Goal: Communication & Community: Answer question/provide support

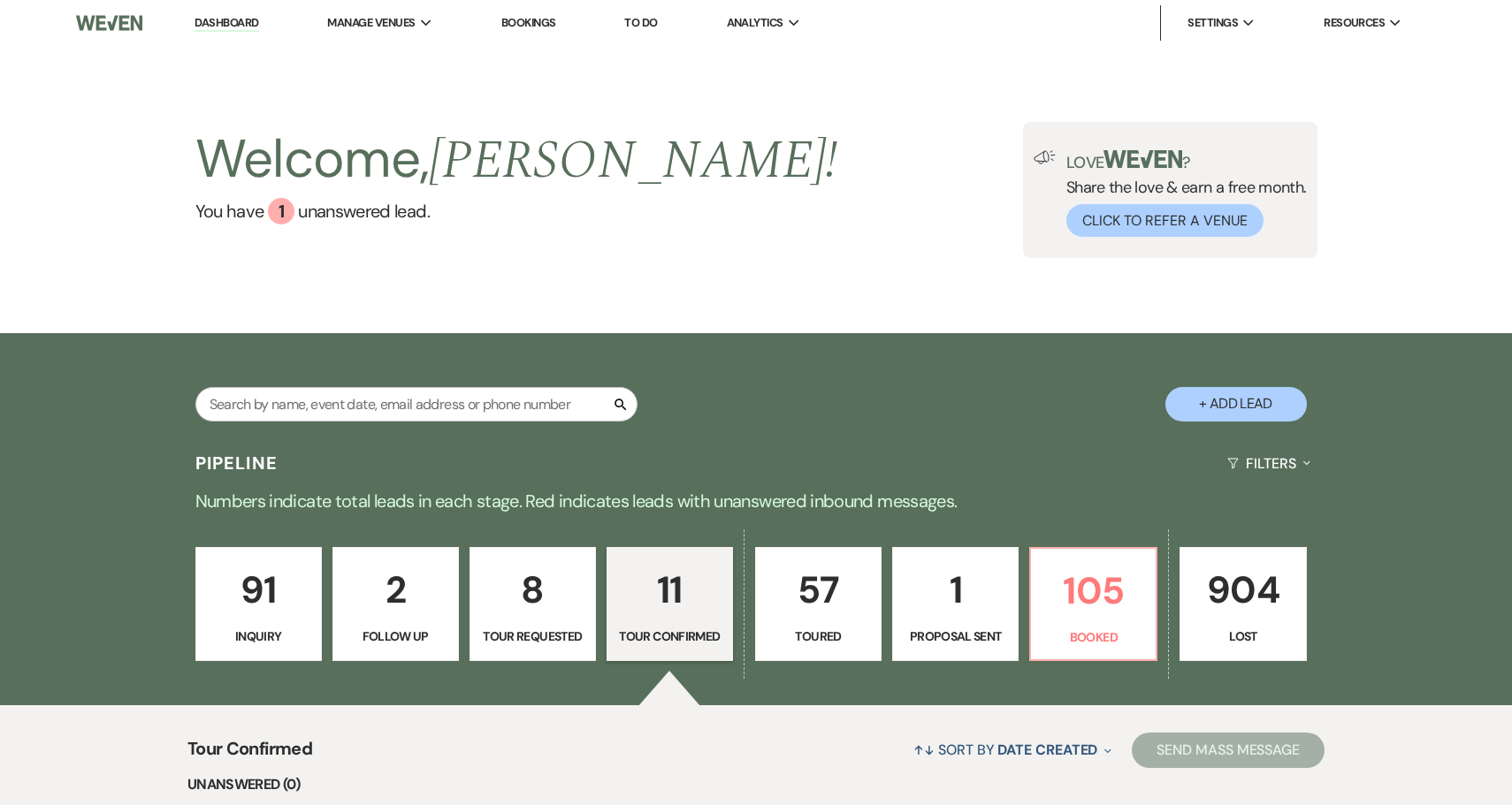
select select "4"
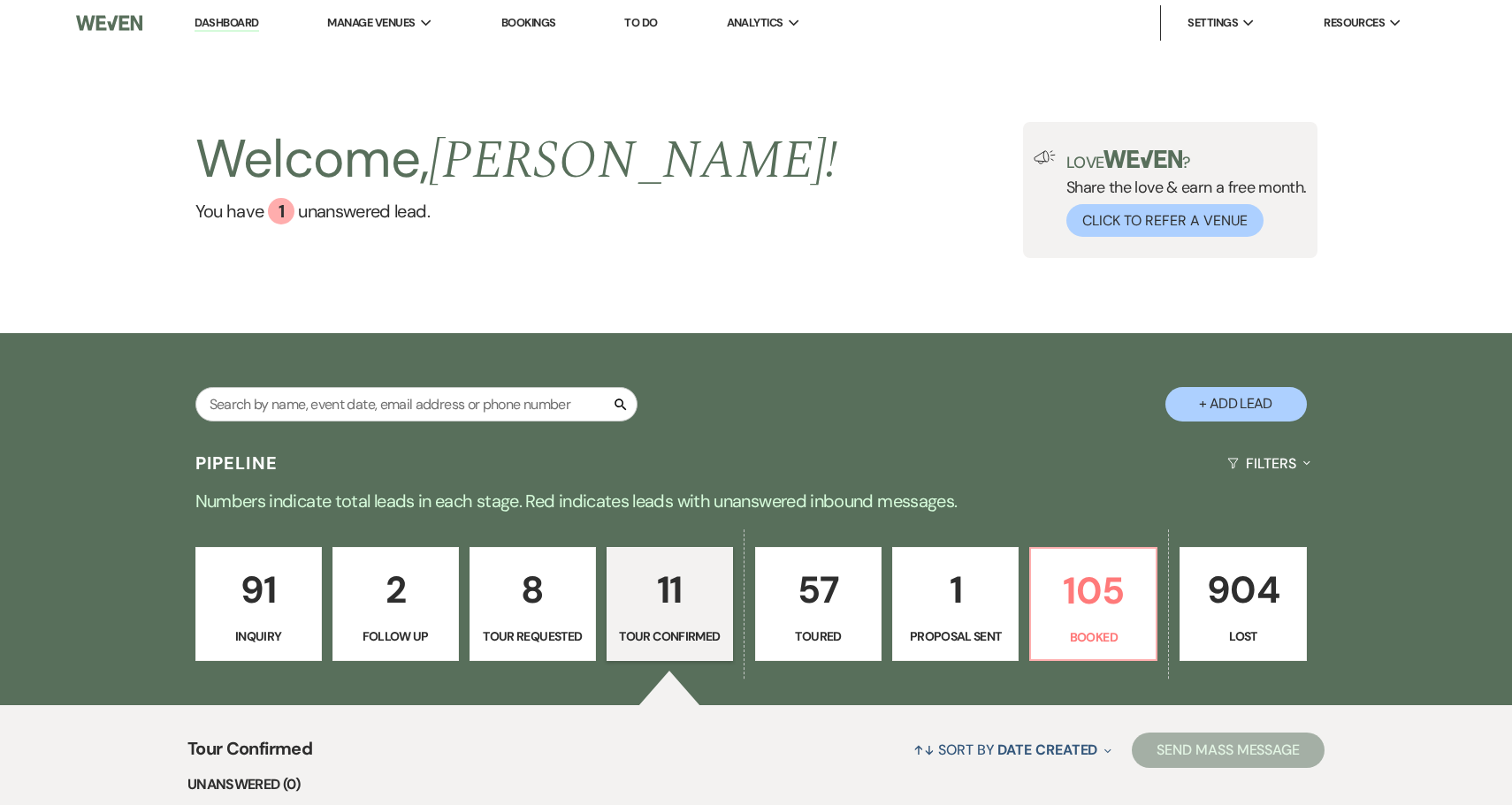
select select "4"
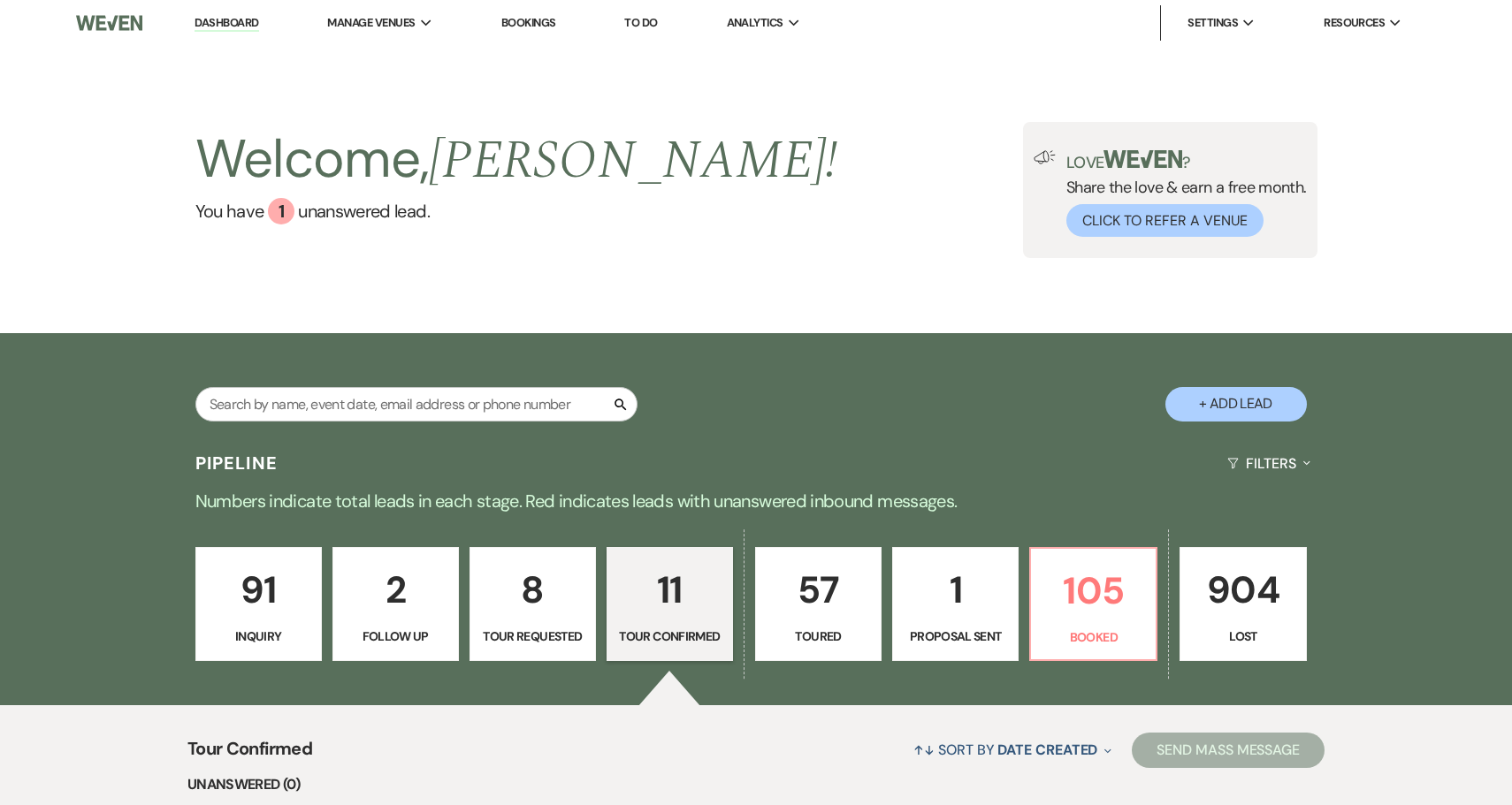
select select "4"
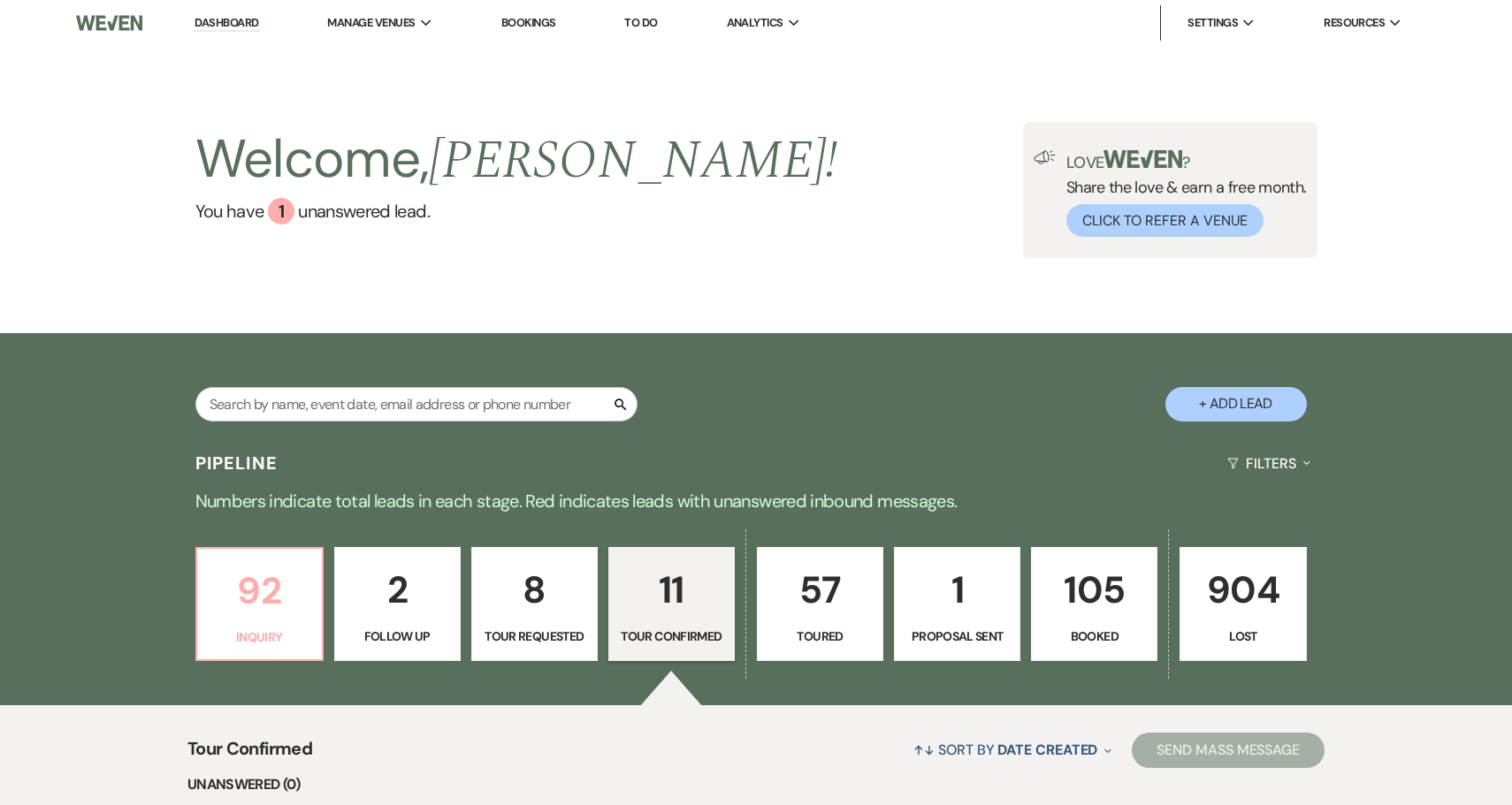
click at [283, 606] on p "92" at bounding box center [260, 591] width 104 height 59
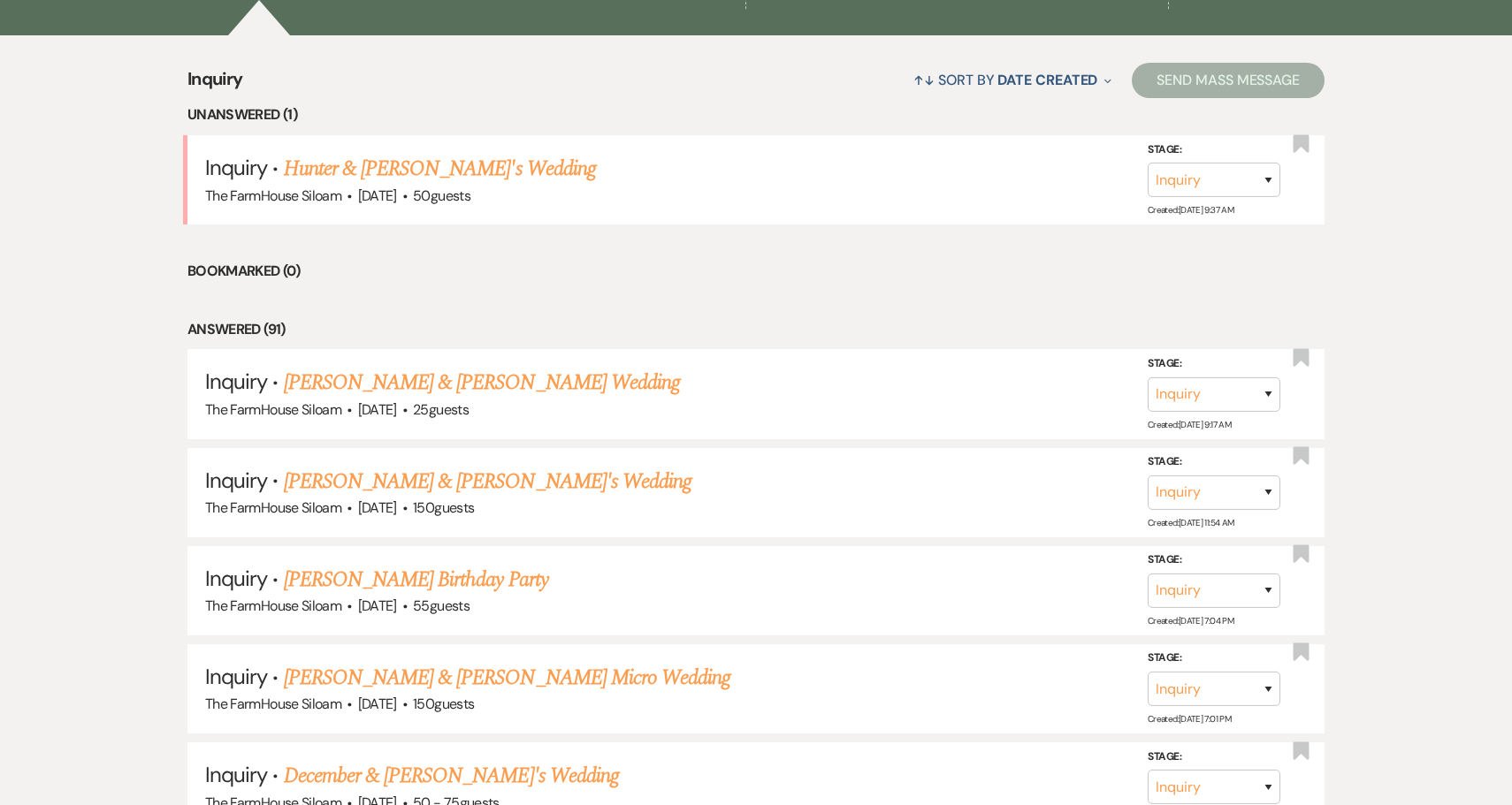
scroll to position [678, 0]
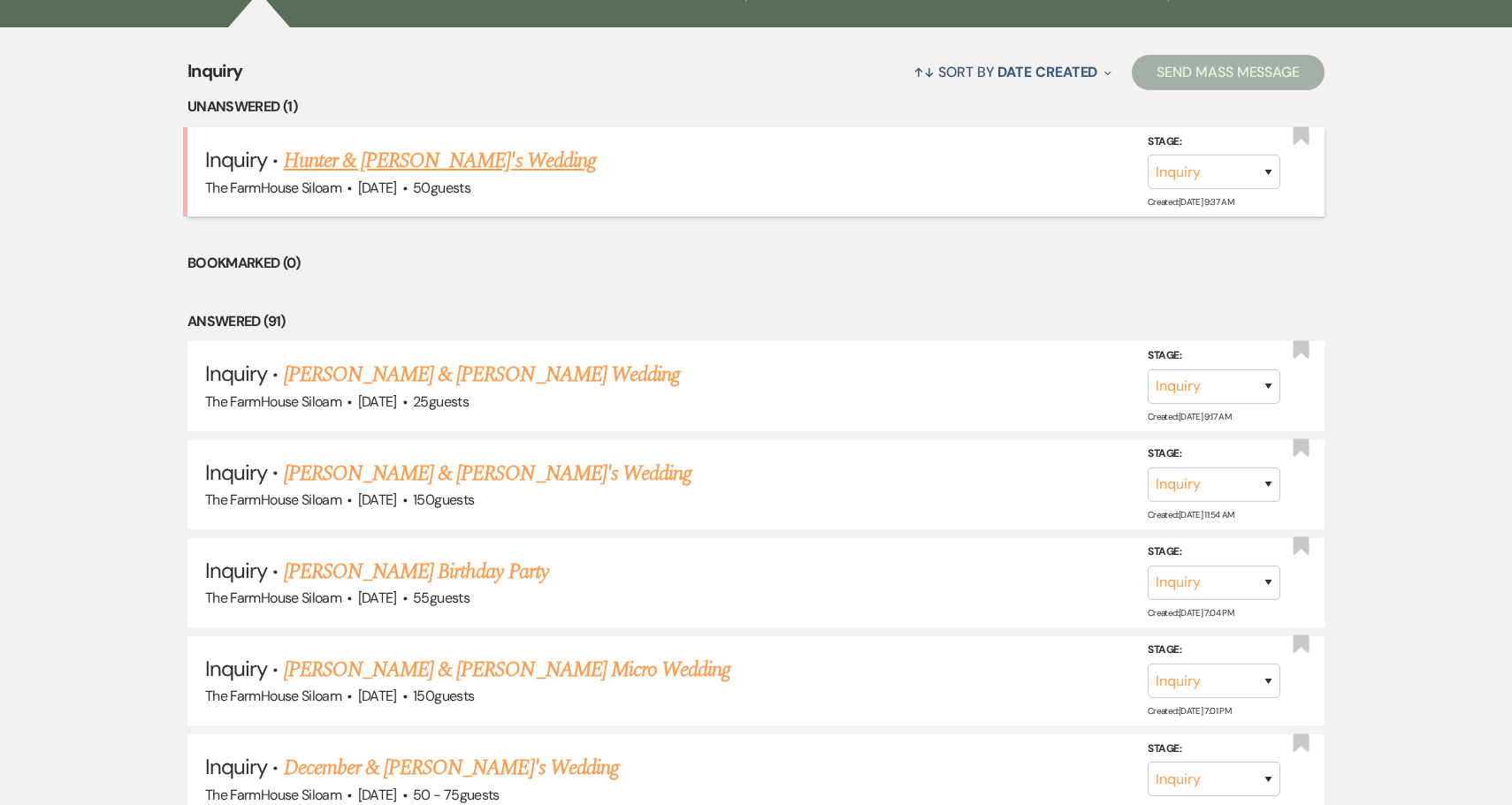
click at [438, 156] on link "Hunter & [PERSON_NAME]'s Wedding" at bounding box center [439, 161] width 312 height 32
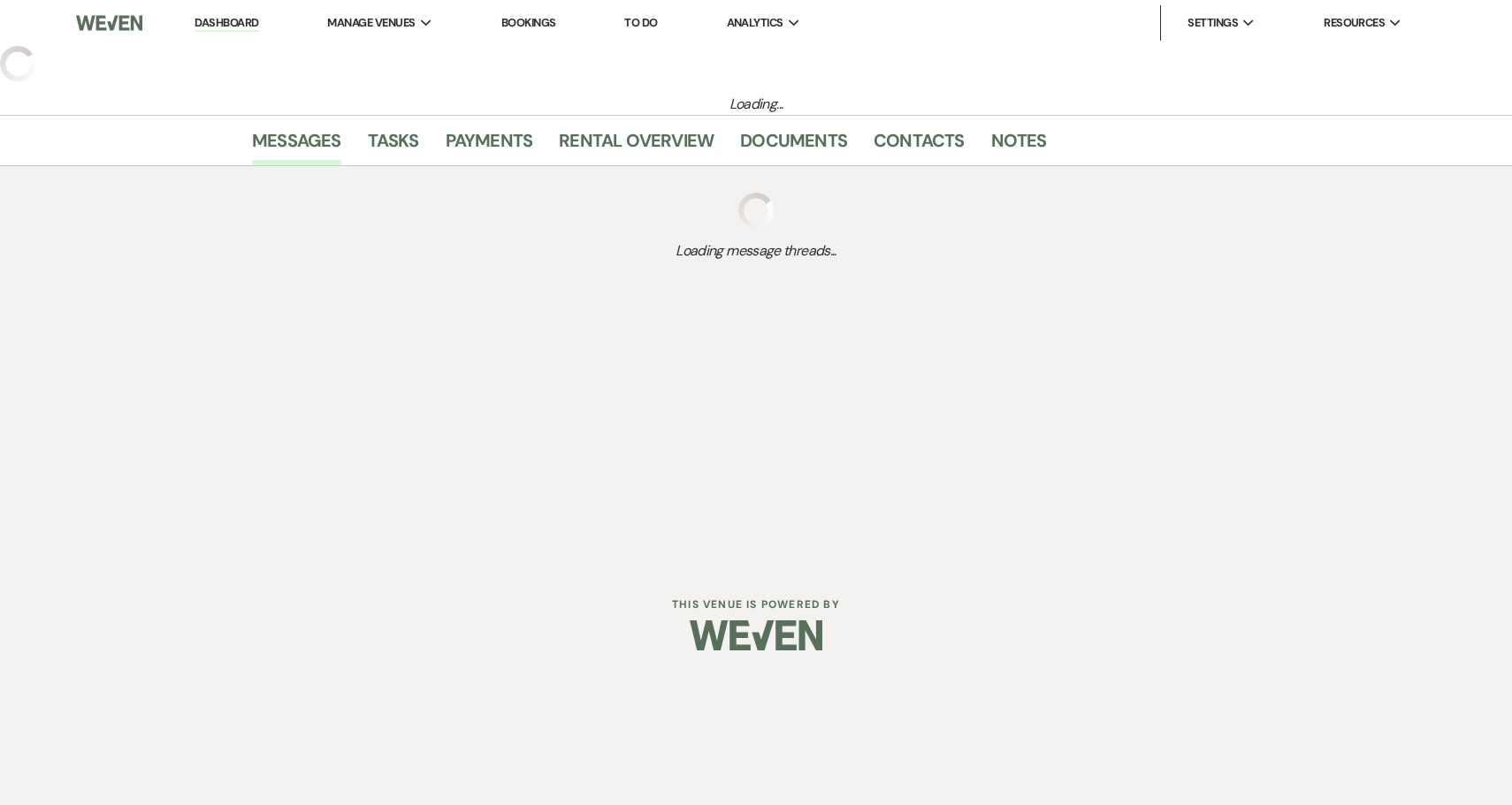
select select "5"
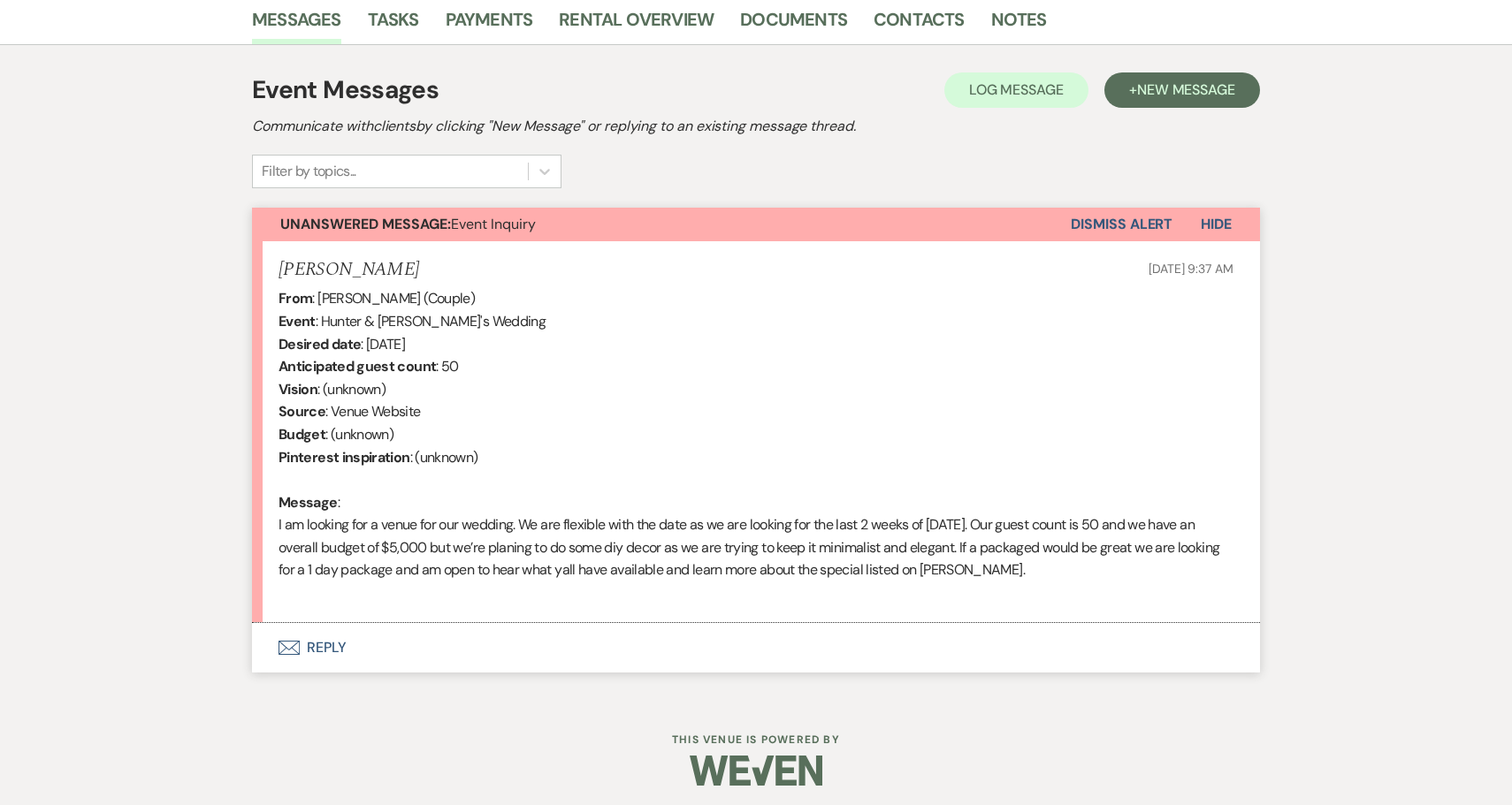
scroll to position [449, 0]
click at [326, 643] on button "Envelope Reply" at bounding box center [756, 649] width 1008 height 50
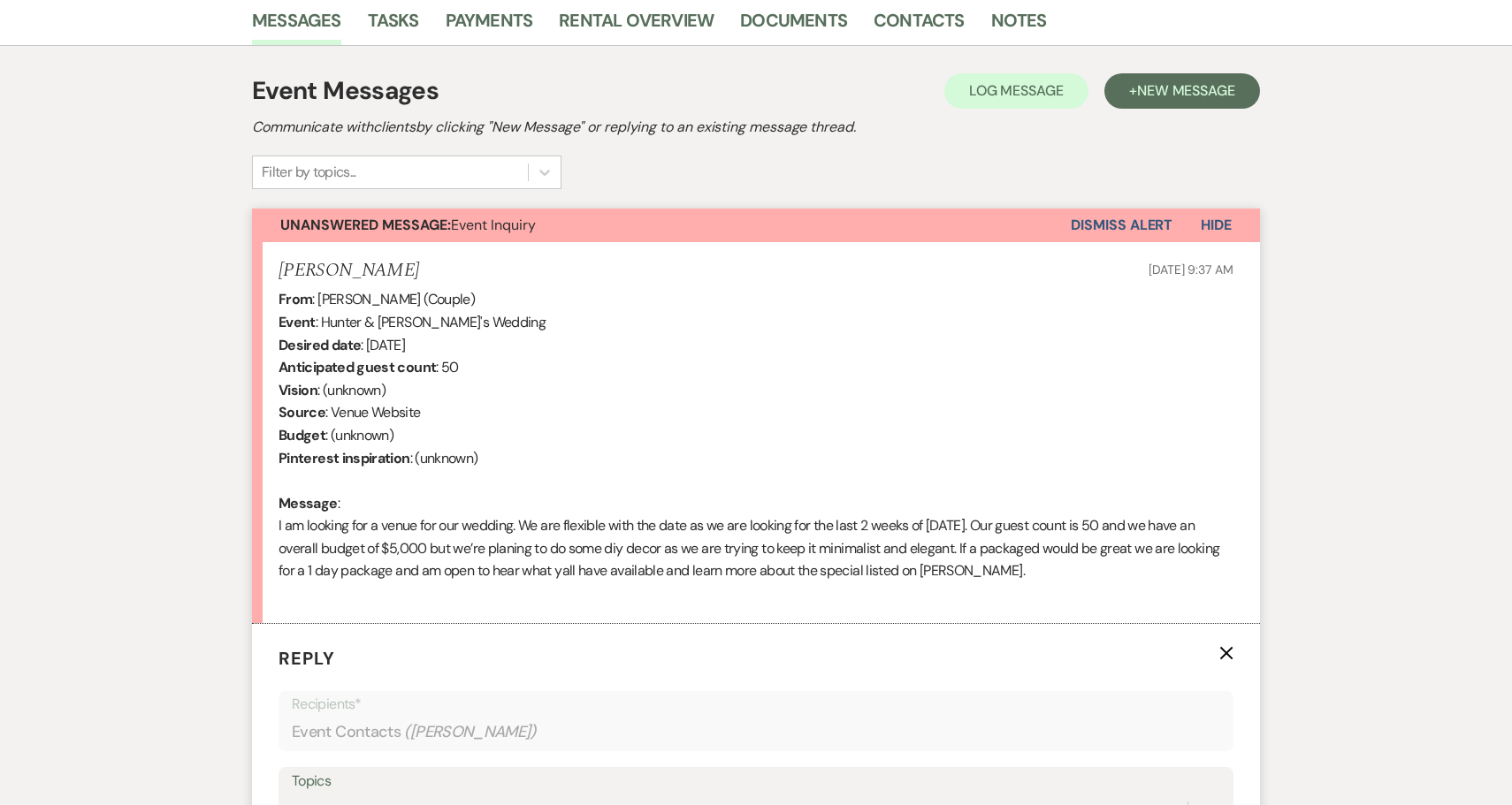
scroll to position [785, 0]
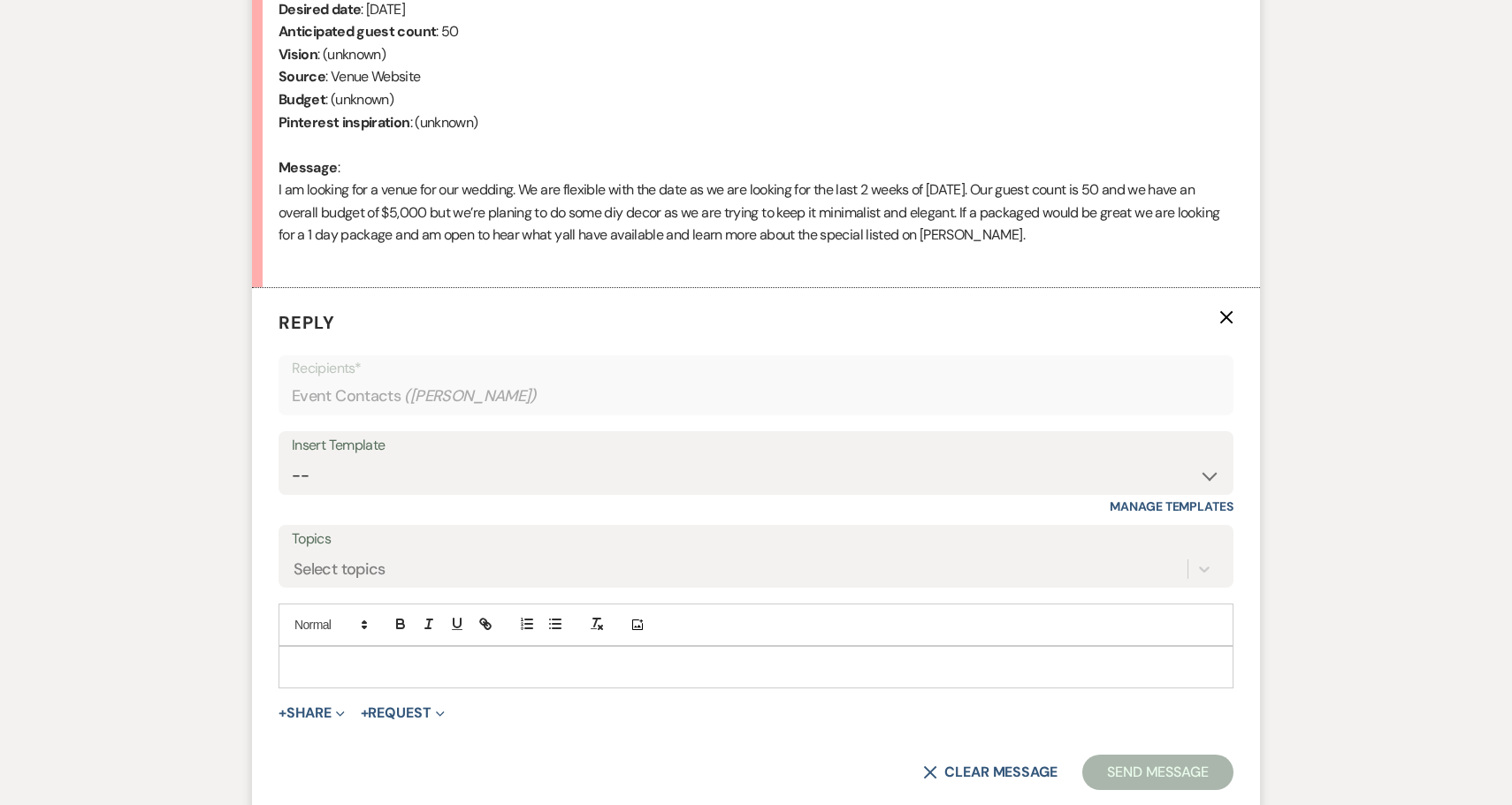
click at [344, 647] on div at bounding box center [756, 668] width 953 height 41
select select "2711"
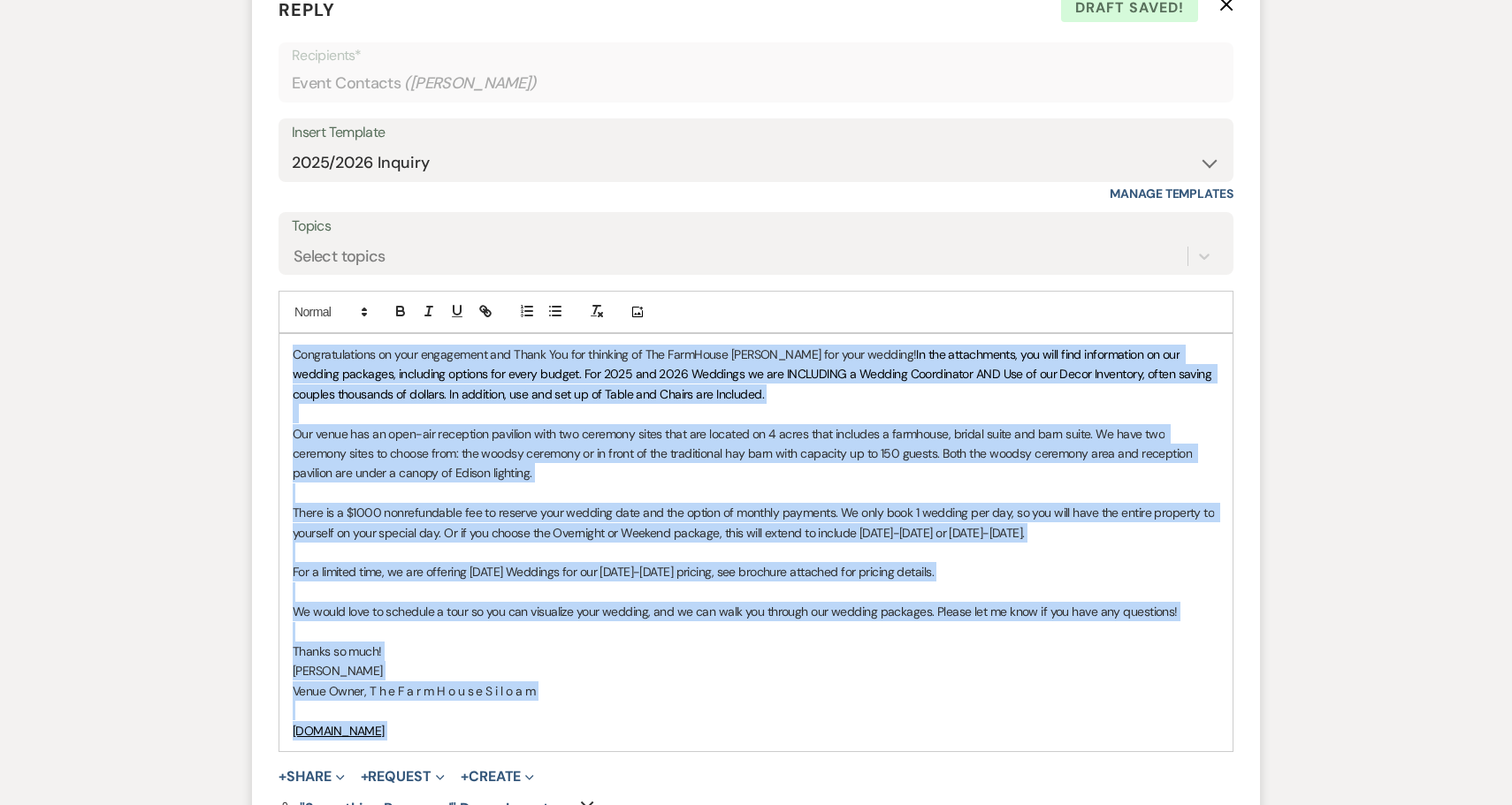
scroll to position [1106, 0]
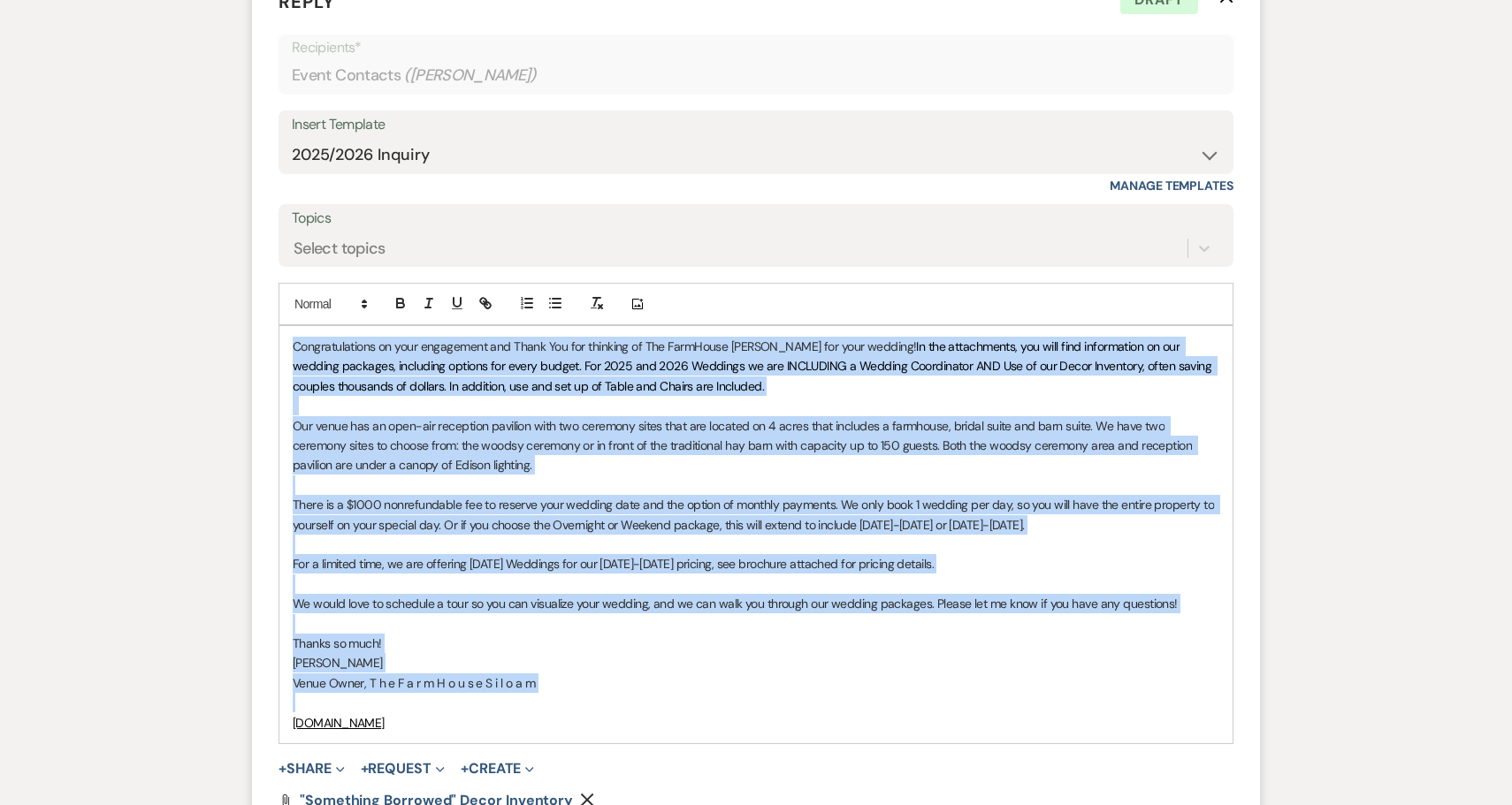
drag, startPoint x: 288, startPoint y: 650, endPoint x: 517, endPoint y: 687, distance: 232.0
click at [517, 687] on div "Congratulations on your engagement and Thank You for thinking of The FarmHouse …" at bounding box center [756, 534] width 953 height 417
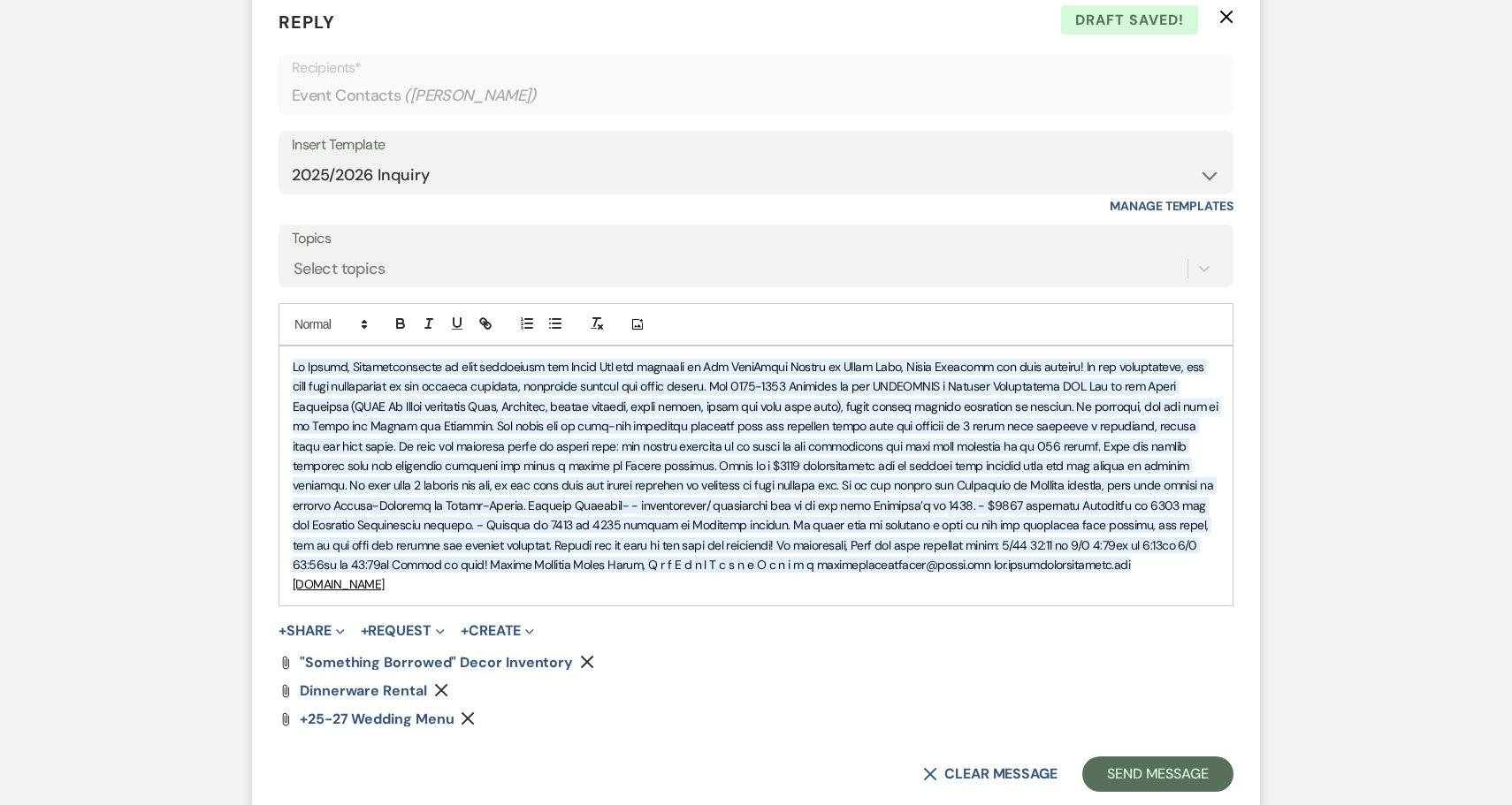
scroll to position [1093, 0]
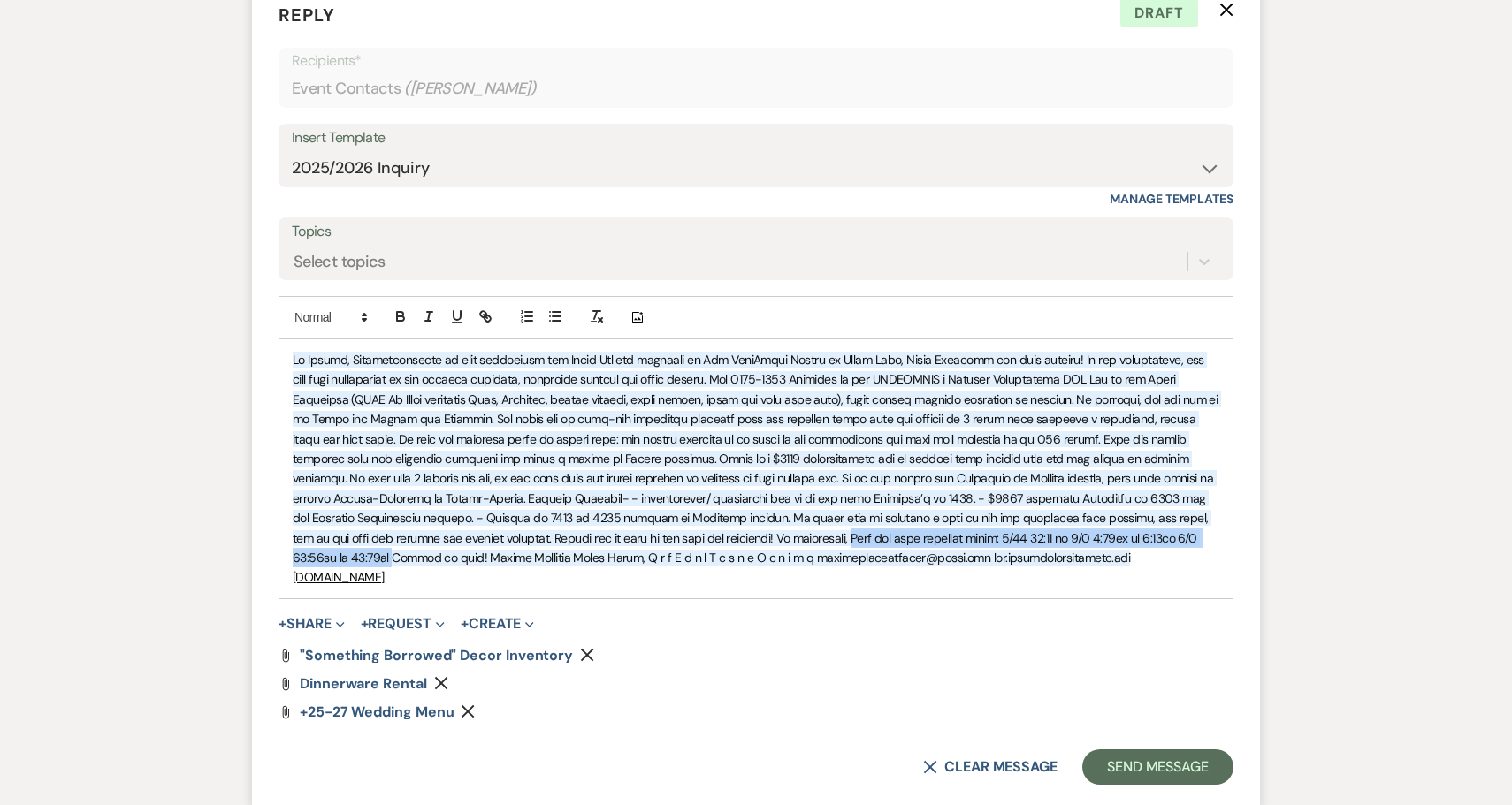
drag, startPoint x: 914, startPoint y: 524, endPoint x: 469, endPoint y: 538, distance: 445.2
click at [469, 538] on span at bounding box center [756, 459] width 928 height 214
copy span "Here are some upcoming tours: [DATE] 11:30 am [DATE] 4:40pm or 5:15pm [DATE] 11…"
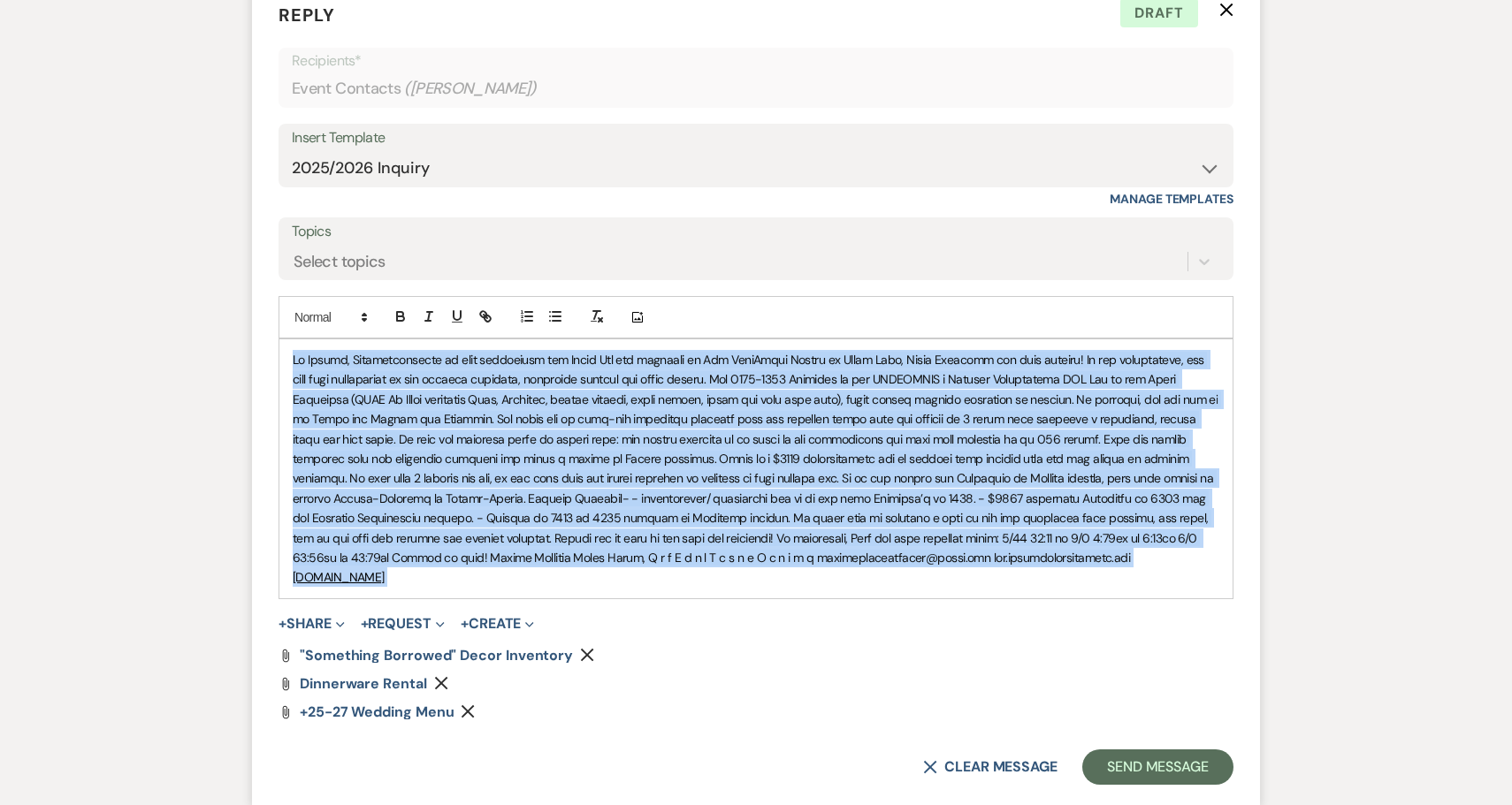
drag, startPoint x: 486, startPoint y: 589, endPoint x: 256, endPoint y: 326, distance: 349.4
click at [256, 326] on form "Reply X Draft Recipients* Event Contacts ( [GEOGRAPHIC_DATA] ) Insert Template …" at bounding box center [756, 393] width 1008 height 825
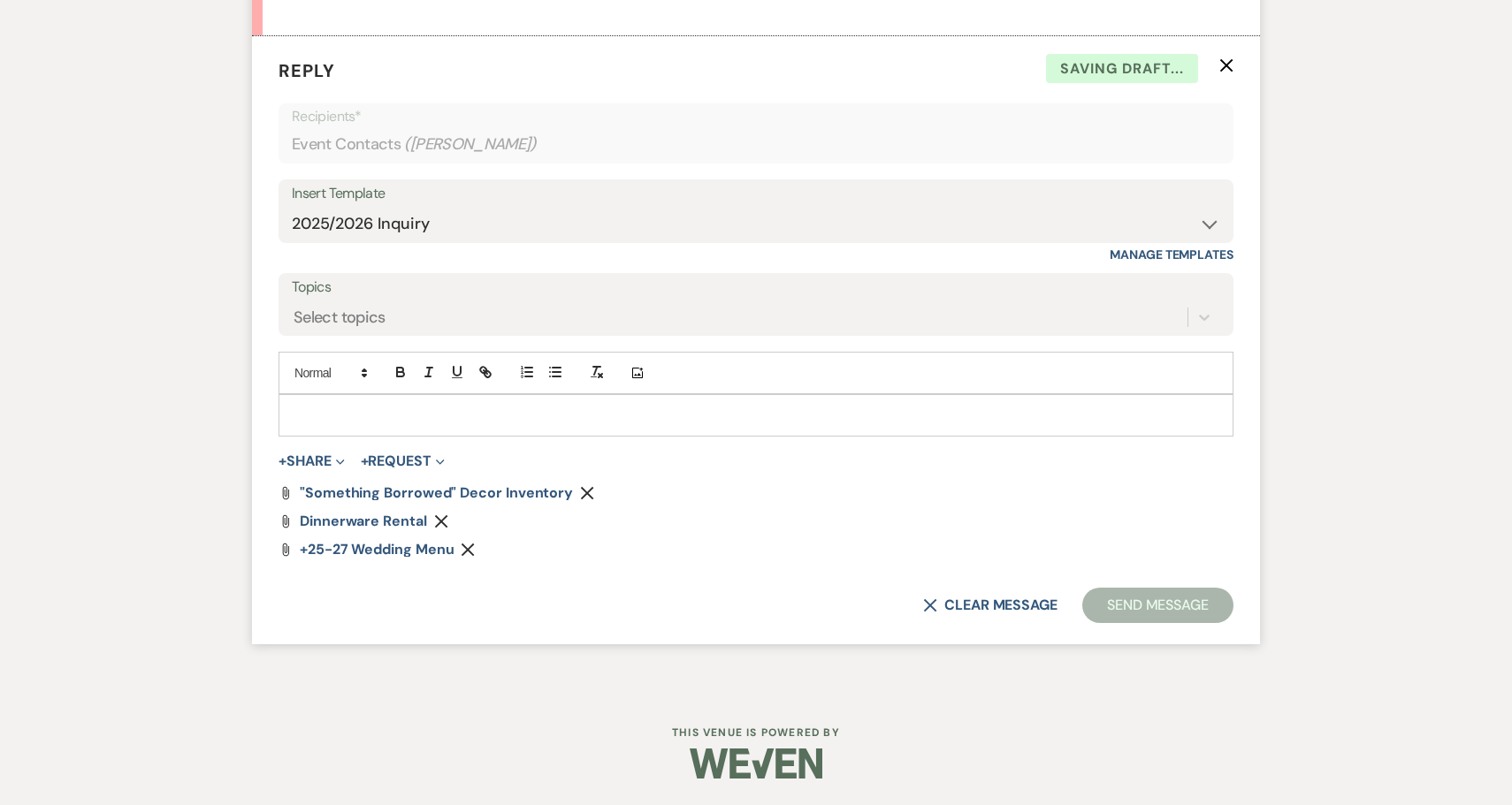
scroll to position [1026, 0]
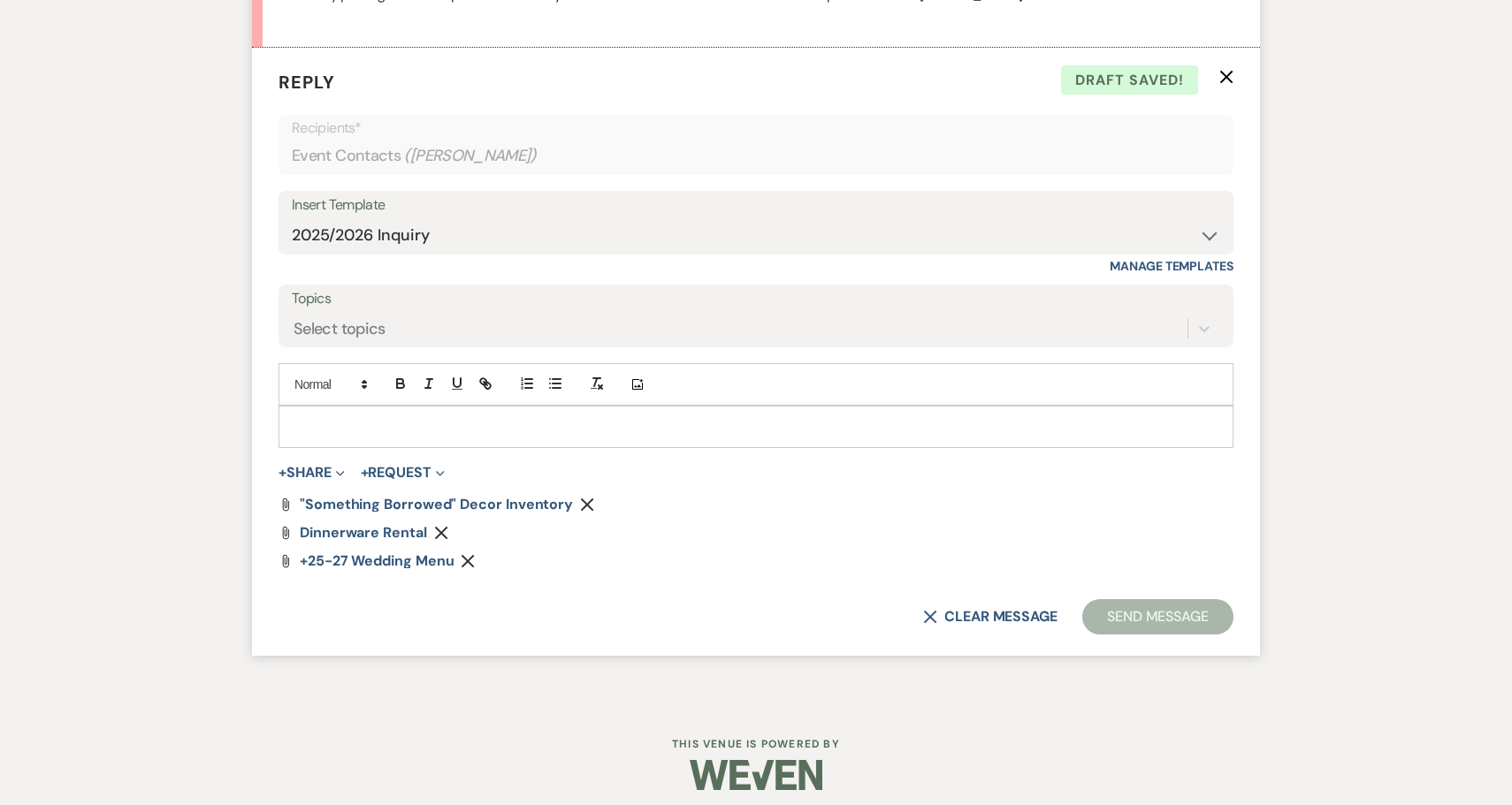
click at [1225, 70] on icon "X" at bounding box center [1227, 77] width 14 height 14
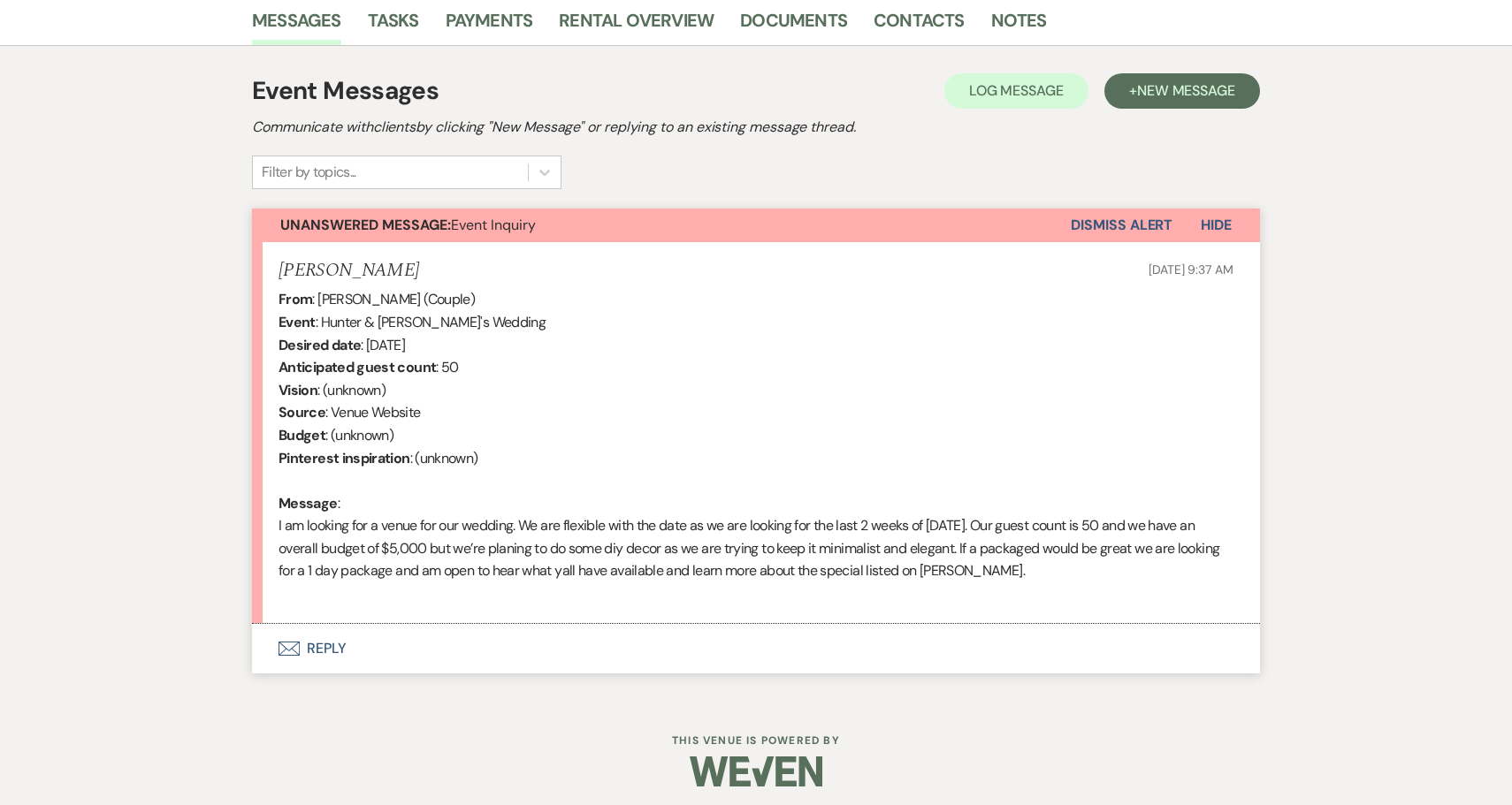
click at [320, 639] on button "Envelope Reply" at bounding box center [756, 649] width 1008 height 50
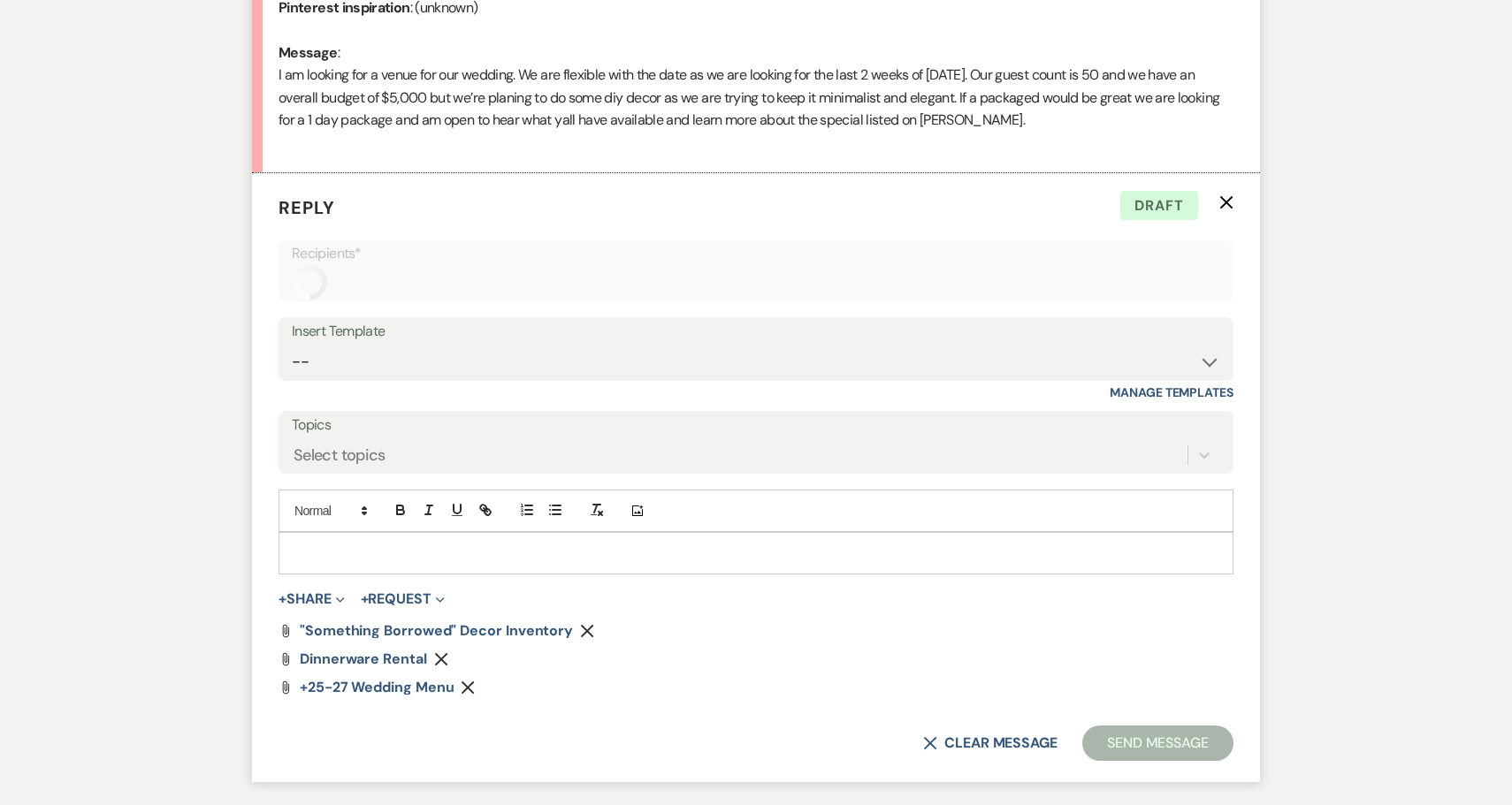
scroll to position [966, 0]
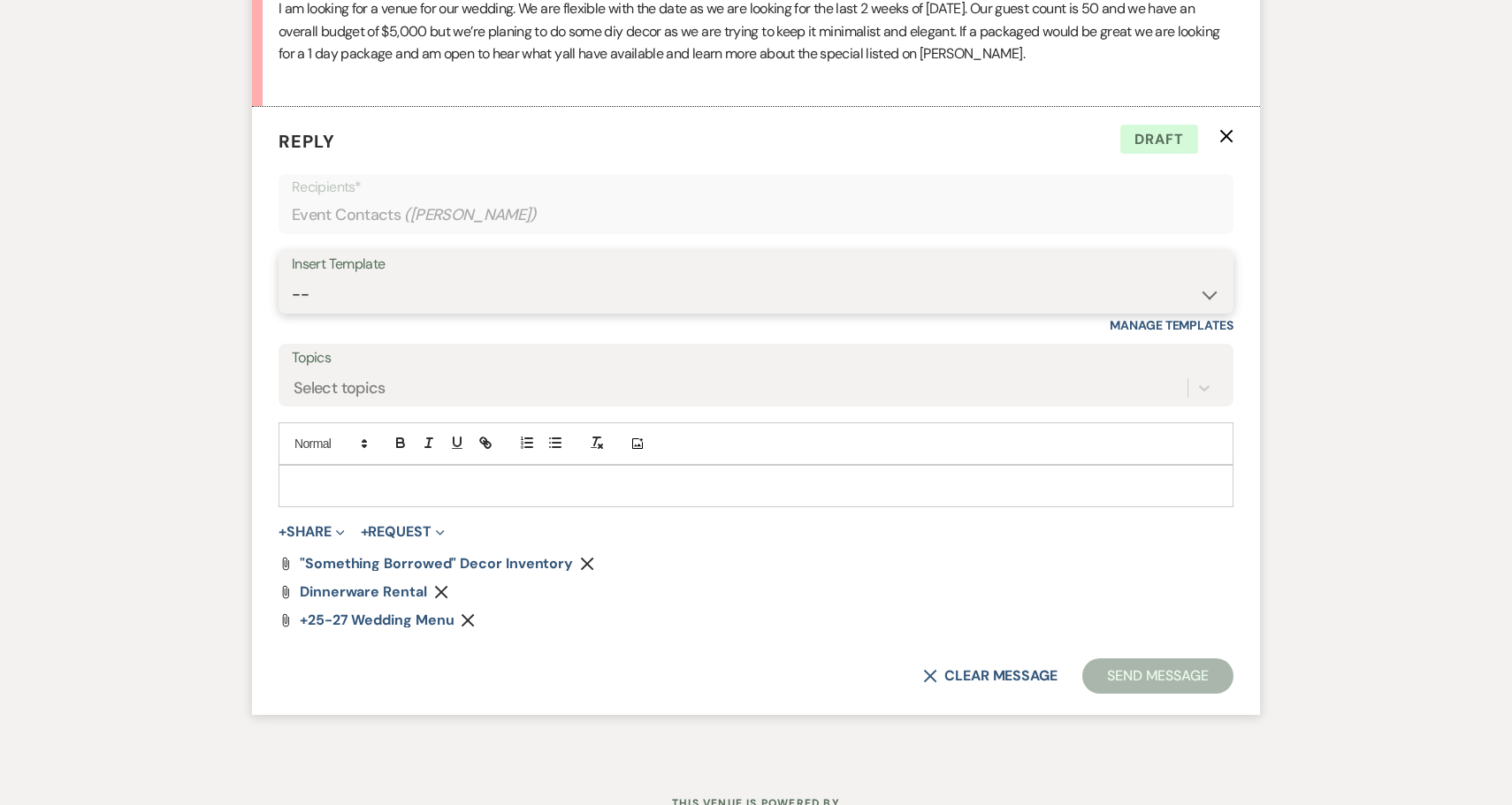
select select "2711"
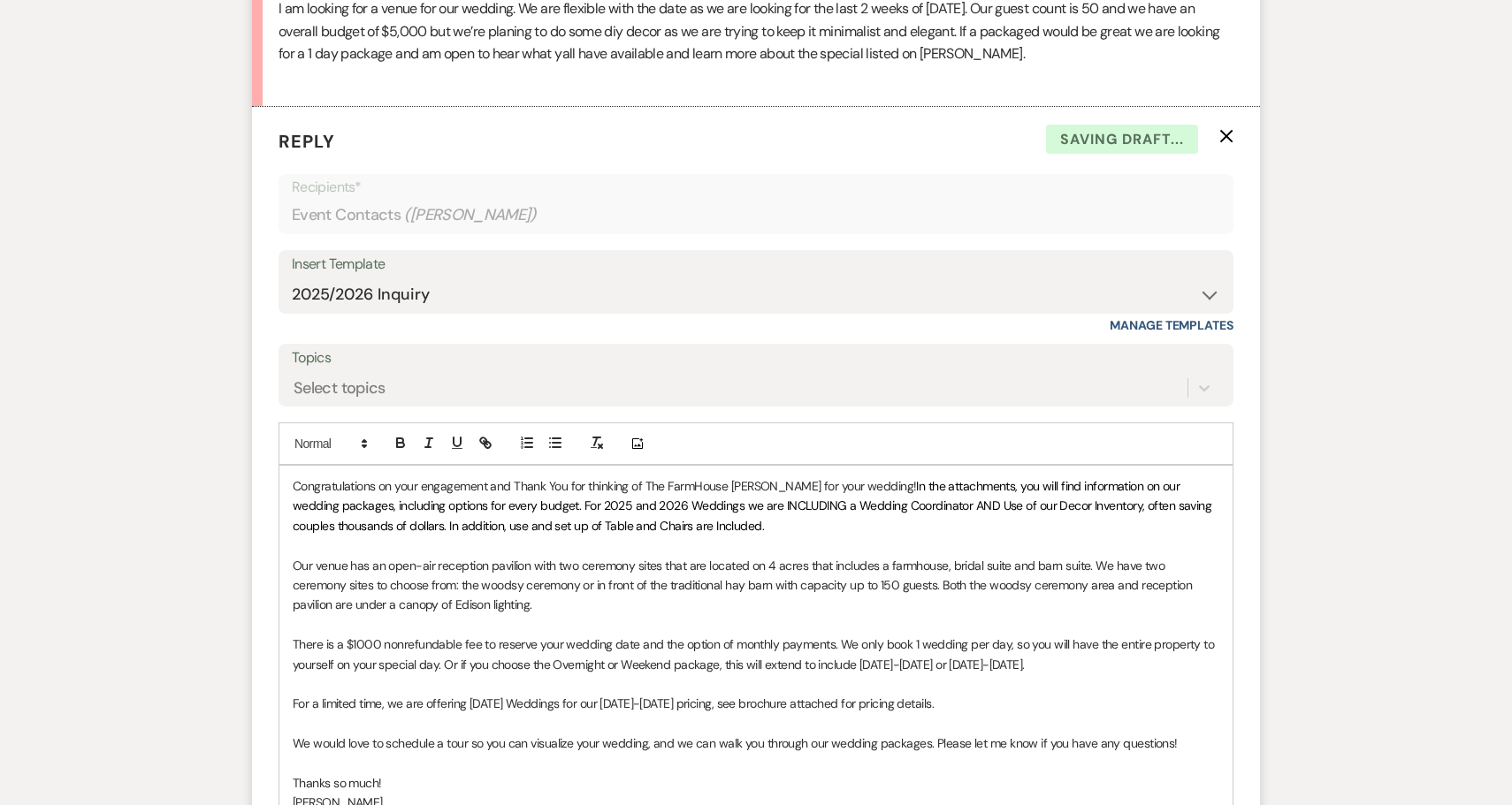
click at [291, 478] on div "Congratulations on your engagement and Thank You for thinking of The FarmHouse …" at bounding box center [756, 674] width 953 height 417
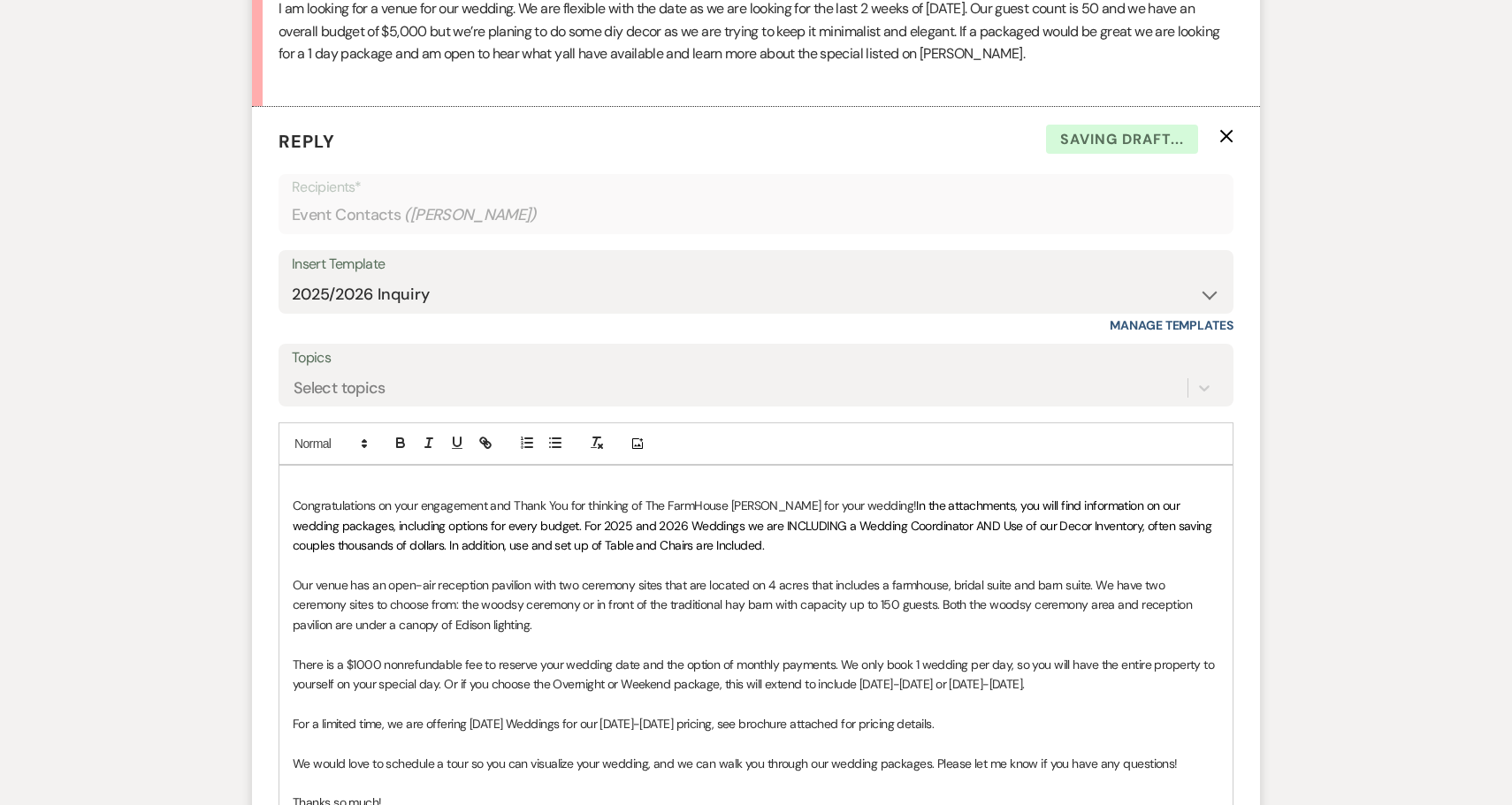
click at [317, 476] on p at bounding box center [756, 486] width 927 height 19
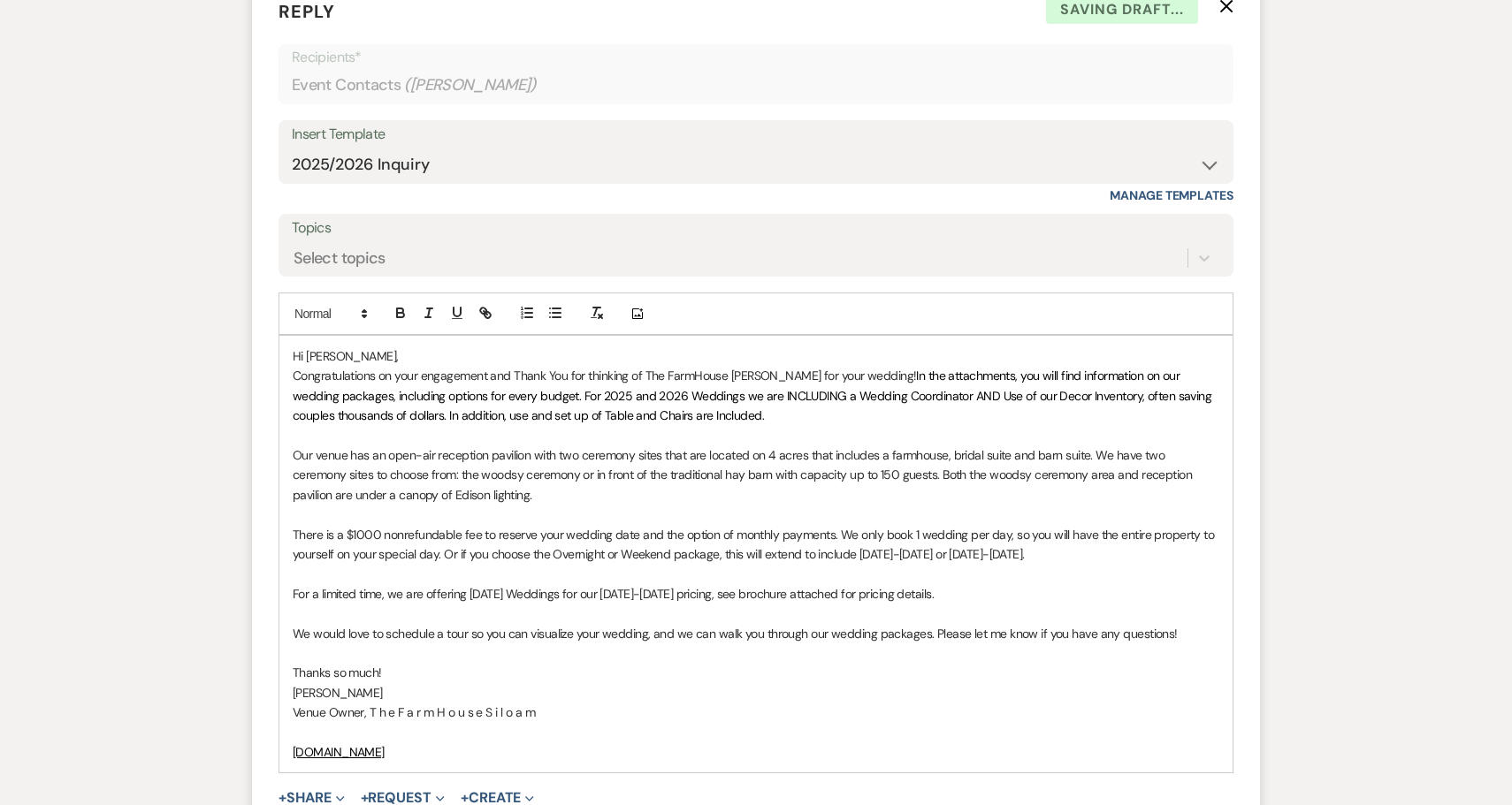
scroll to position [1108, 0]
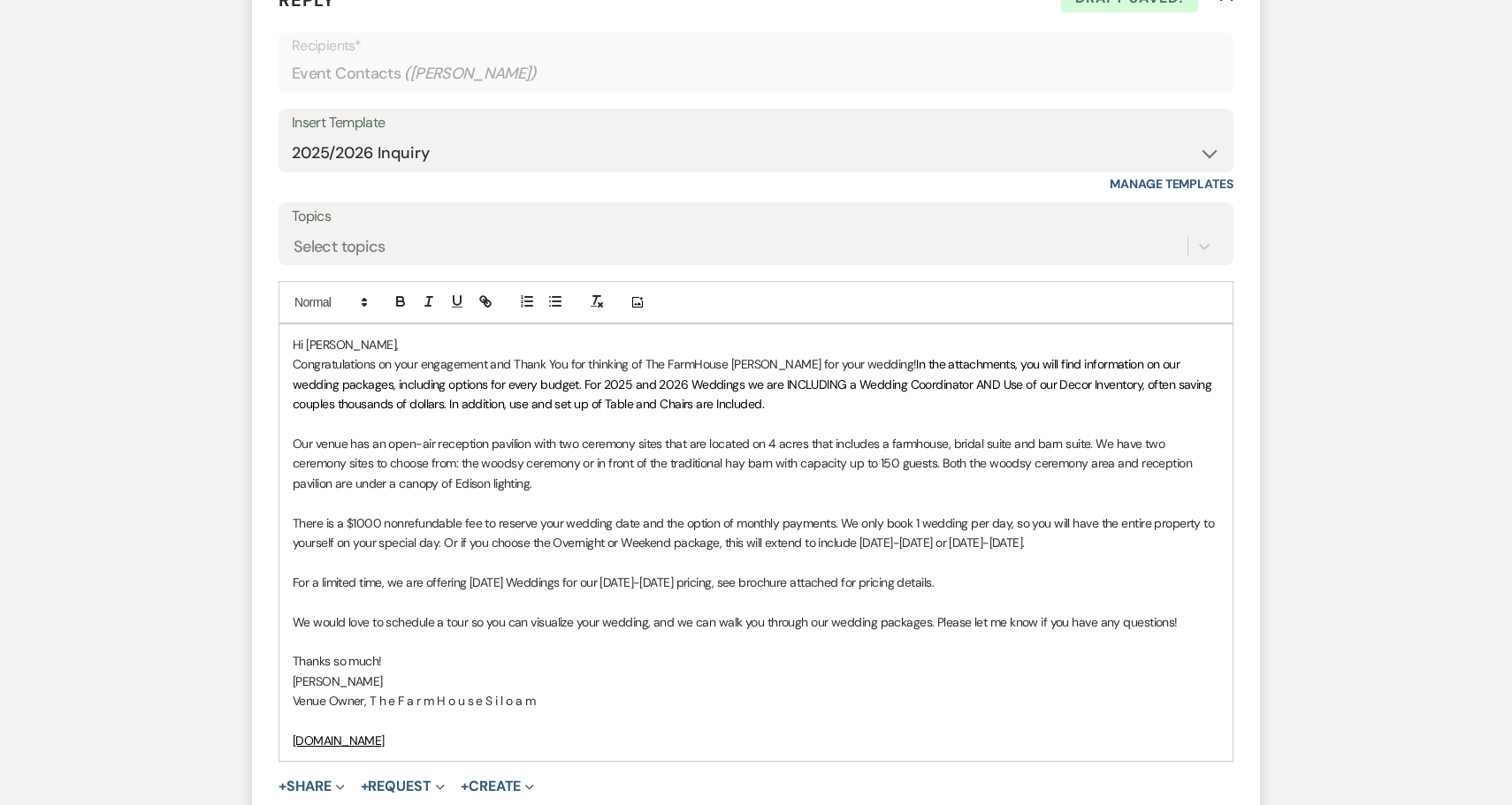
click at [1000, 573] on p "For a limited time, we are offering [DATE] Weddings for our [DATE]-[DATE] prici…" at bounding box center [756, 583] width 927 height 19
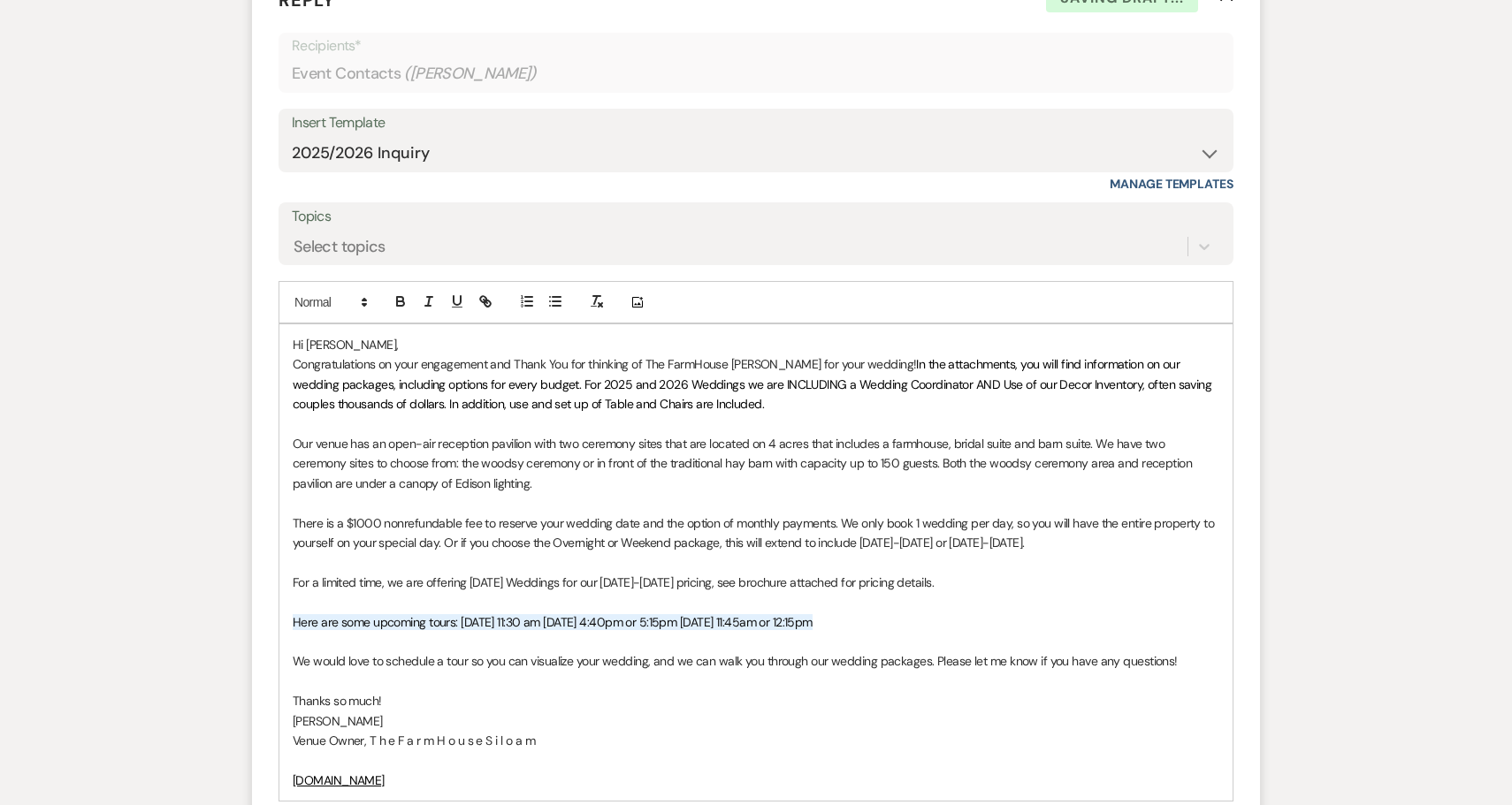
click at [461, 615] on span "Here are some upcoming tours: [DATE] 11:30 am [DATE] 4:40pm or 5:15pm [DATE] 11…" at bounding box center [552, 623] width 520 height 16
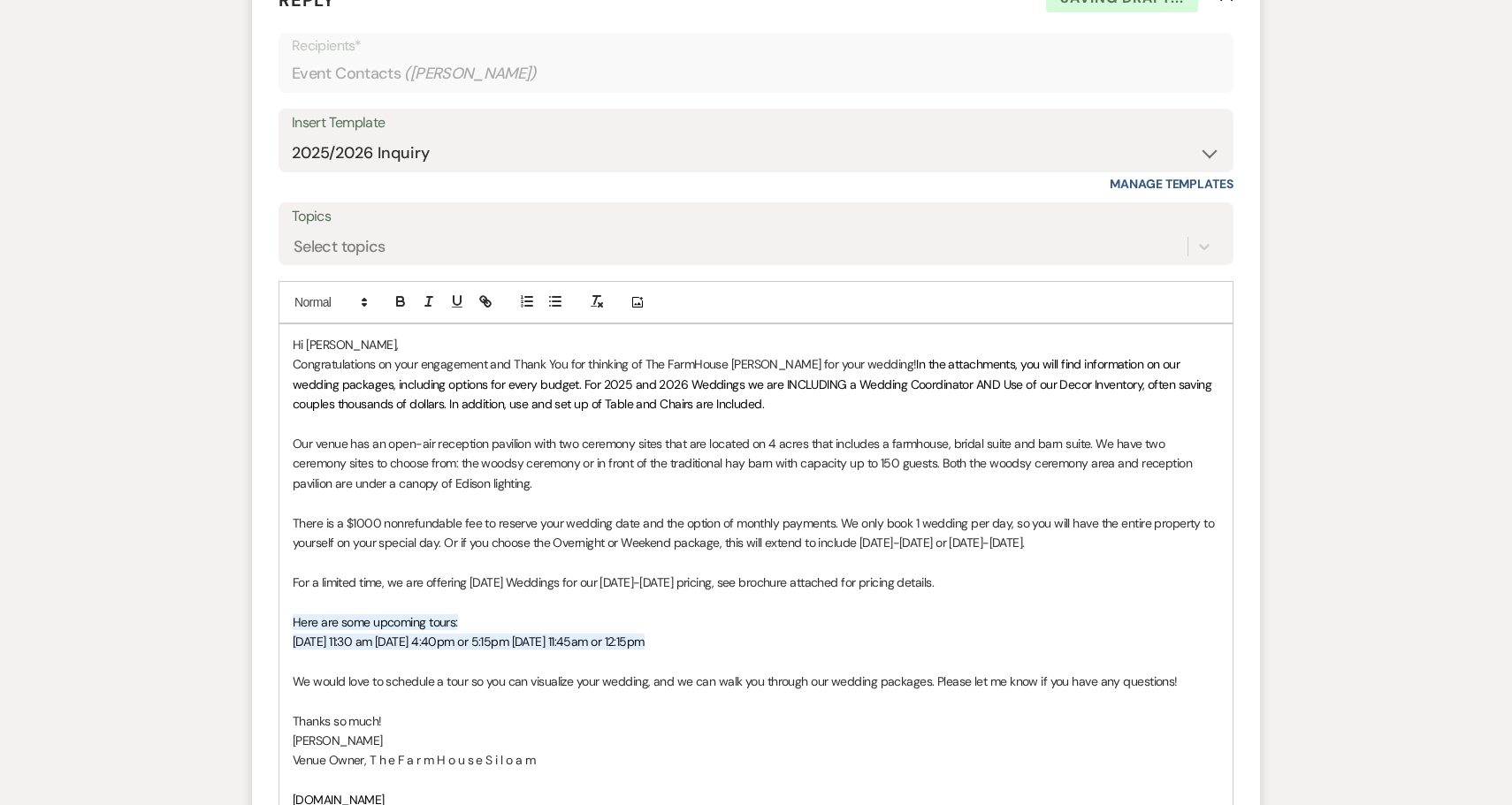
click at [361, 634] on span "﻿ [DATE] 11:30 am [DATE] 4:40pm or 5:15pm [DATE] 11:45am or 12:15pm" at bounding box center [468, 642] width 352 height 16
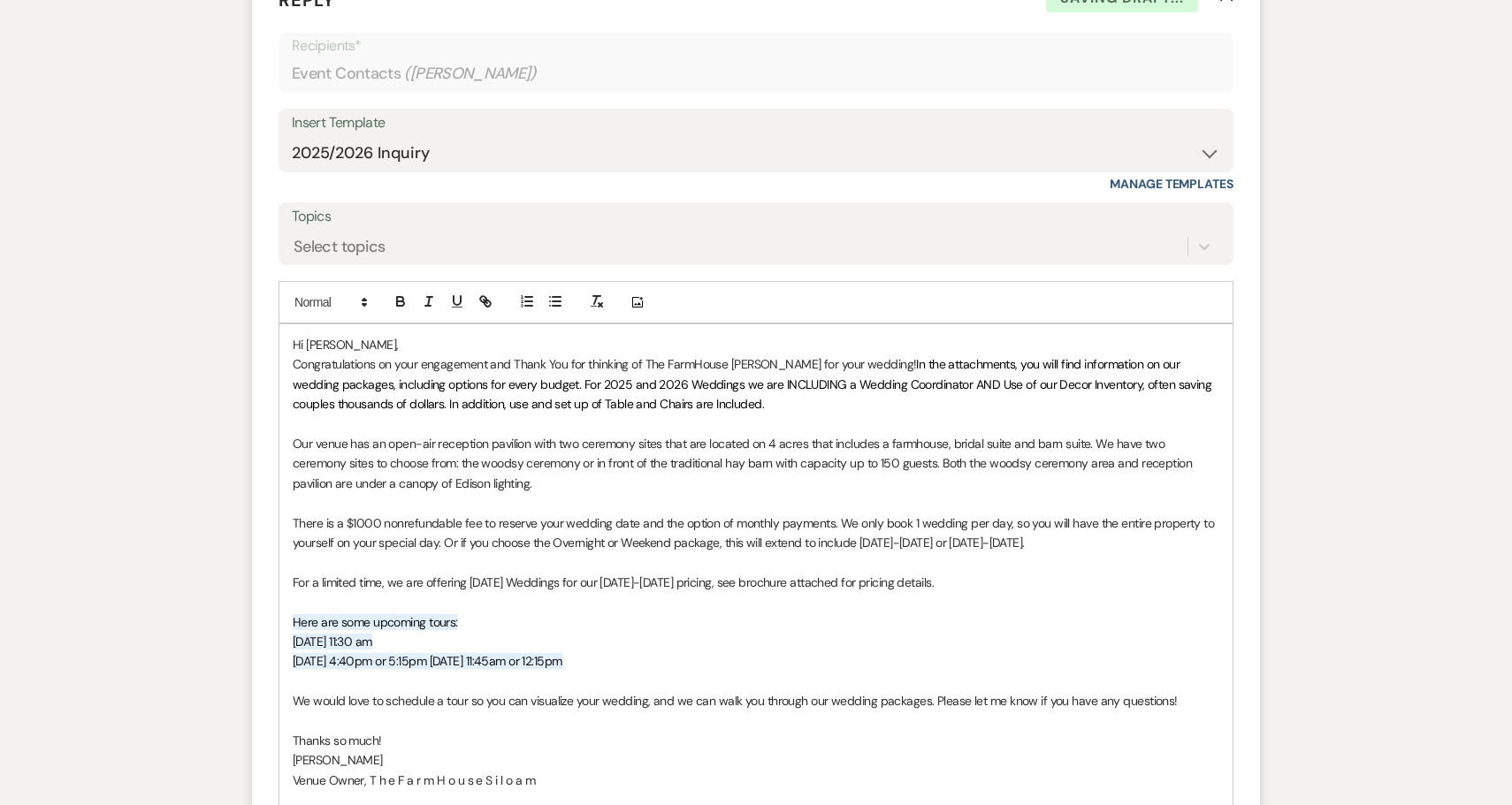
click at [410, 654] on span "﻿ [DATE] 4:40pm or 5:15pm [DATE] 11:45am or 12:15pm" at bounding box center [427, 662] width 269 height 16
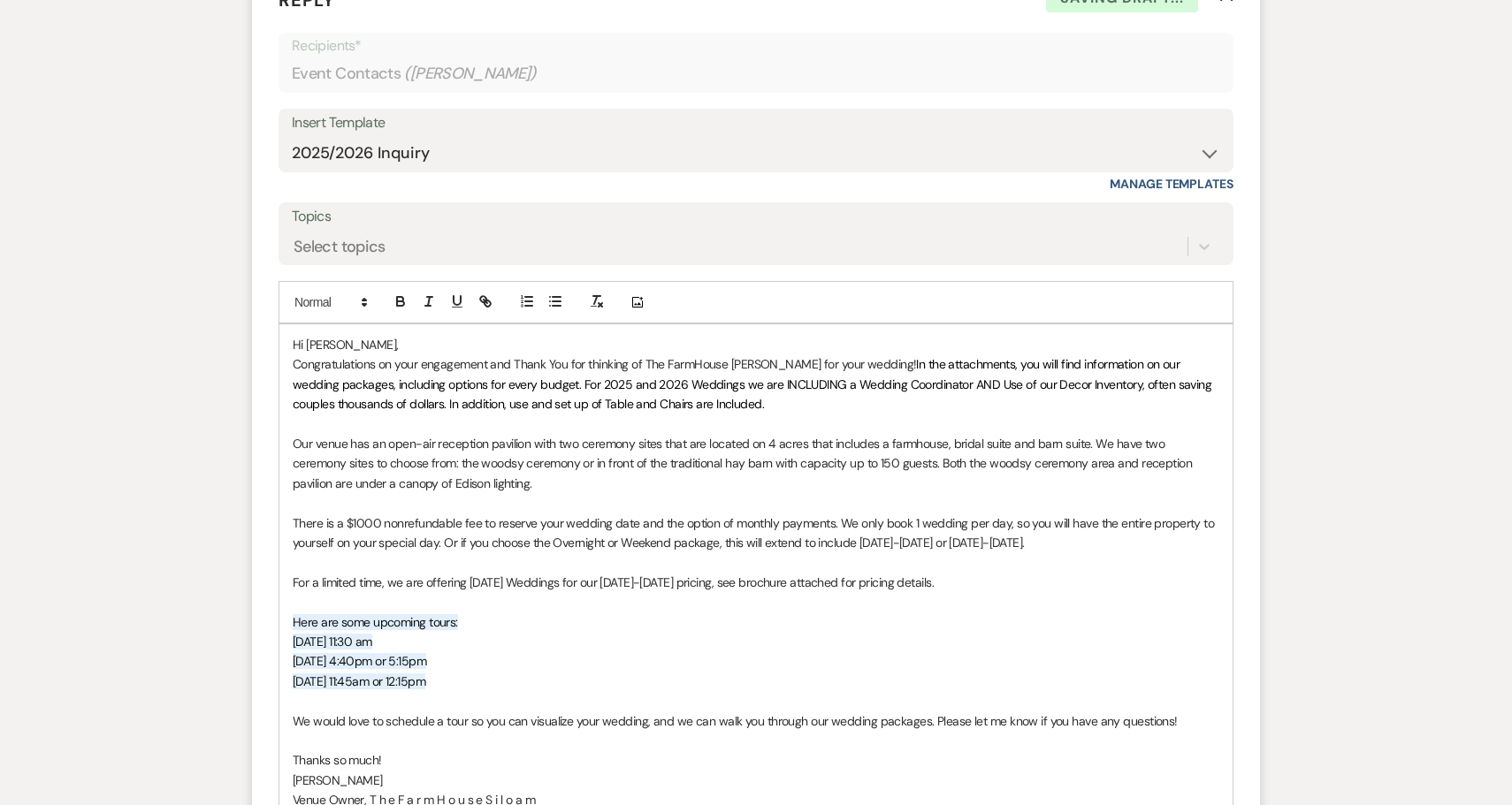
click at [971, 573] on p "For a limited time, we are offering [DATE] Weddings for our [DATE]-[DATE] prici…" at bounding box center [756, 583] width 927 height 19
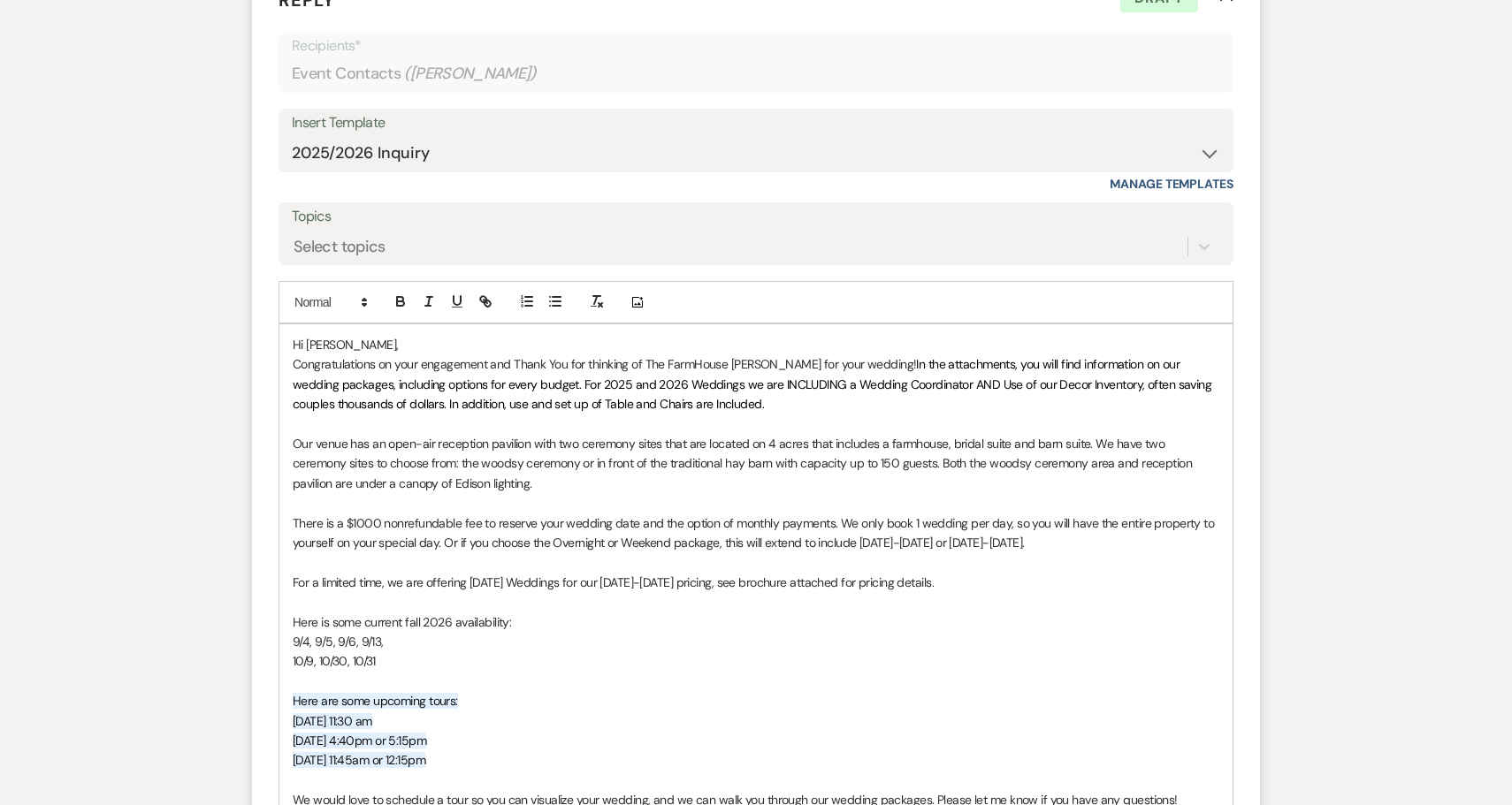
click at [321, 652] on p "10/9, 10/30, 10/31" at bounding box center [756, 662] width 927 height 19
click at [478, 652] on p "10/9, 10/23, 10/25, 10/30, 10/31" at bounding box center [756, 662] width 927 height 19
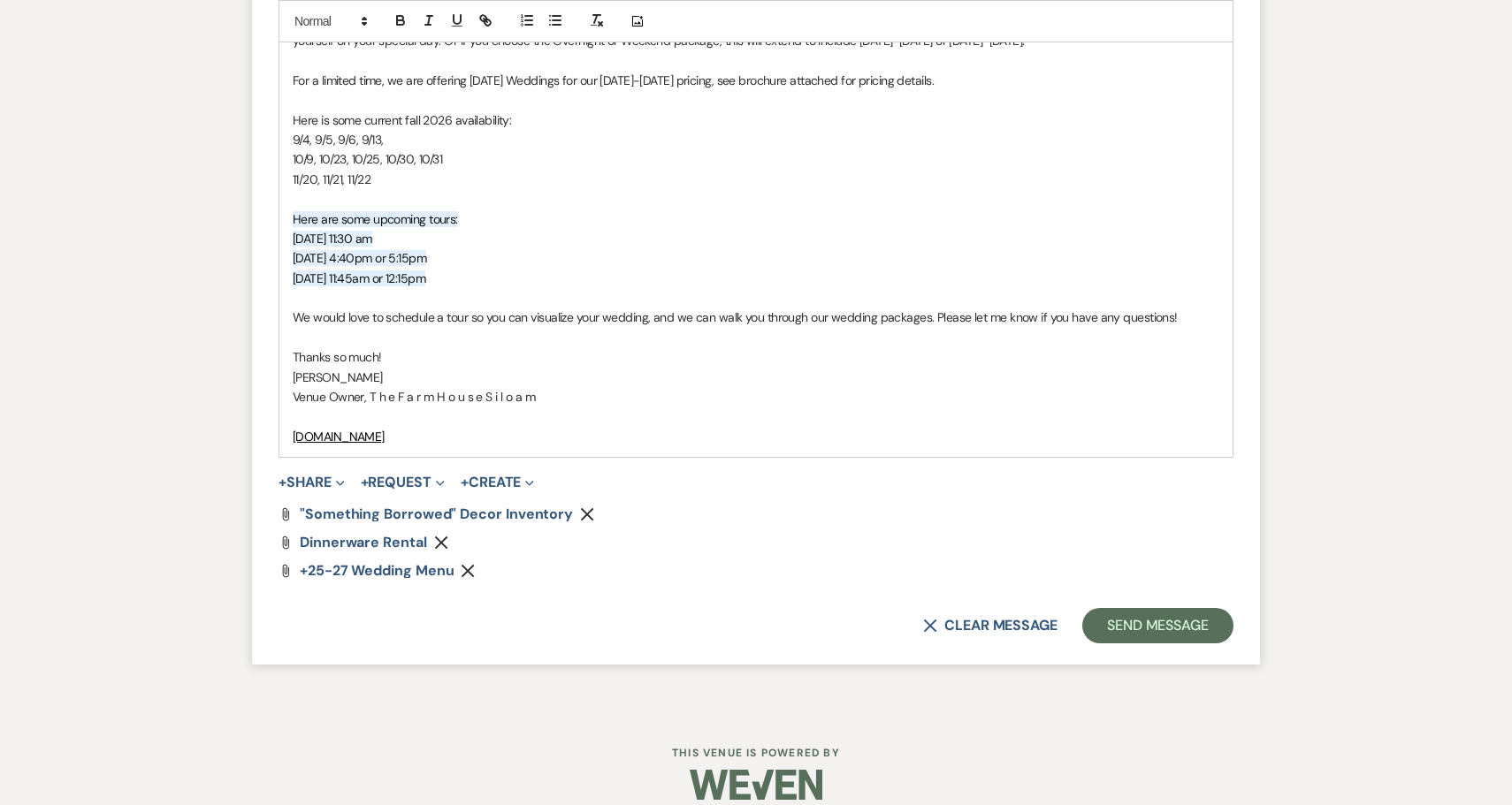
scroll to position [1609, 0]
click at [324, 476] on button "+ Share Expand" at bounding box center [311, 484] width 66 height 14
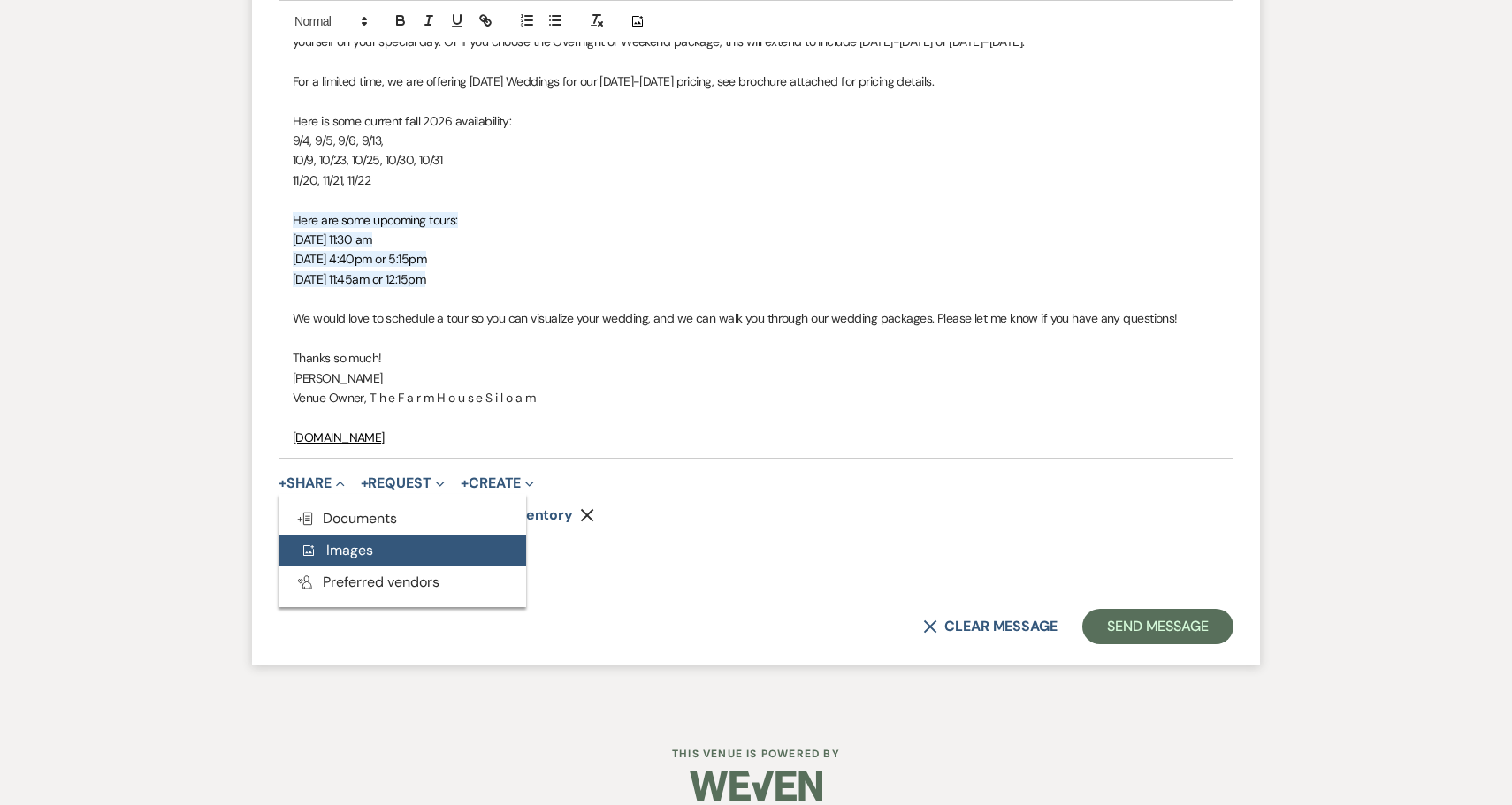
click at [341, 541] on span "Add Photo Images" at bounding box center [336, 550] width 74 height 19
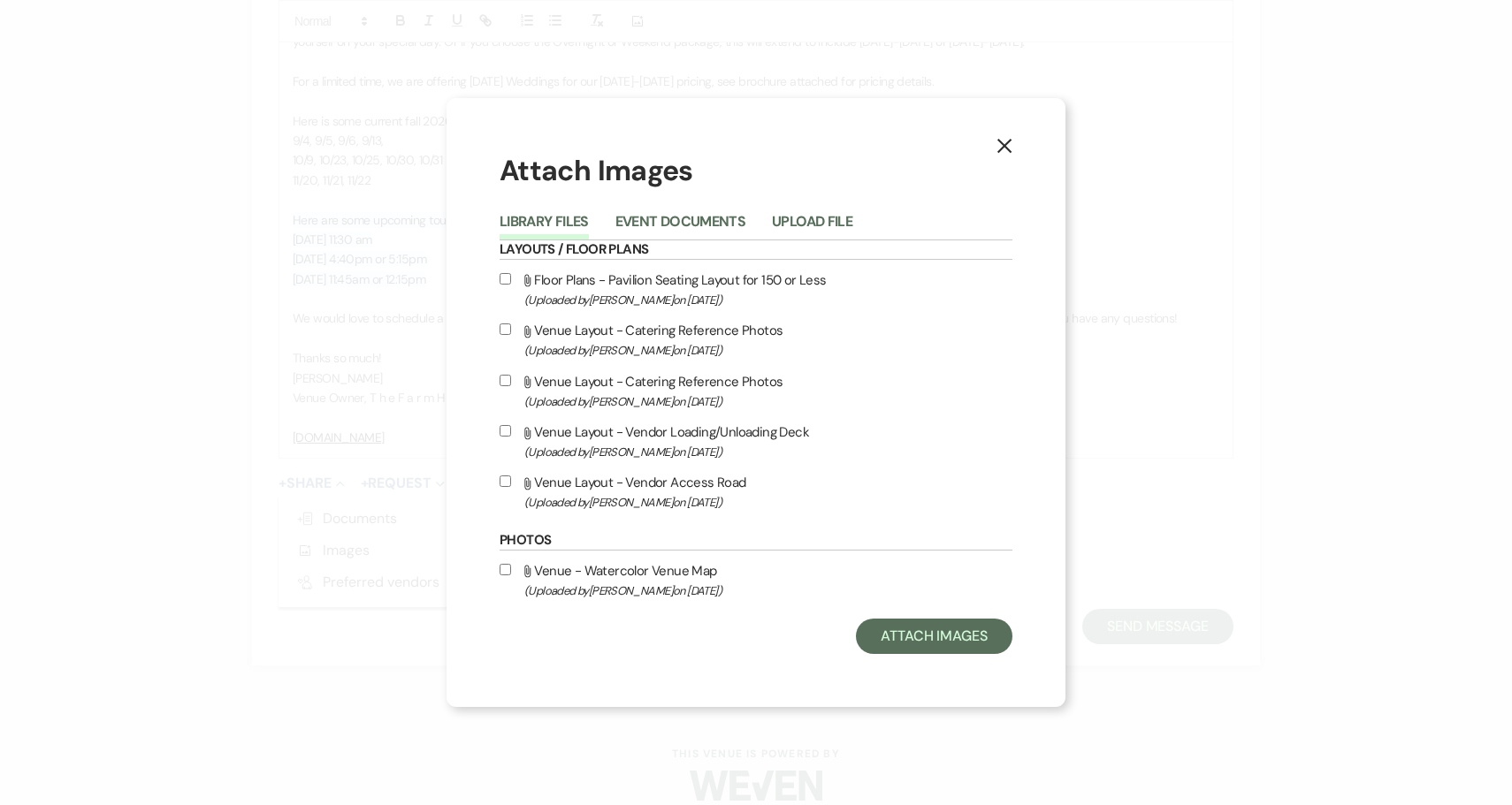
click at [503, 572] on input "Attach File Venue - Watercolor Venue Map (Uploaded by [PERSON_NAME] on [DATE] )" at bounding box center [505, 569] width 12 height 12
checkbox input "true"
click at [937, 635] on button "Attach Images" at bounding box center [934, 637] width 157 height 35
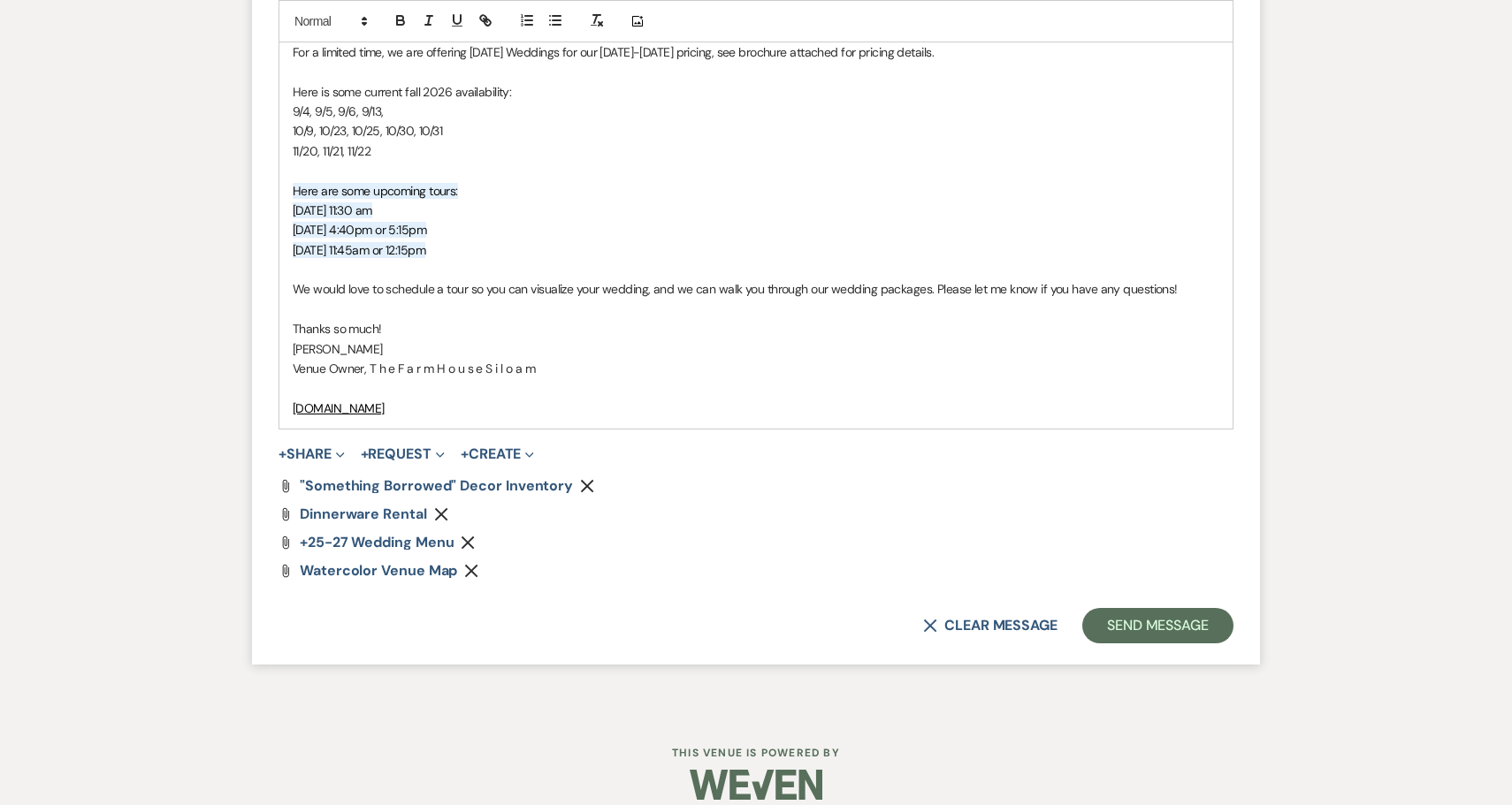
scroll to position [1637, 0]
click at [1157, 609] on button "Send Message" at bounding box center [1158, 627] width 151 height 35
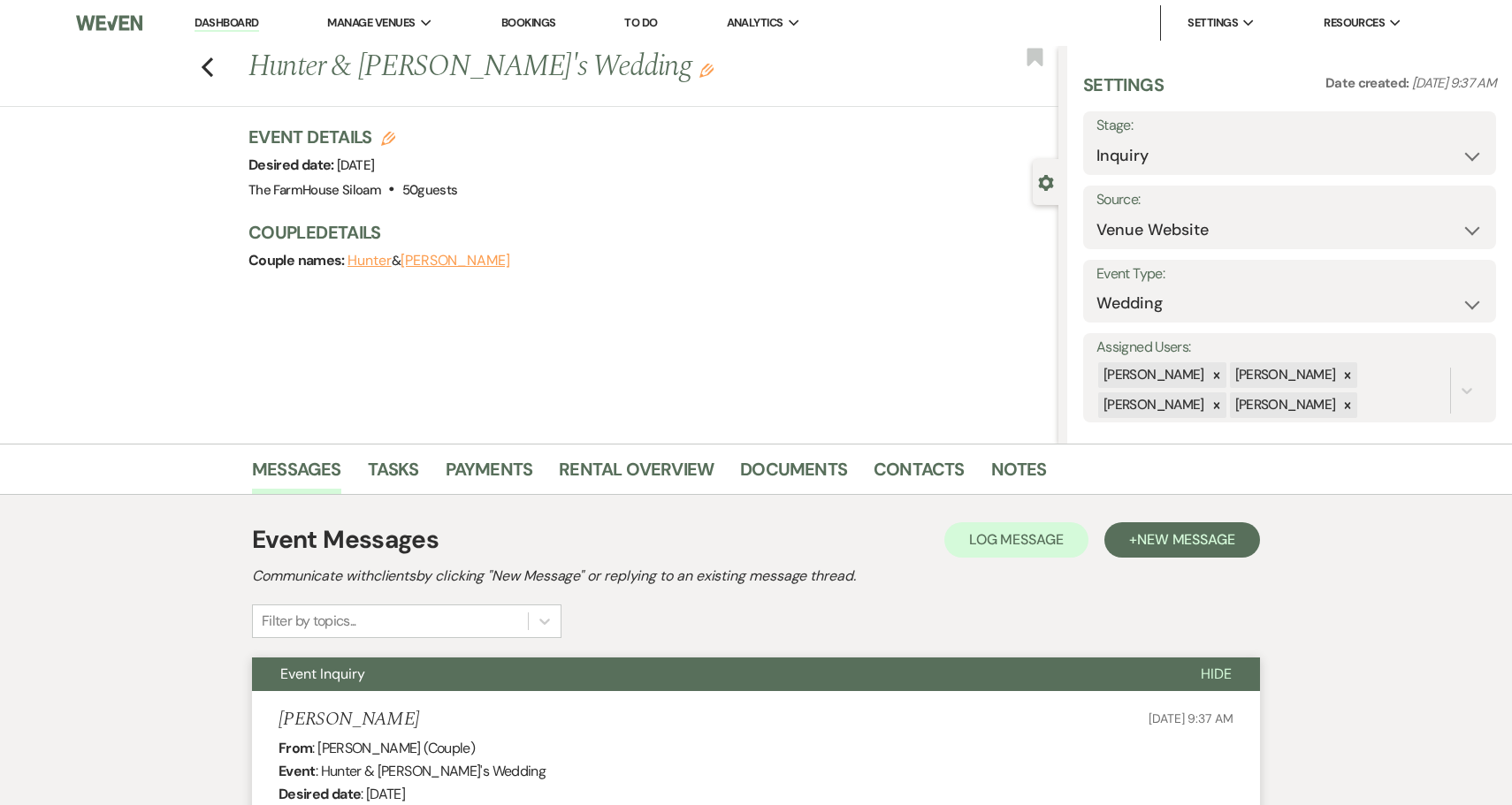
scroll to position [0, 0]
click at [206, 65] on use "button" at bounding box center [207, 67] width 12 height 19
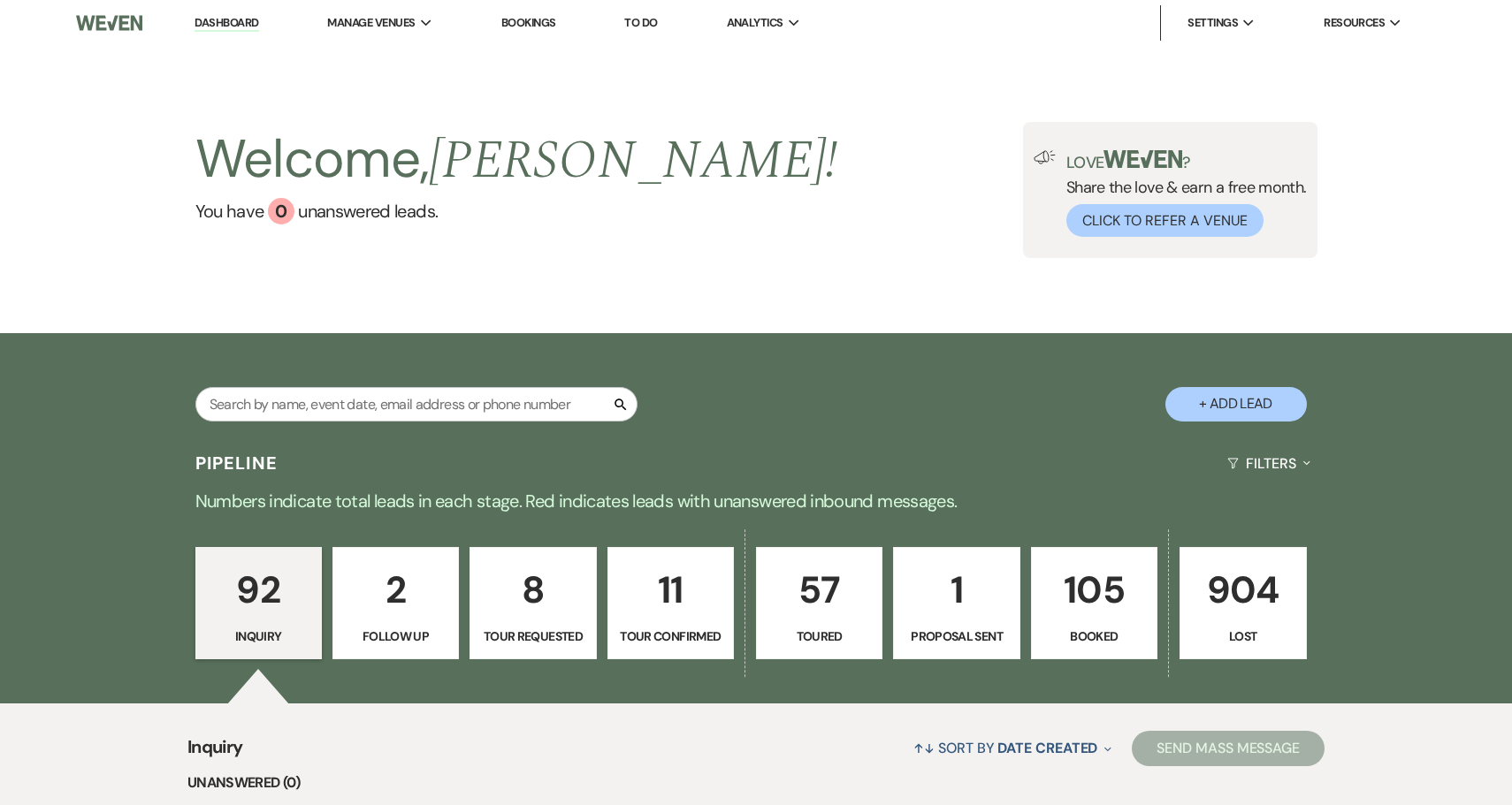
click at [958, 599] on p "1" at bounding box center [956, 590] width 104 height 59
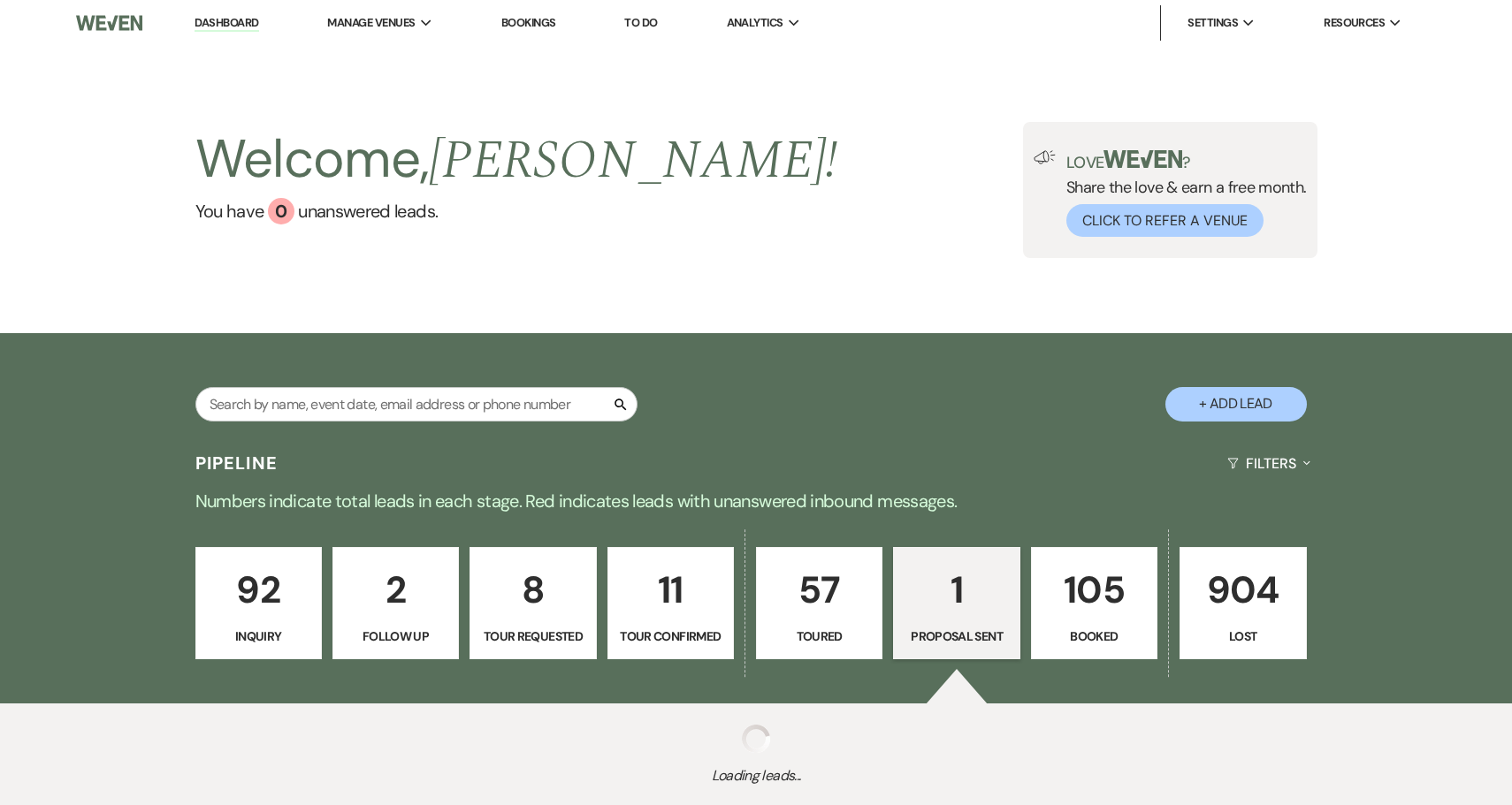
select select "6"
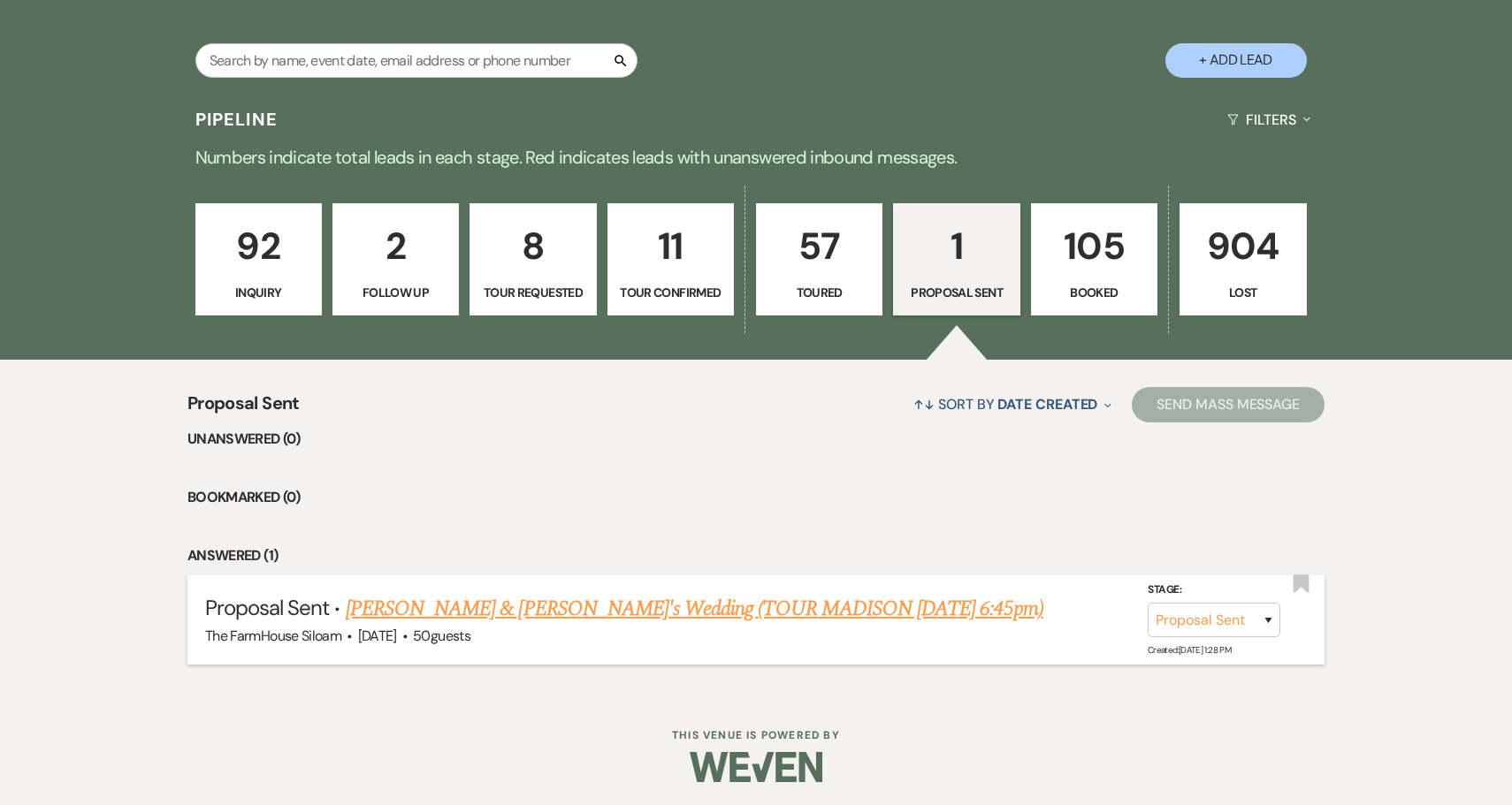
scroll to position [343, 0]
click at [834, 603] on link "[PERSON_NAME] & [PERSON_NAME]'s Wedding (TOUR MADISON [DATE] 6:45pm)" at bounding box center [694, 610] width 698 height 32
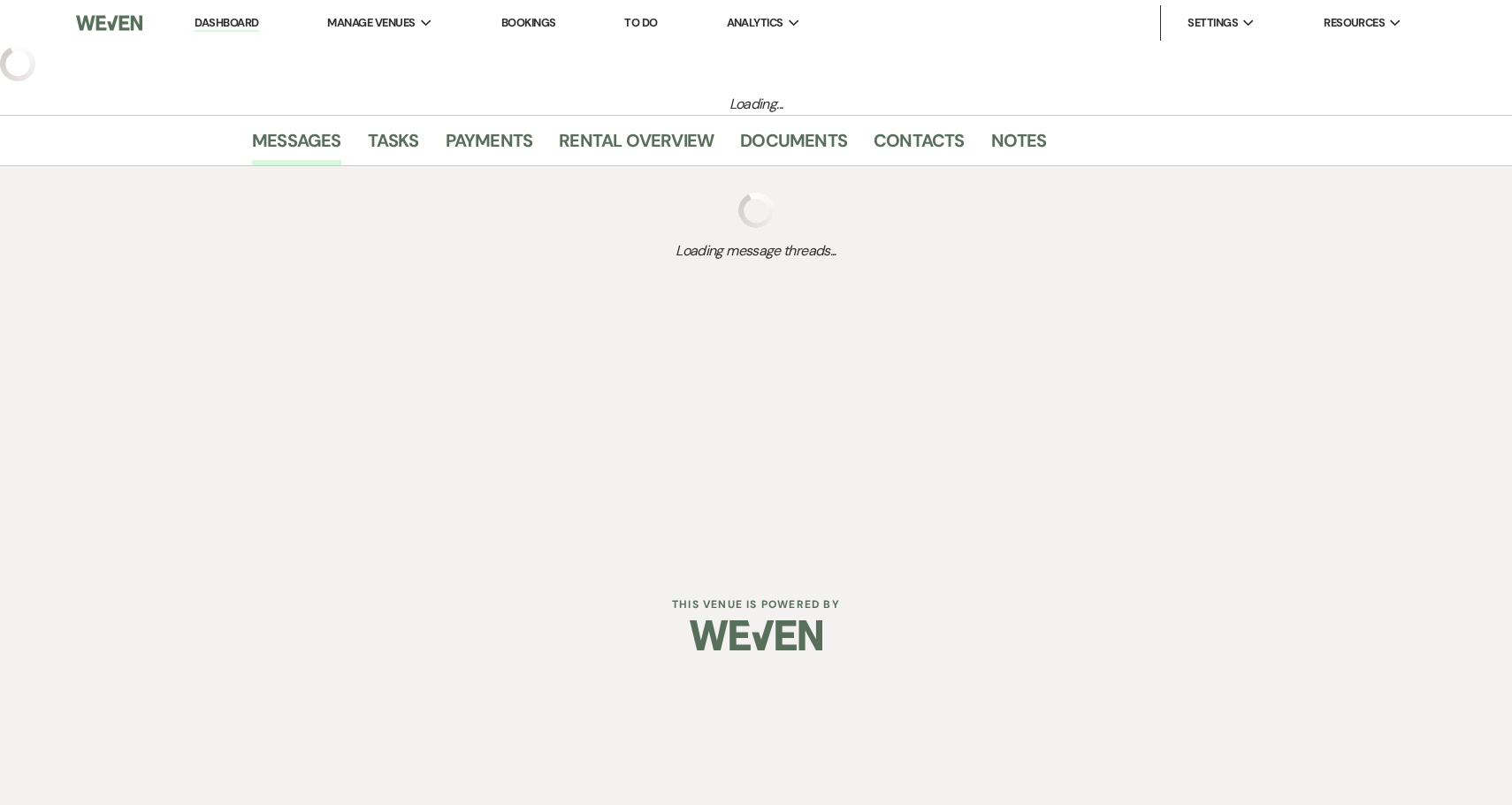
select select "6"
select select "2"
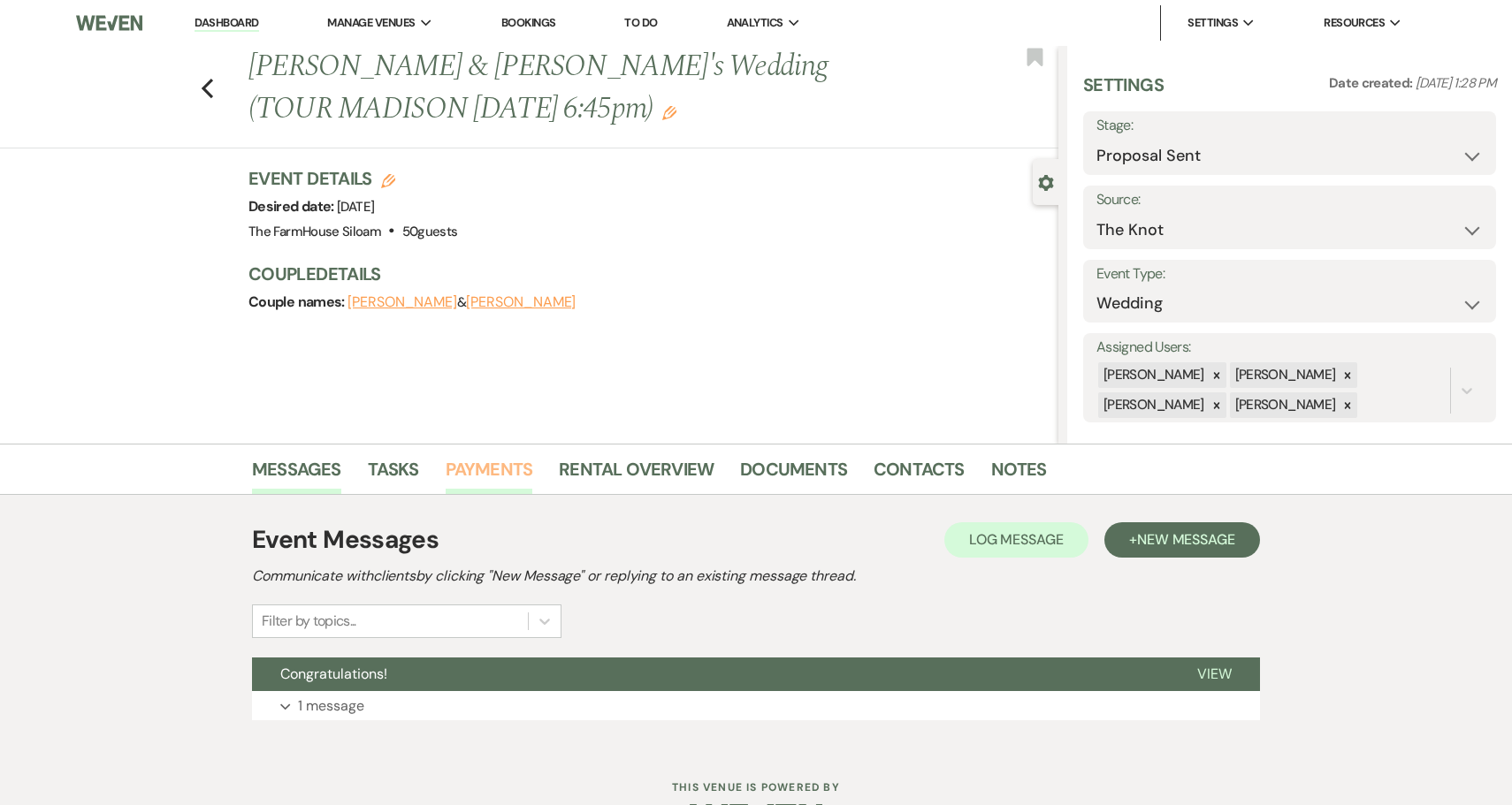
click at [477, 468] on link "Payments" at bounding box center [489, 475] width 88 height 39
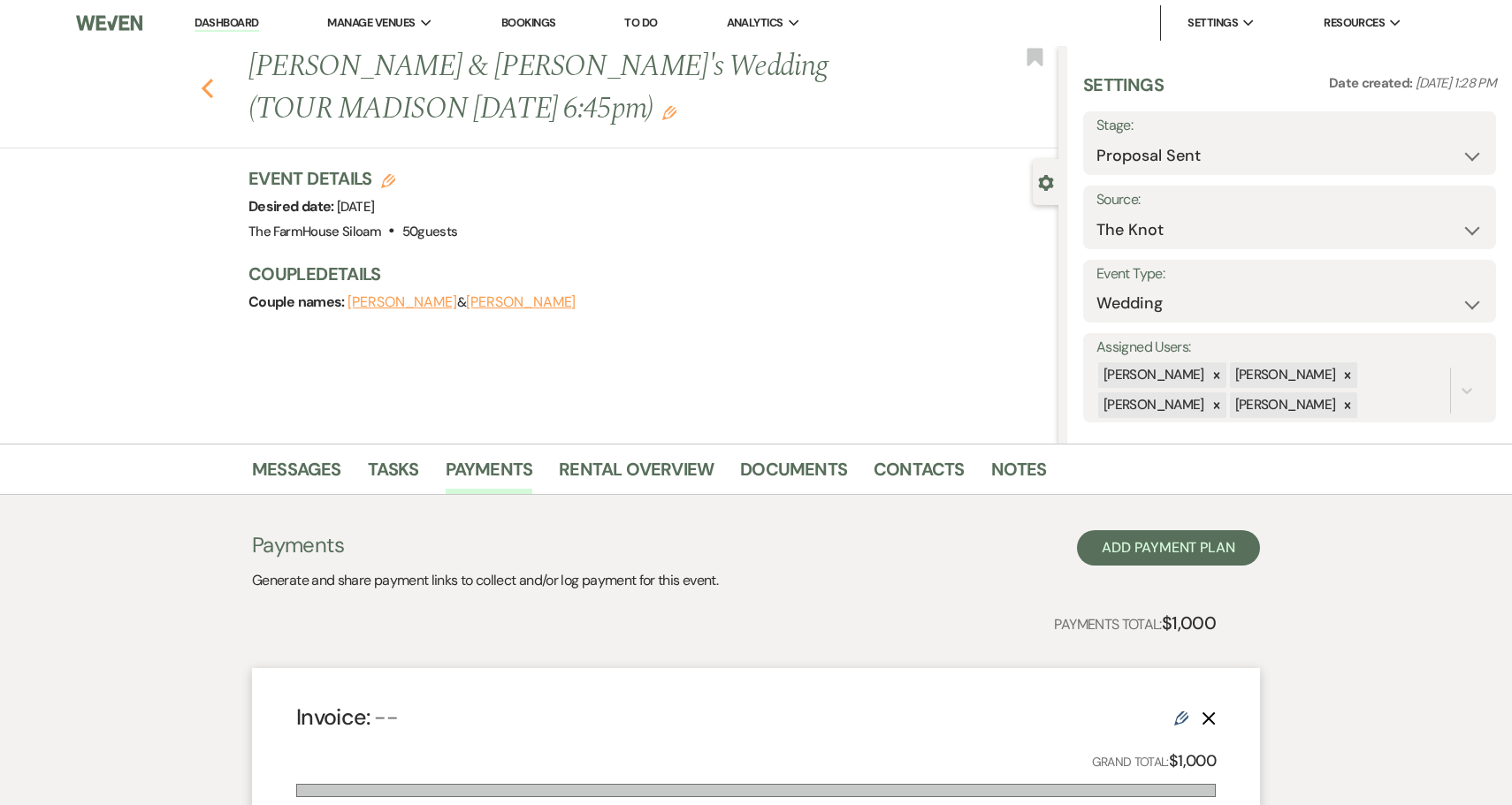
click at [208, 84] on use "button" at bounding box center [207, 89] width 12 height 19
select select "6"
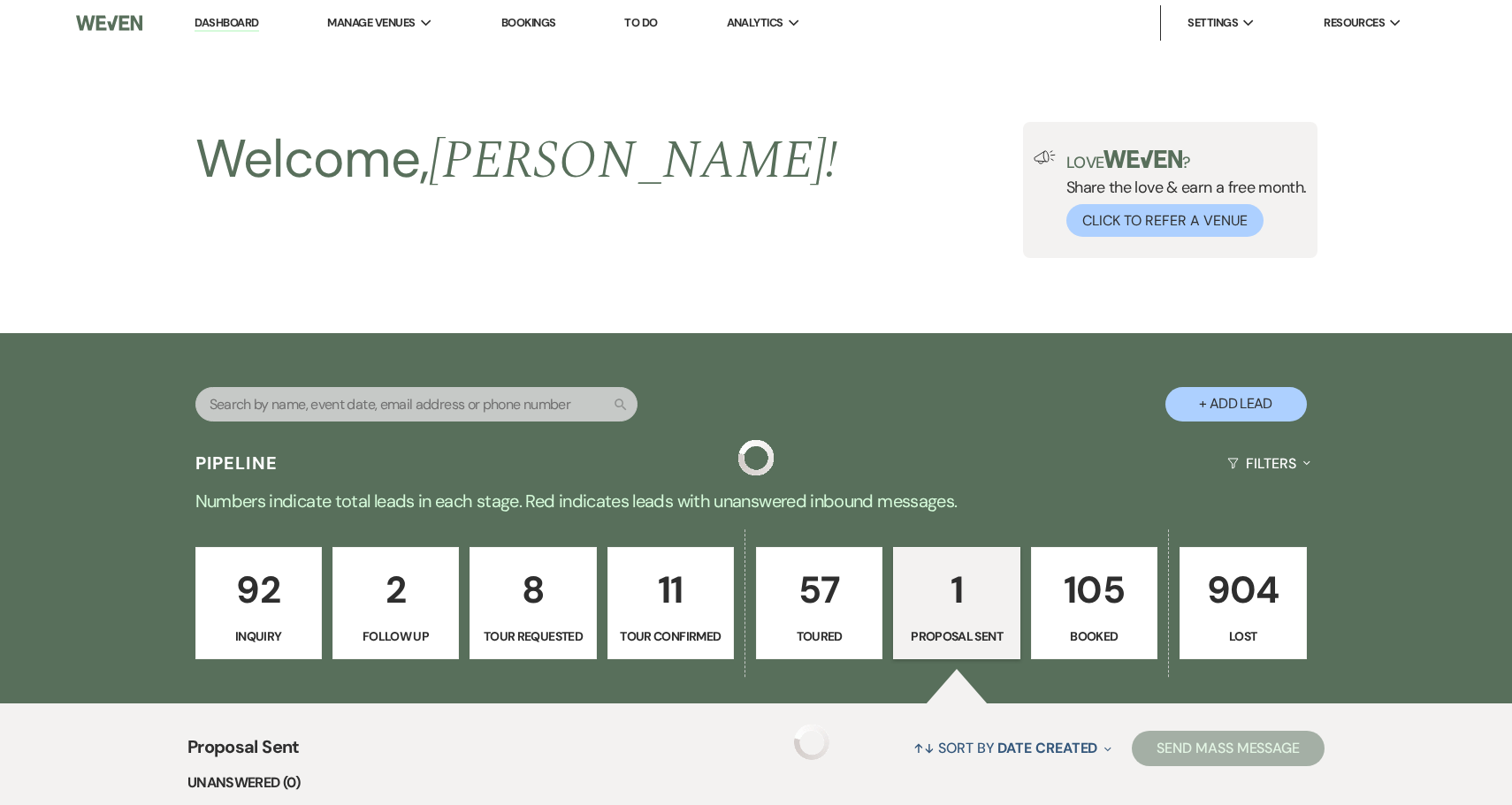
scroll to position [343, 0]
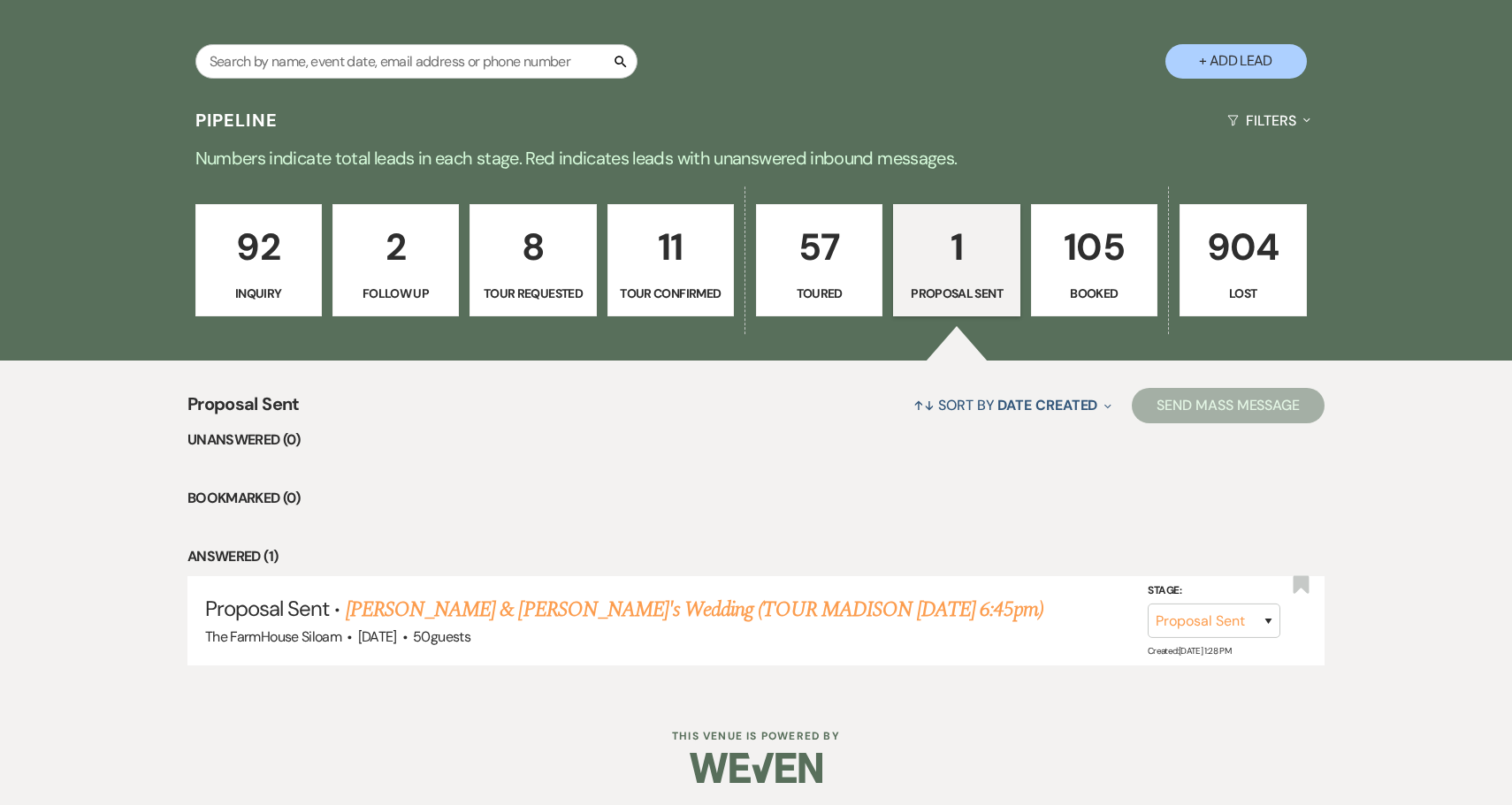
click at [252, 267] on p "92" at bounding box center [259, 247] width 104 height 59
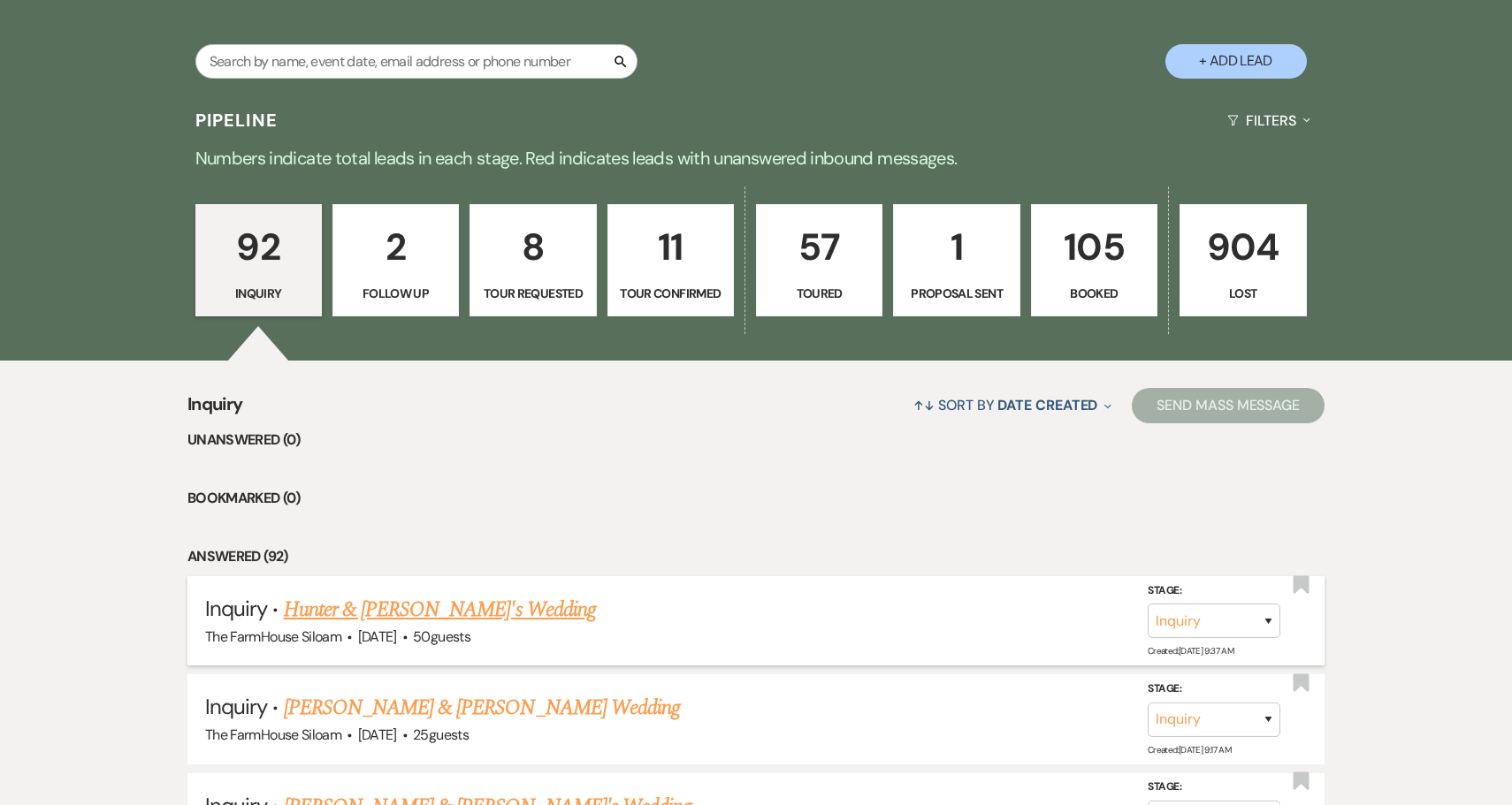
click at [400, 612] on link "Hunter & [PERSON_NAME]'s Wedding" at bounding box center [439, 610] width 312 height 32
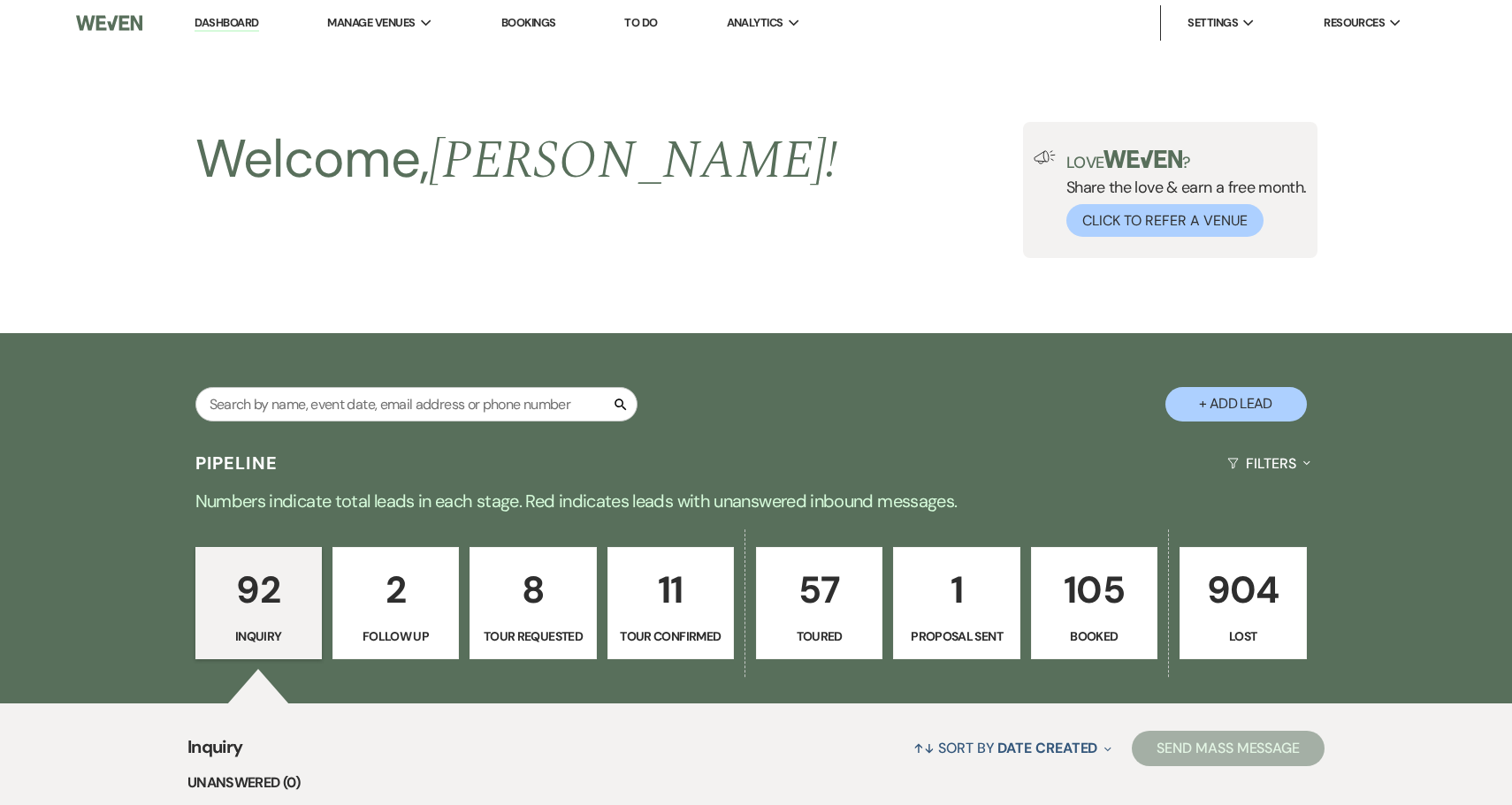
select select "5"
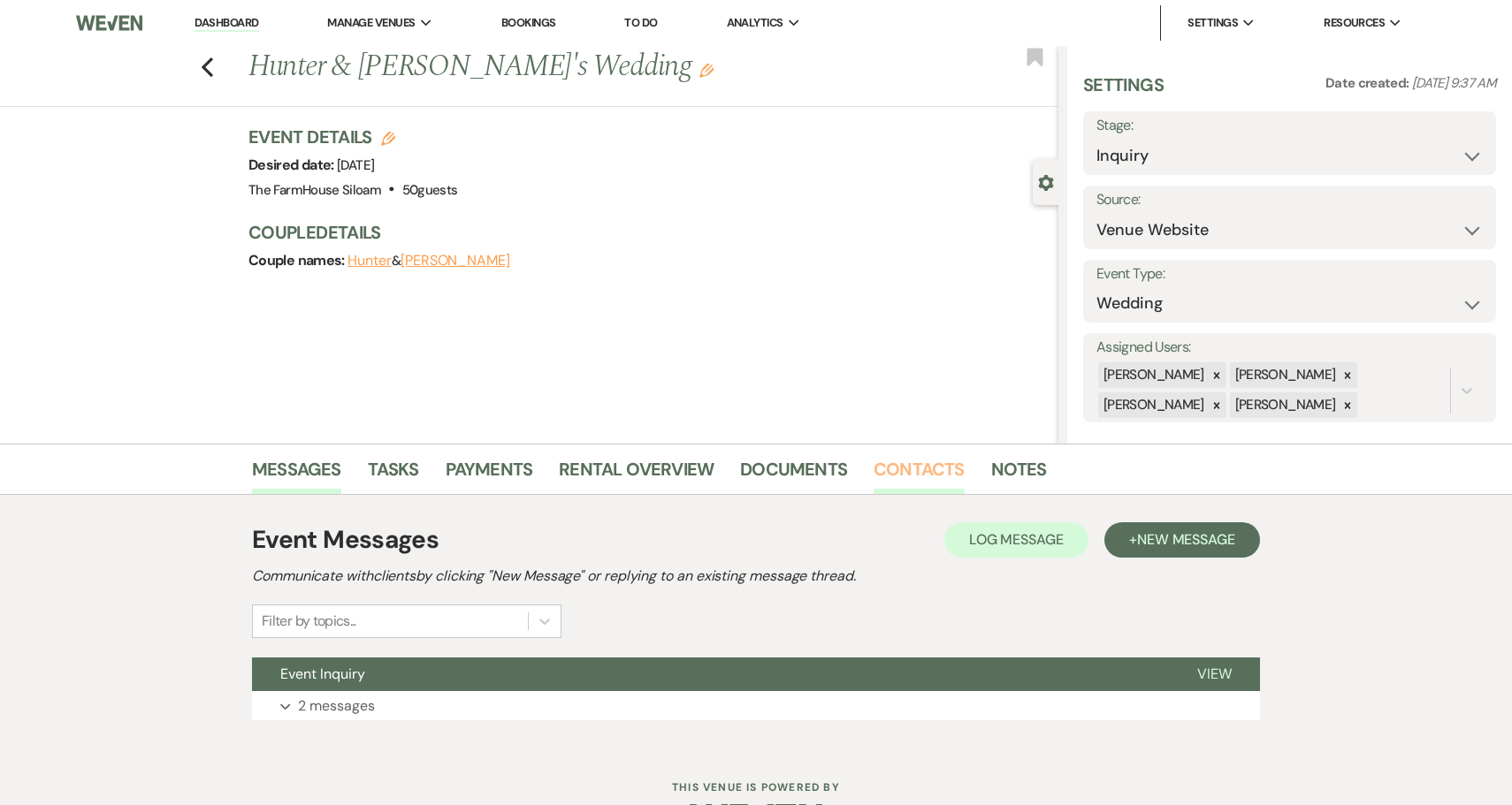
click at [882, 477] on link "Contacts" at bounding box center [919, 475] width 91 height 39
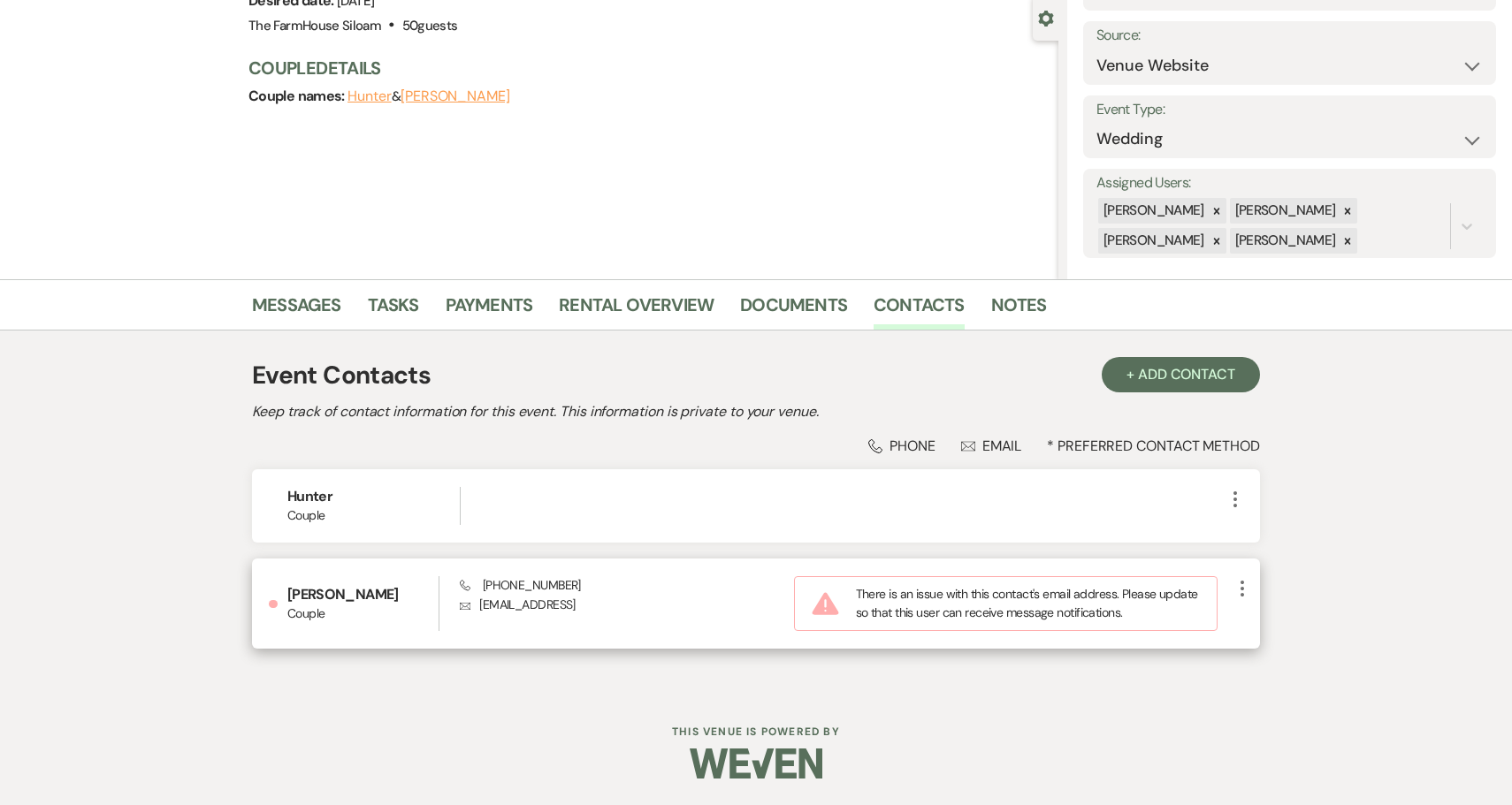
scroll to position [164, 0]
click at [1244, 593] on icon "More" at bounding box center [1243, 590] width 21 height 21
click at [1266, 626] on icon "Pencil" at bounding box center [1260, 624] width 14 height 14
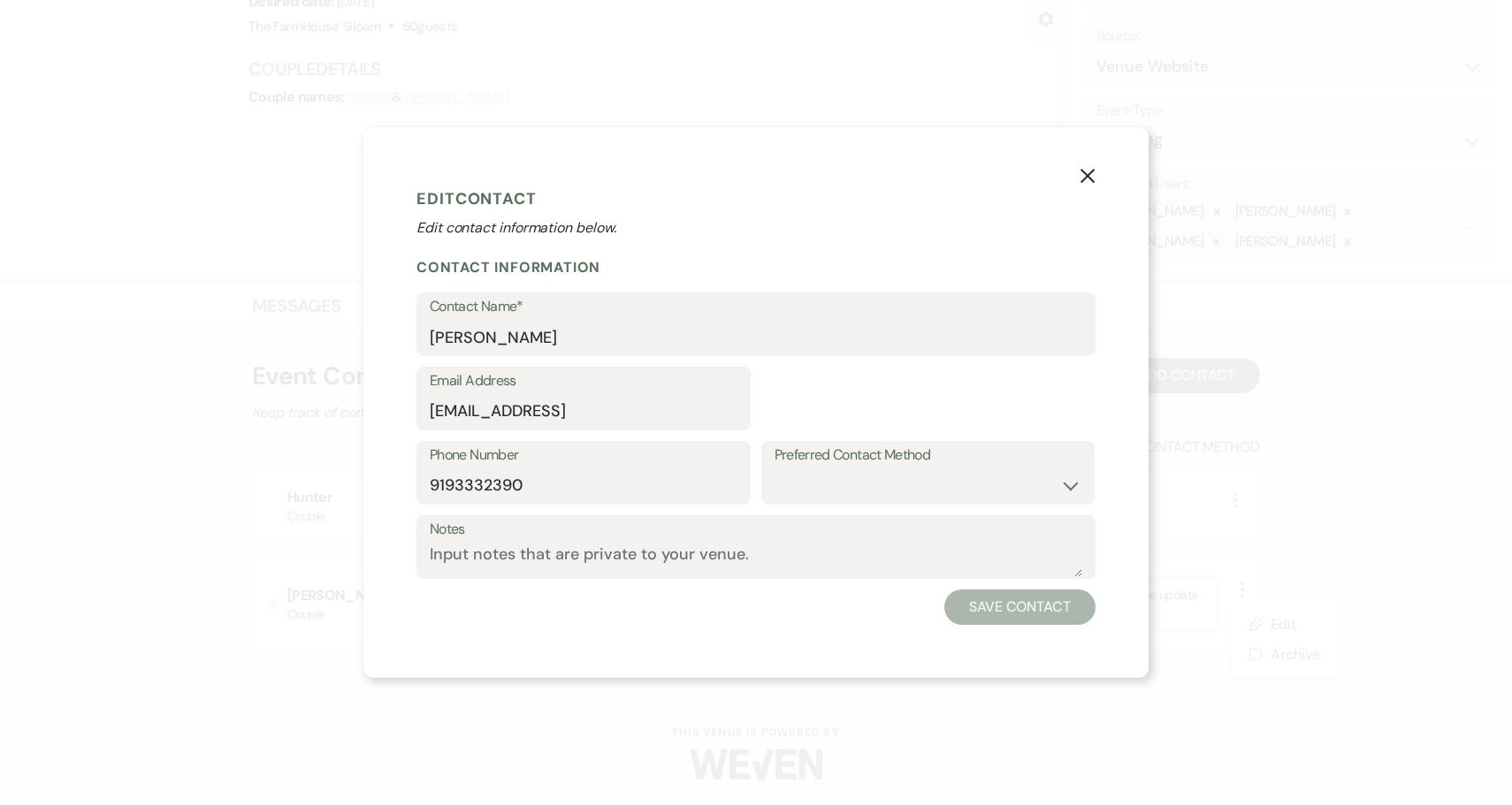
select select "1"
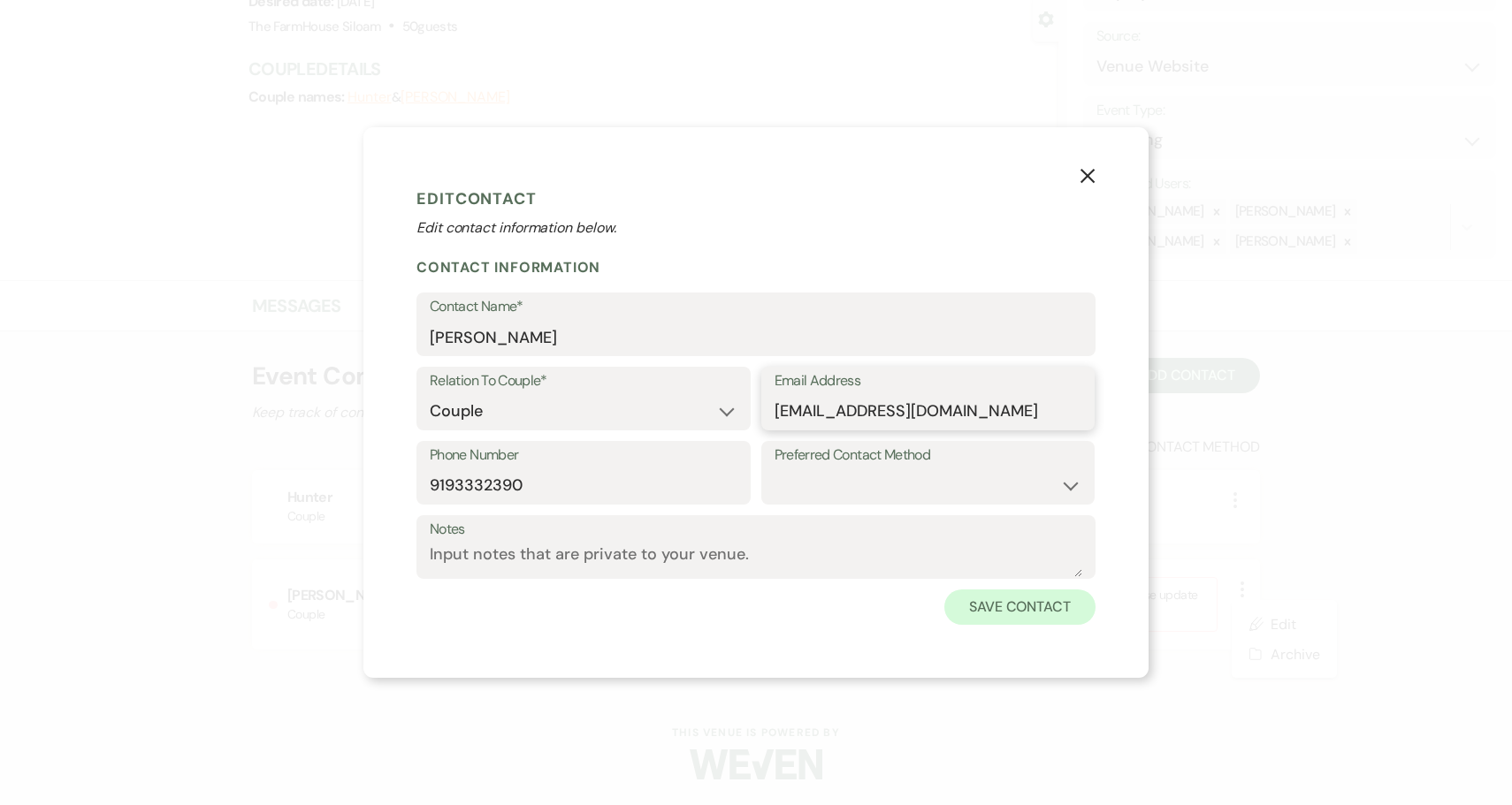
type input "[EMAIL_ADDRESS][DOMAIN_NAME]"
click at [1031, 606] on button "Save Contact" at bounding box center [1020, 608] width 151 height 35
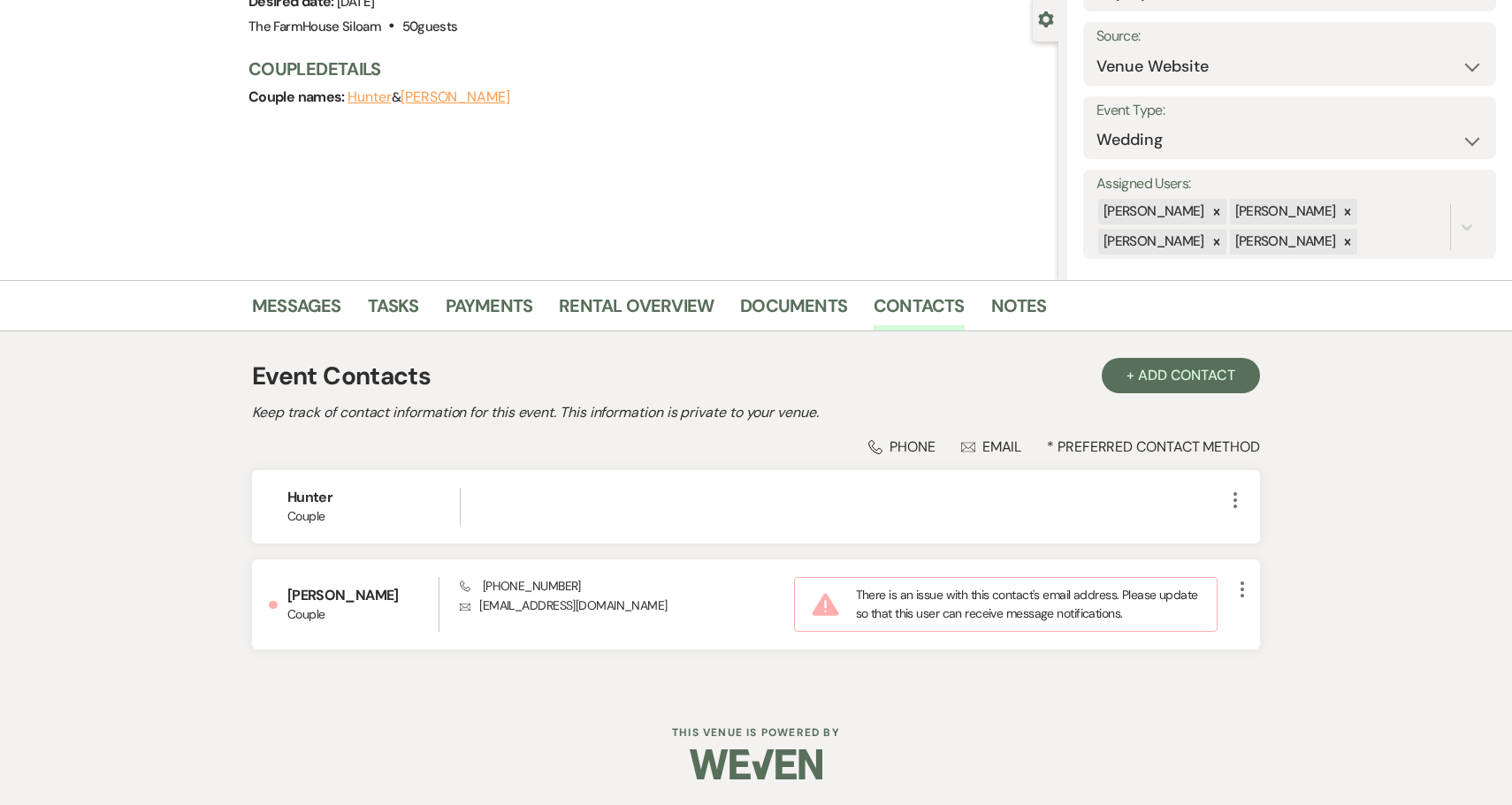
scroll to position [147, 0]
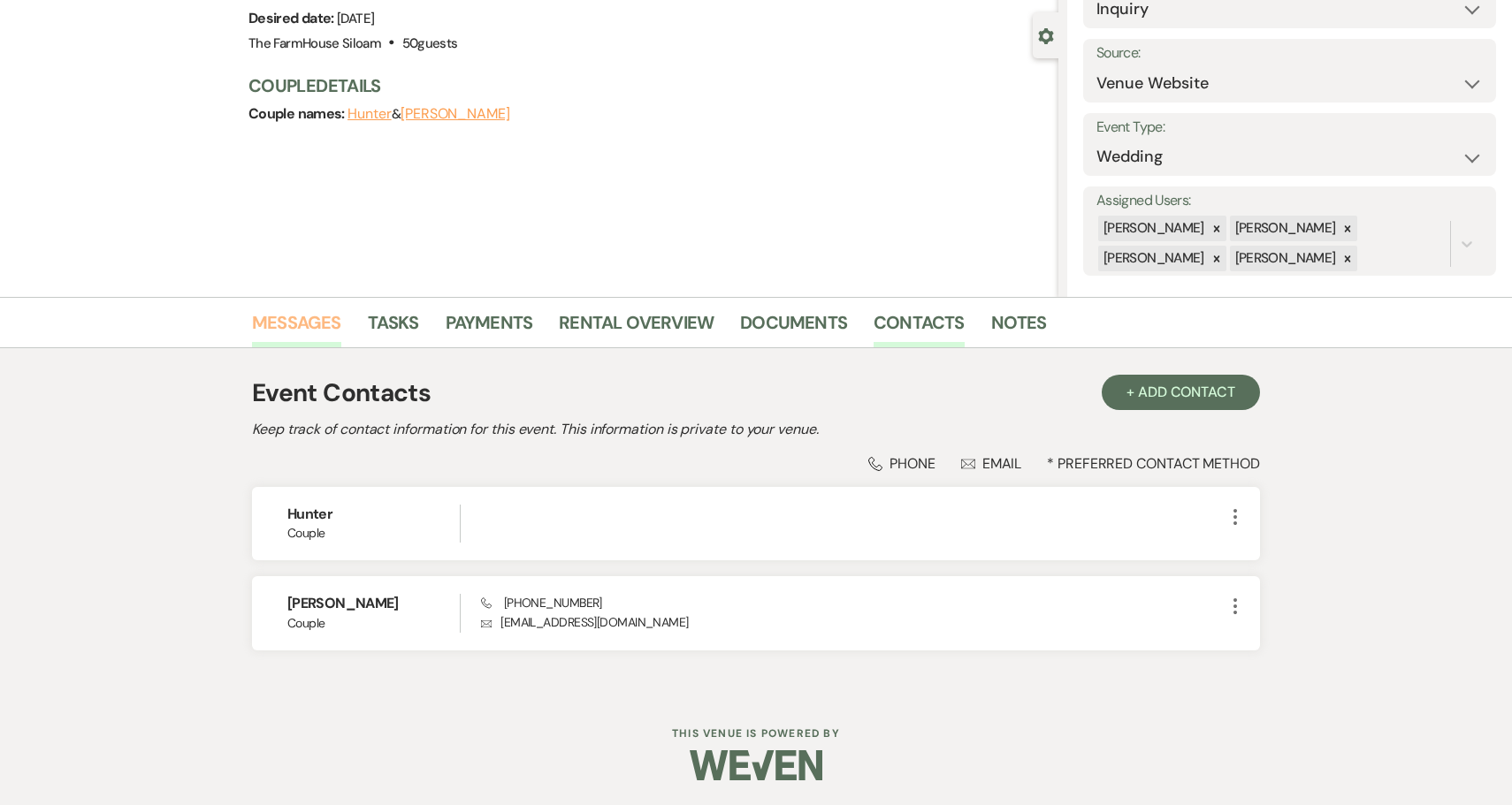
click at [302, 322] on link "Messages" at bounding box center [296, 328] width 89 height 39
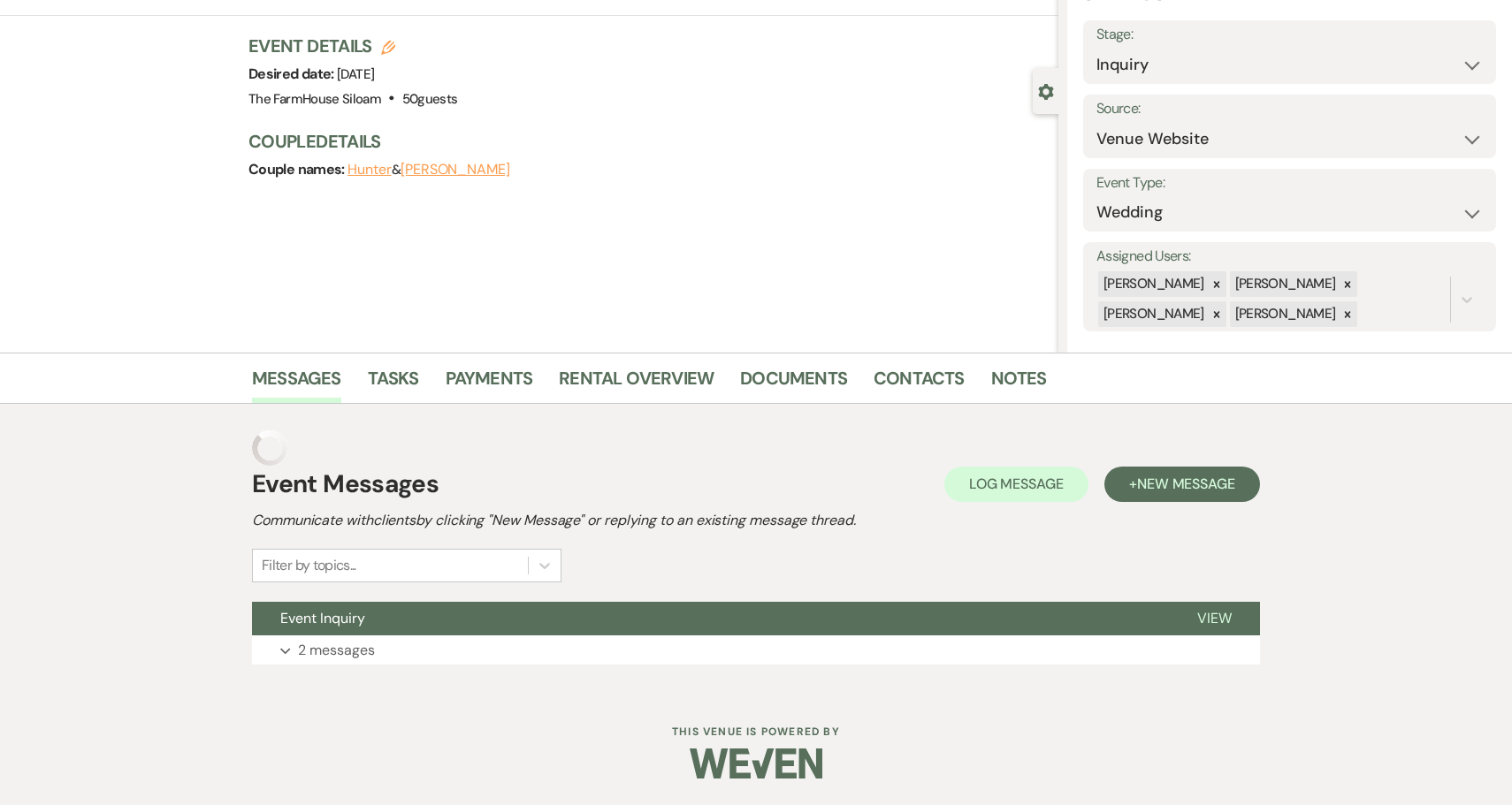
scroll to position [55, 0]
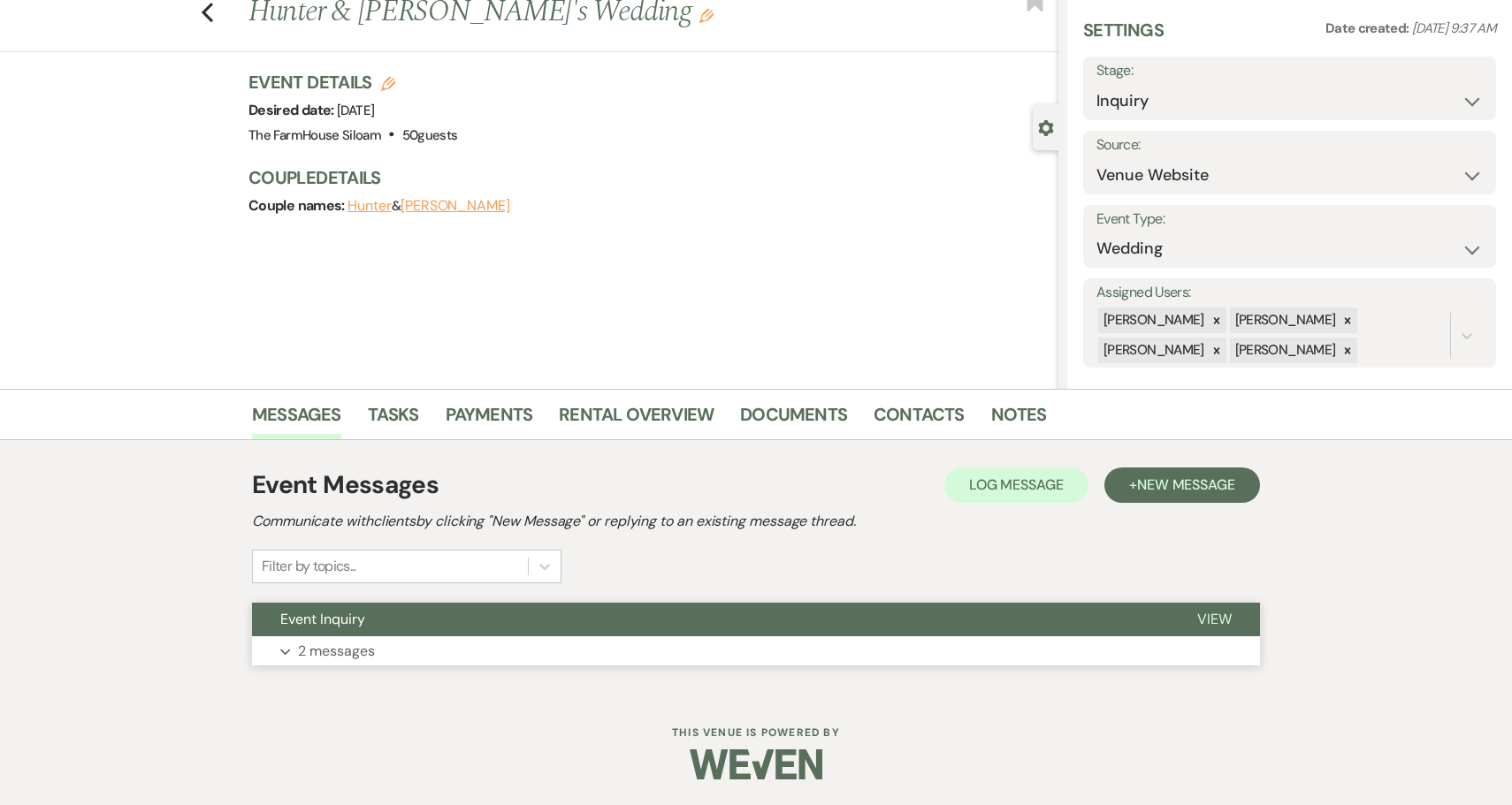
click at [318, 650] on p "2 messages" at bounding box center [336, 652] width 77 height 23
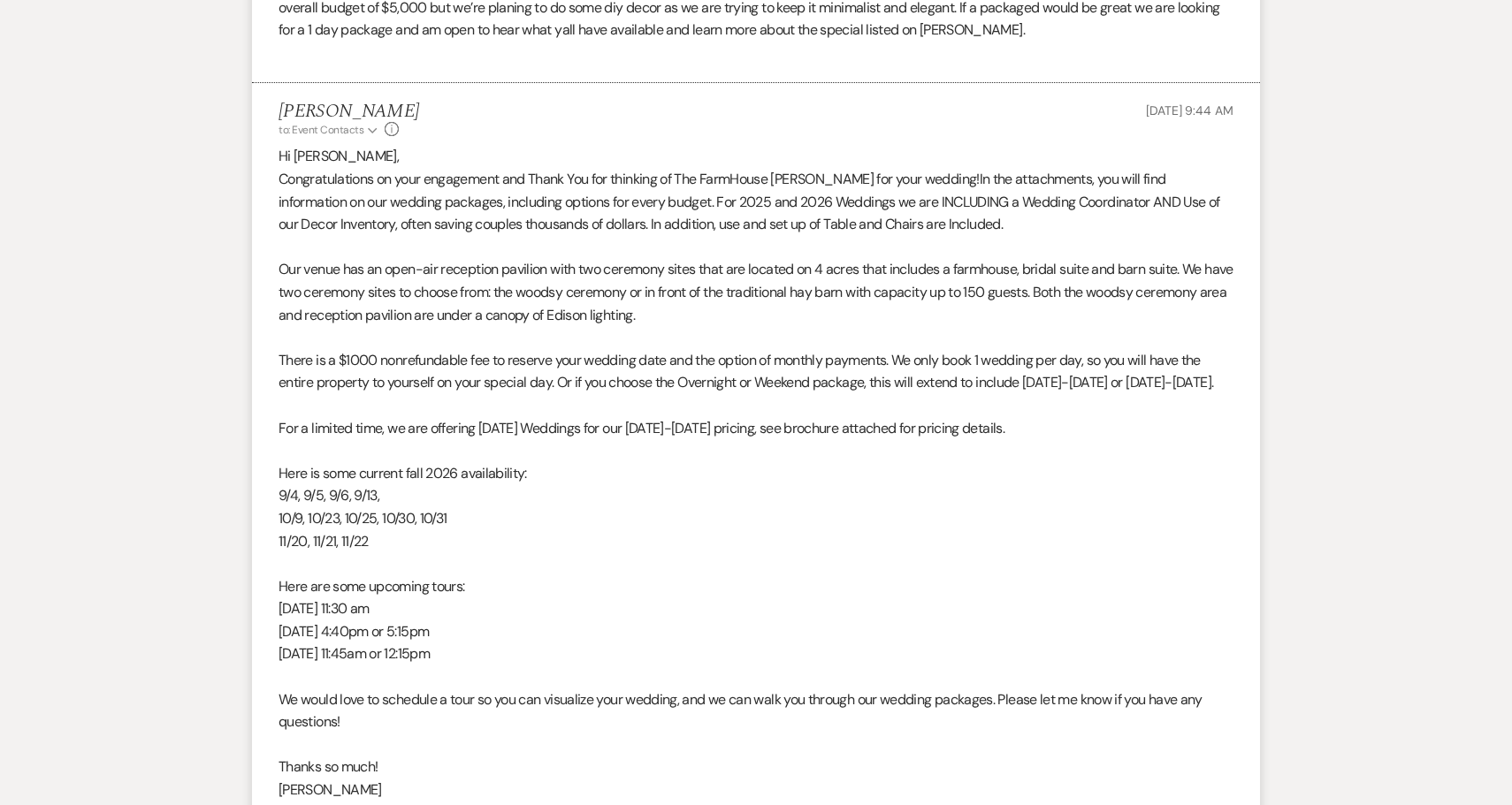
scroll to position [939, 0]
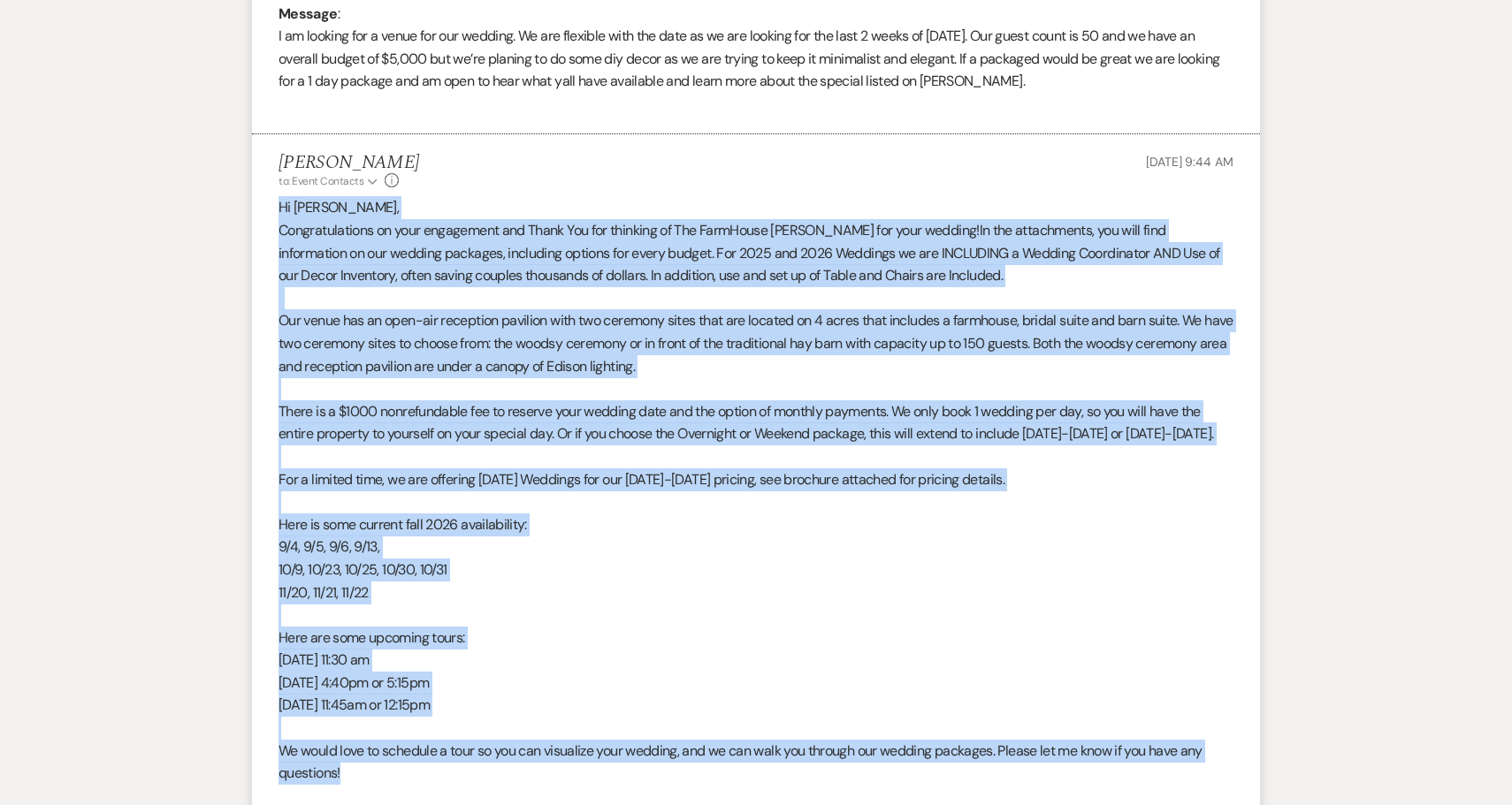
drag, startPoint x: 275, startPoint y: 195, endPoint x: 550, endPoint y: 778, distance: 644.6
click at [550, 778] on li "[PERSON_NAME] to: Event Contacts Expand Info [DATE] 9:44 AM Hi [PERSON_NAME], C…" at bounding box center [756, 600] width 1008 height 933
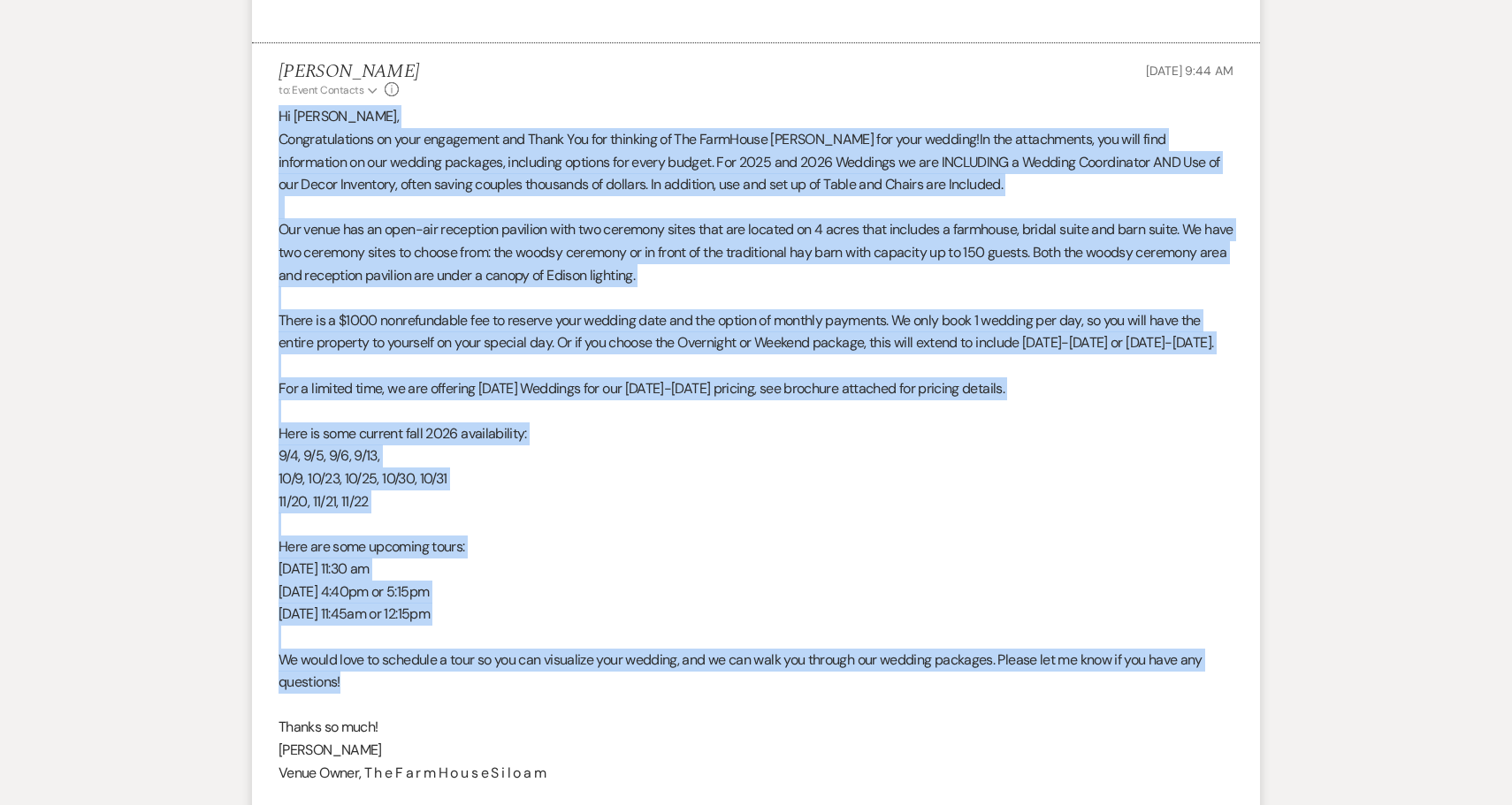
scroll to position [1036, 0]
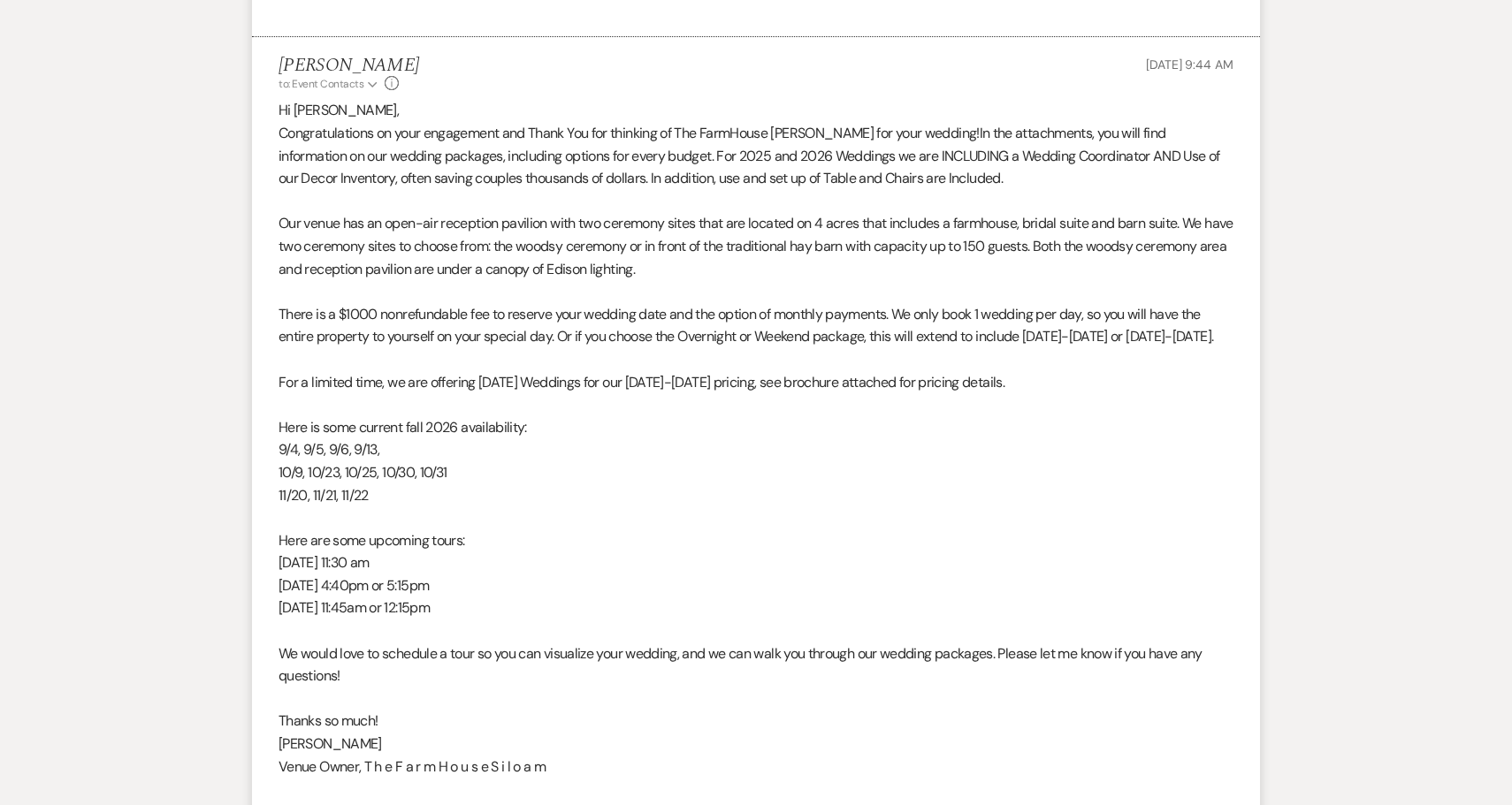
click at [284, 102] on p "Hi [PERSON_NAME]," at bounding box center [756, 111] width 955 height 23
click at [277, 101] on li "[PERSON_NAME] to: Event Contacts Expand Info [DATE] 9:44 AM Hi [PERSON_NAME], C…" at bounding box center [756, 503] width 1008 height 933
click at [279, 101] on p "Hi [PERSON_NAME]," at bounding box center [756, 111] width 955 height 23
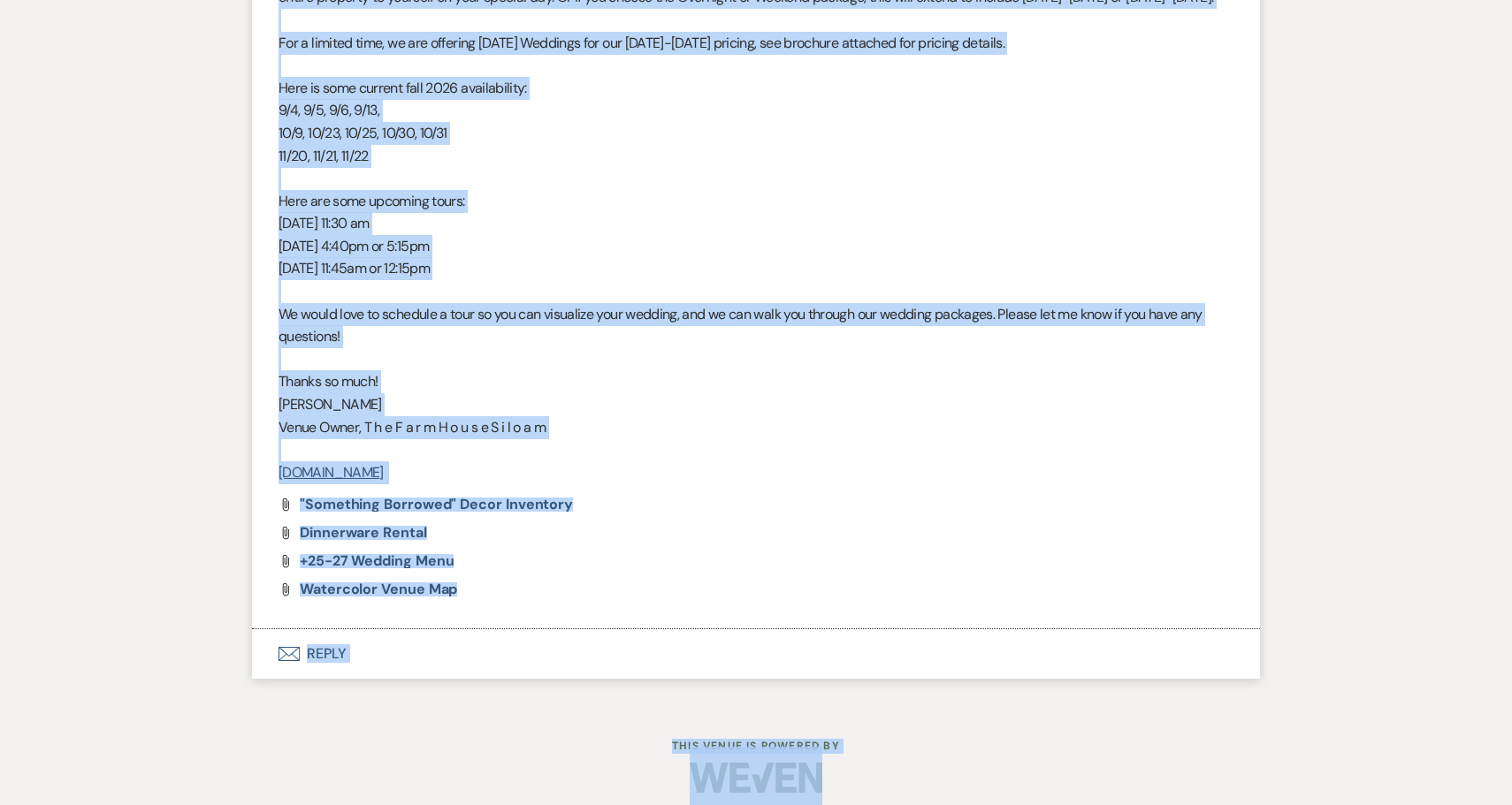
scroll to position [1386, 0]
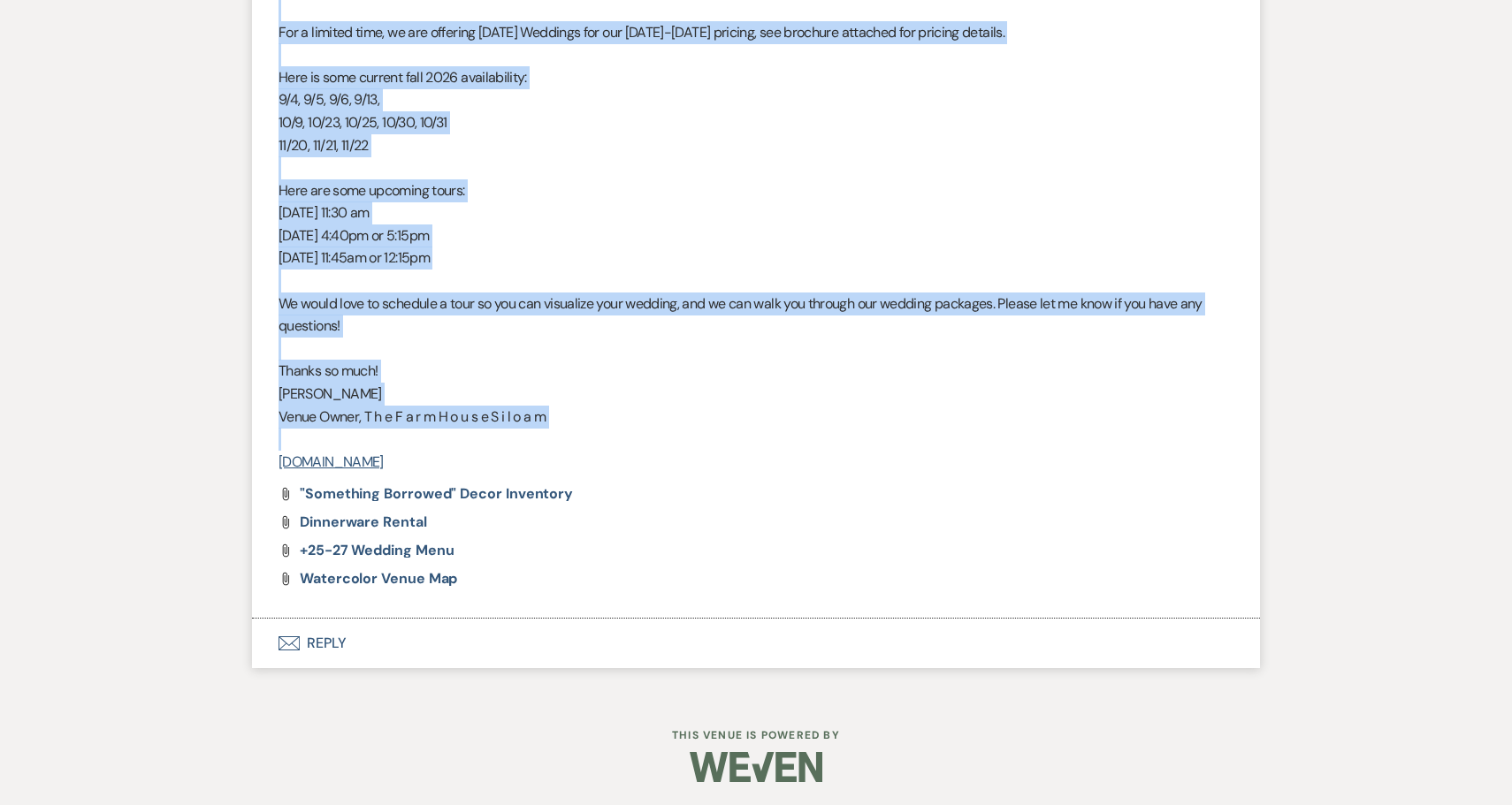
drag, startPoint x: 279, startPoint y: 101, endPoint x: 639, endPoint y: 426, distance: 485.0
click at [639, 426] on div "Hi [PERSON_NAME], Congratulations on your engagement and Thank You for thinking…" at bounding box center [756, 112] width 955 height 724
copy div "Lo Ipsumdol, Sitametconsecte ad elit seddoeiusm tem Incid Utl etd magnaali en A…"
click at [314, 636] on button "Envelope Reply" at bounding box center [756, 644] width 1008 height 50
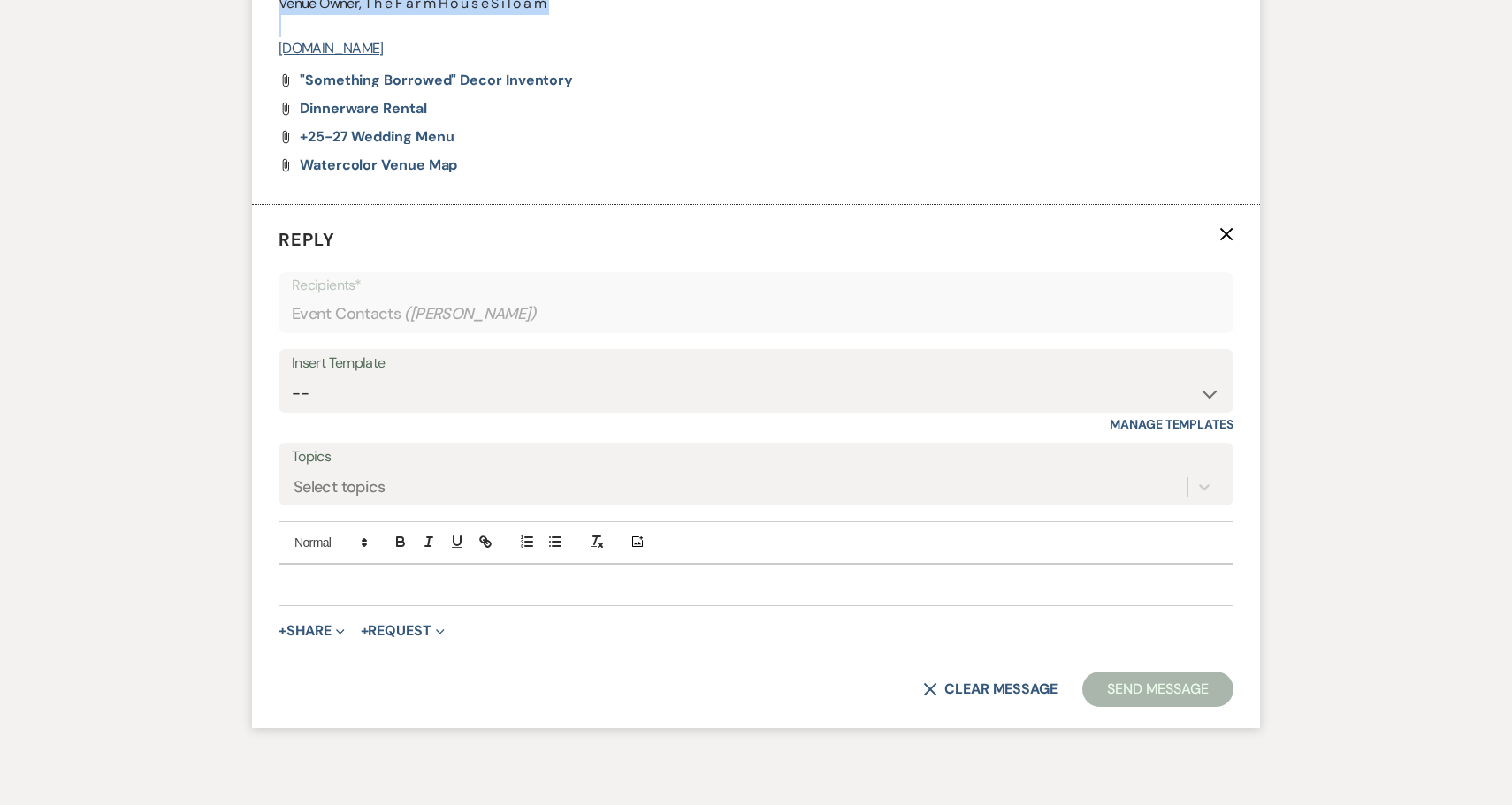
scroll to position [1861, 0]
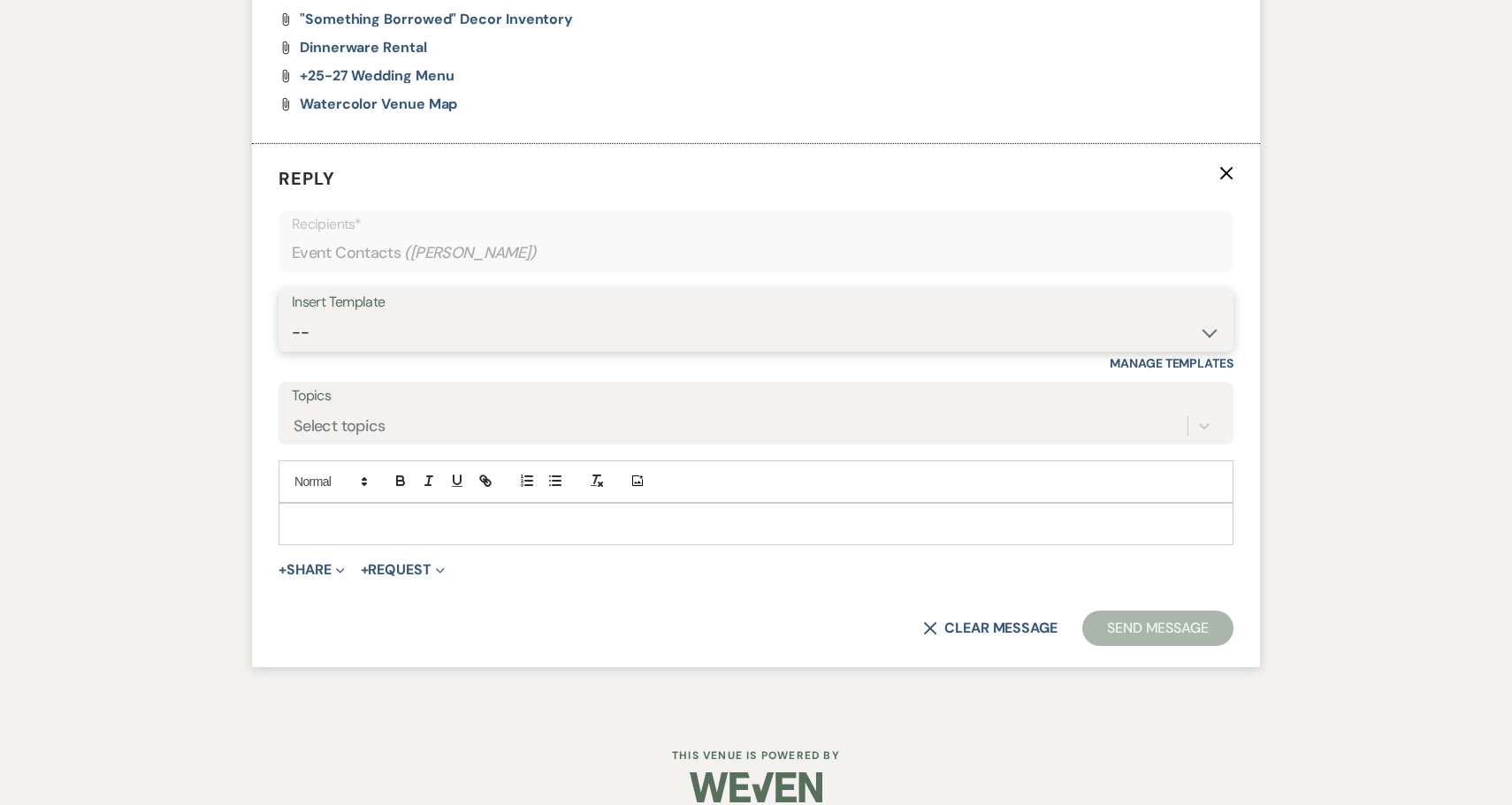
select select "2711"
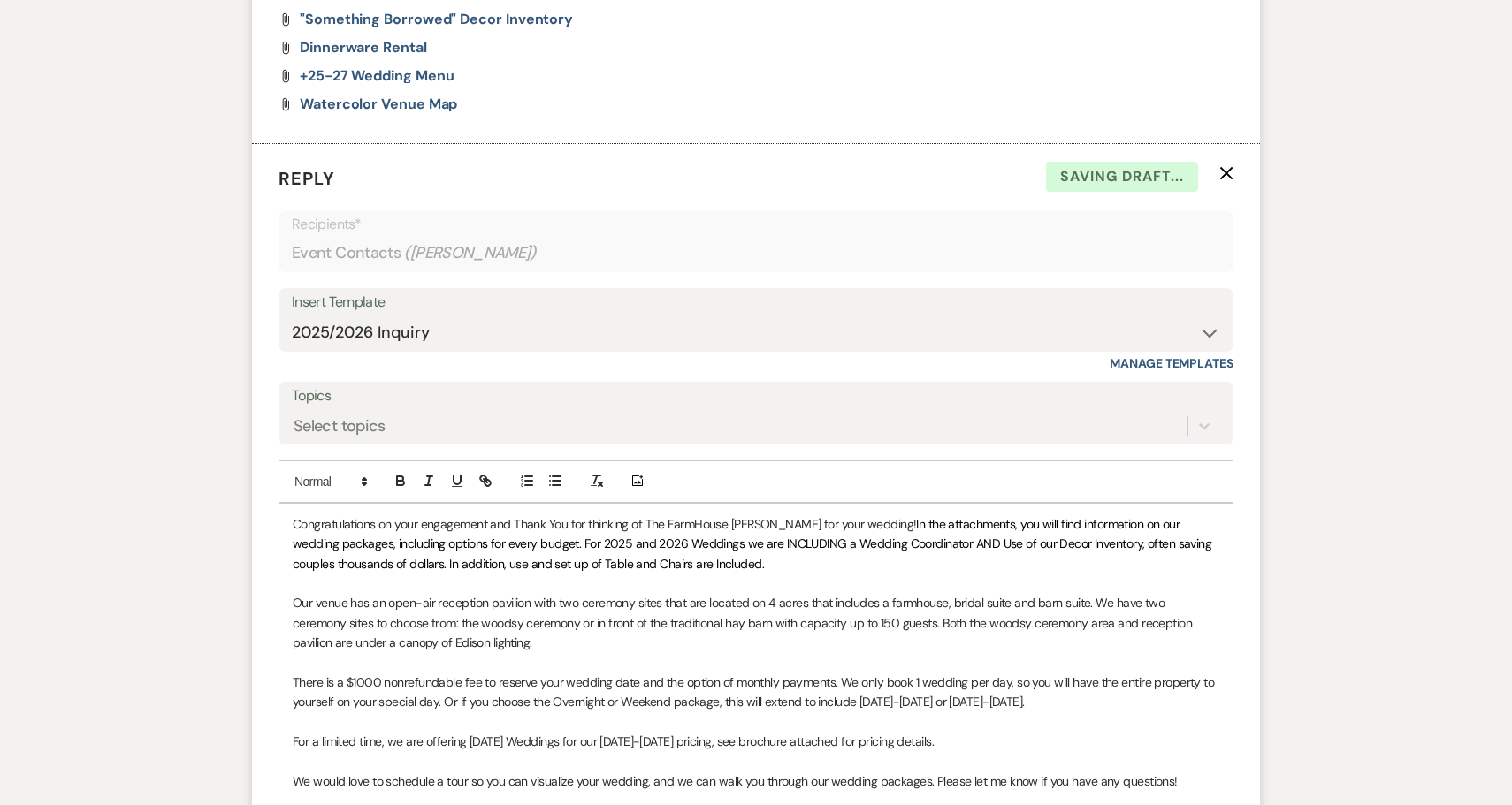
click at [291, 523] on div "Congratulations on your engagement and Thank You for thinking of The FarmHouse …" at bounding box center [756, 712] width 953 height 417
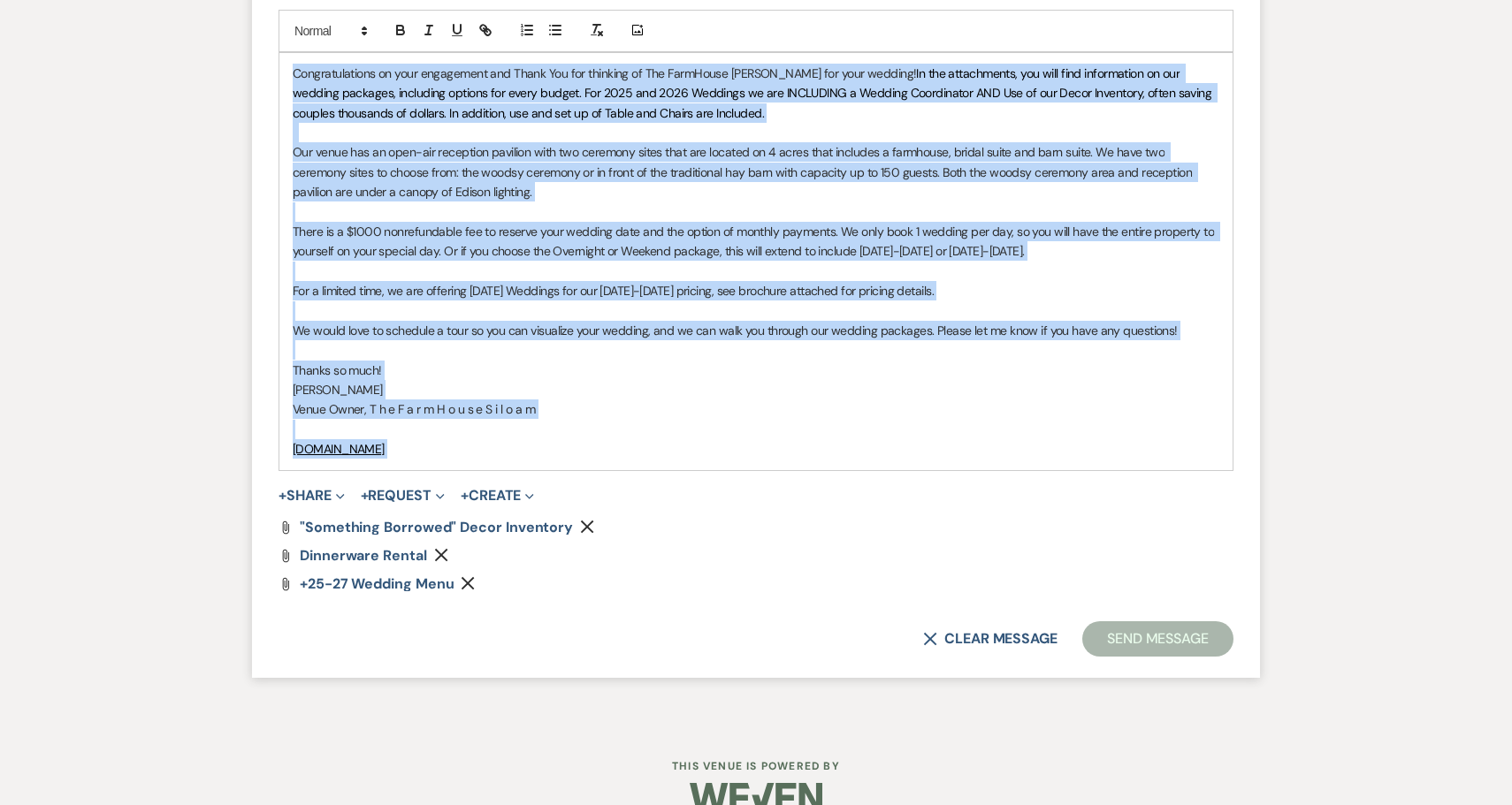
scroll to position [2332, 0]
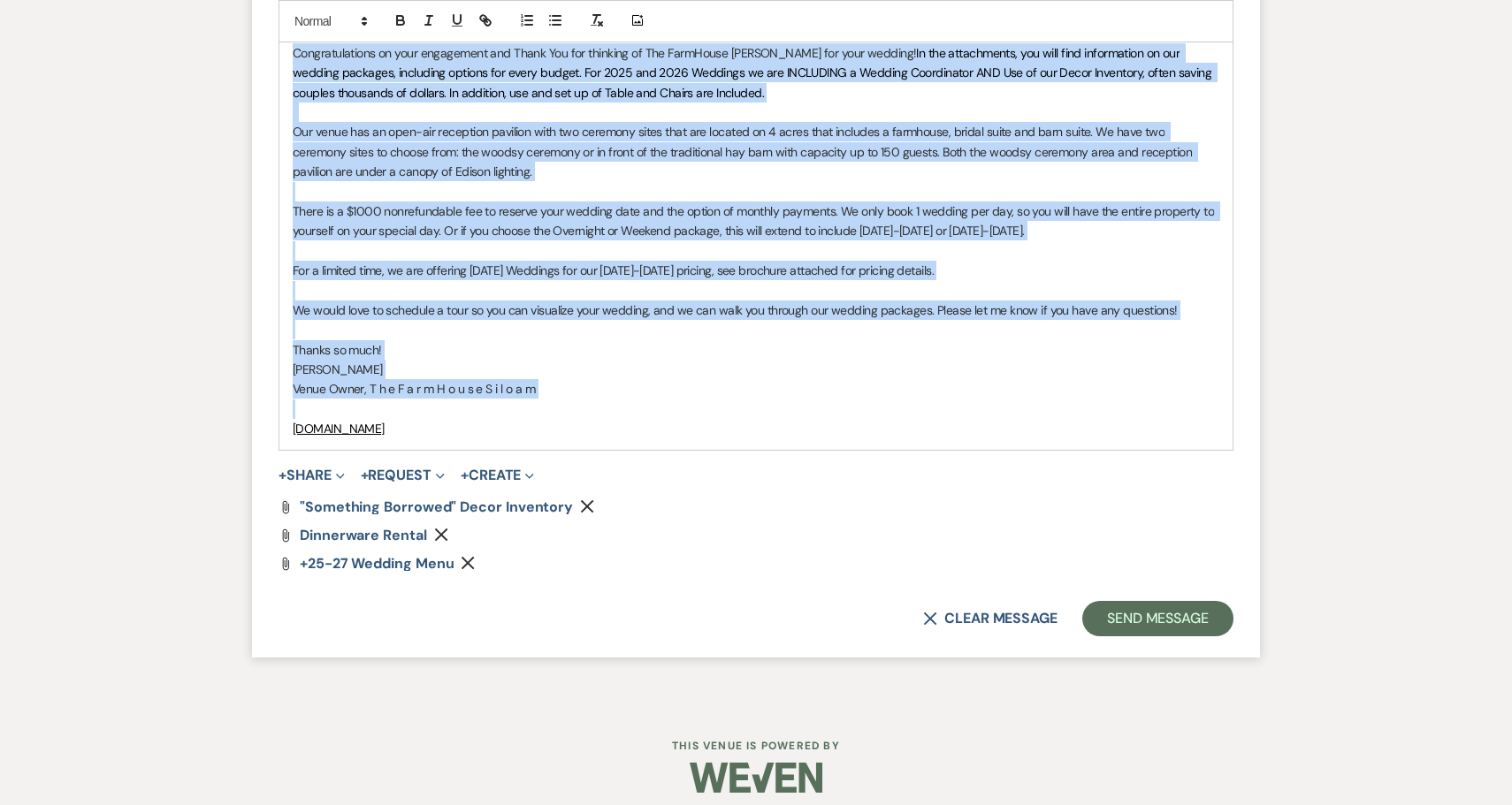
drag, startPoint x: 291, startPoint y: 520, endPoint x: 533, endPoint y: 401, distance: 269.7
click at [533, 401] on div "Congratulations on your engagement and Thank You for thinking of The FarmHouse …" at bounding box center [756, 241] width 953 height 417
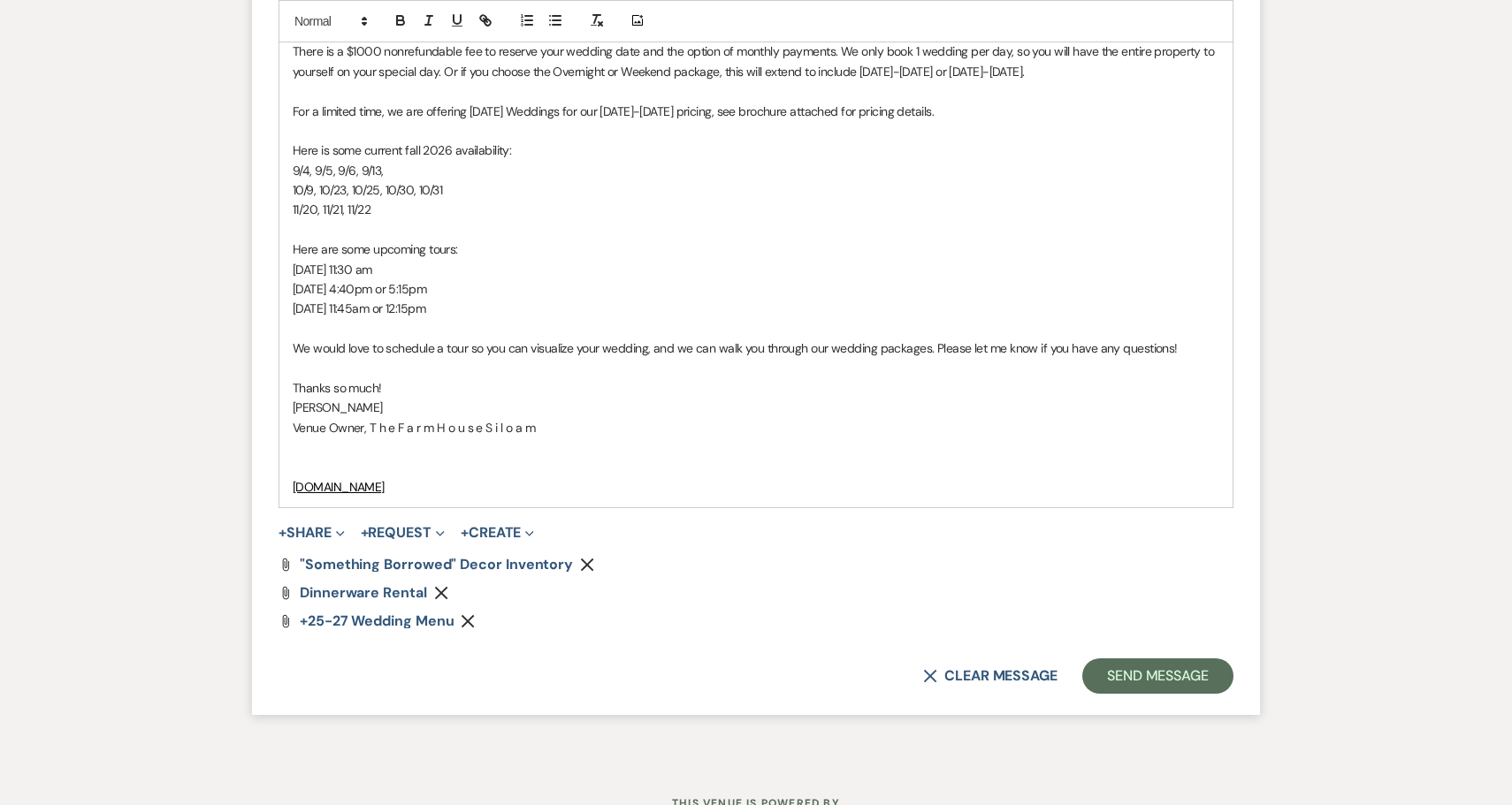
scroll to position [2566, 0]
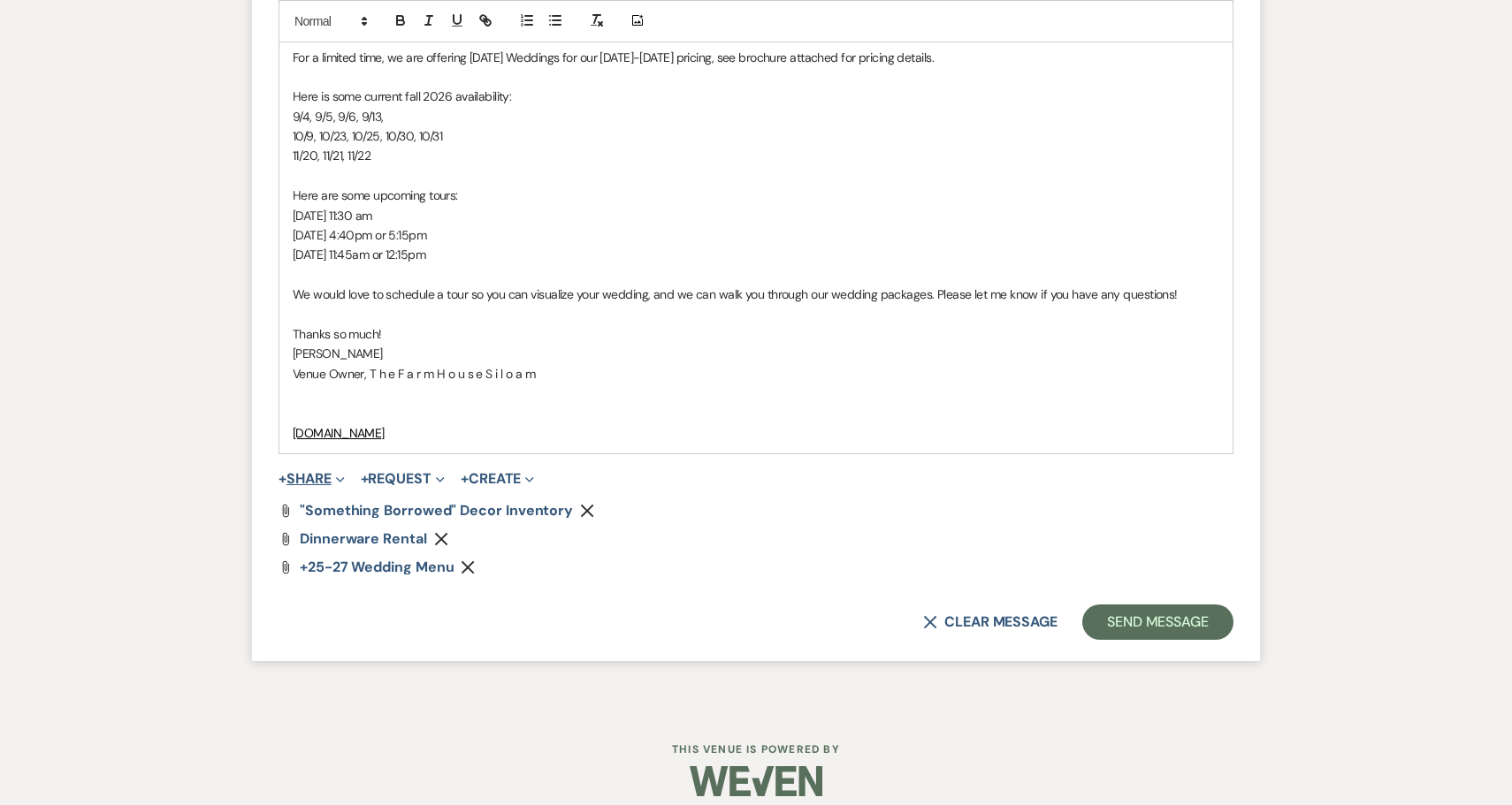
click at [309, 472] on button "+ Share Expand" at bounding box center [311, 479] width 66 height 14
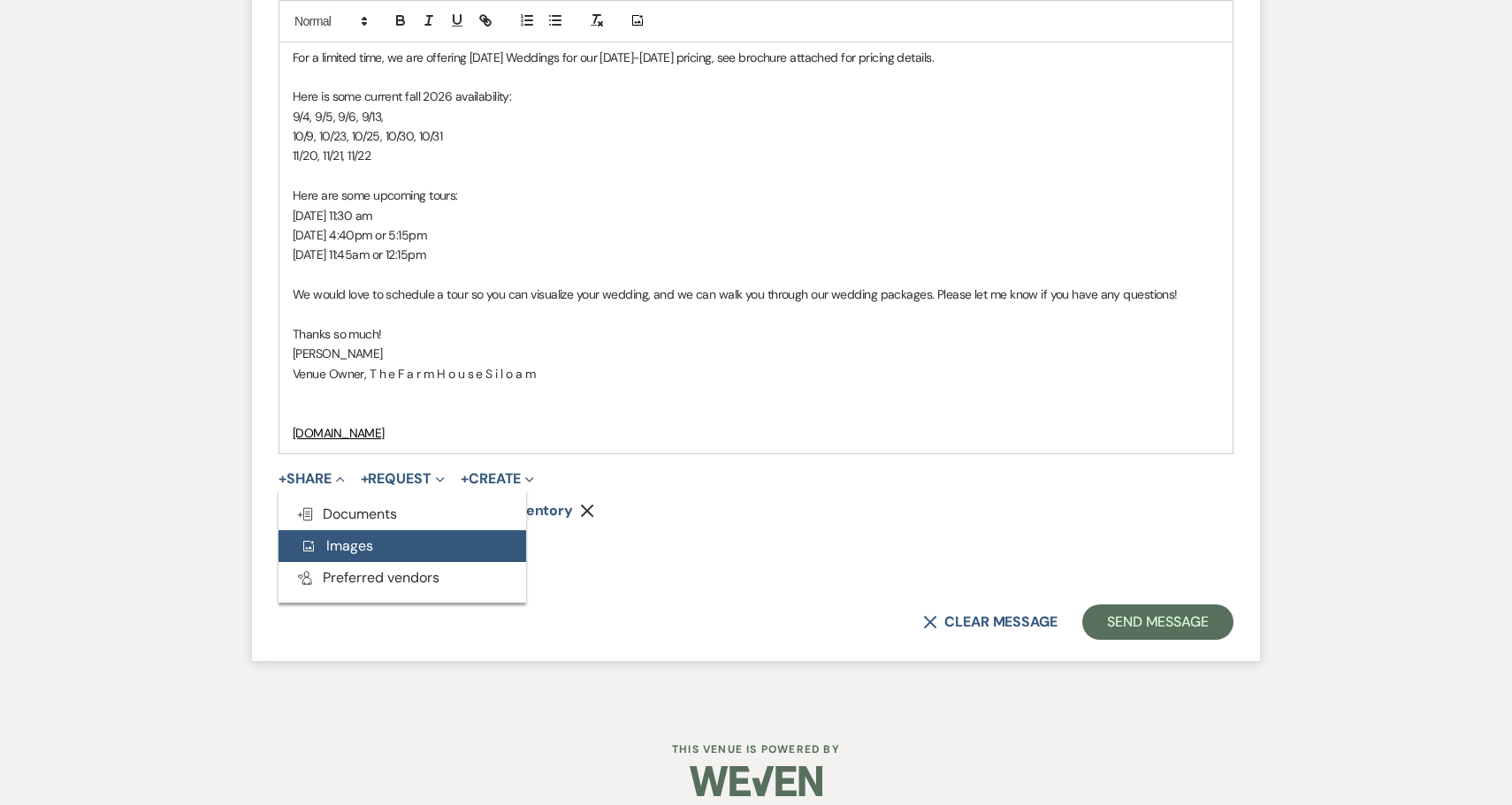
click at [334, 537] on span "Add Photo Images" at bounding box center [336, 546] width 74 height 19
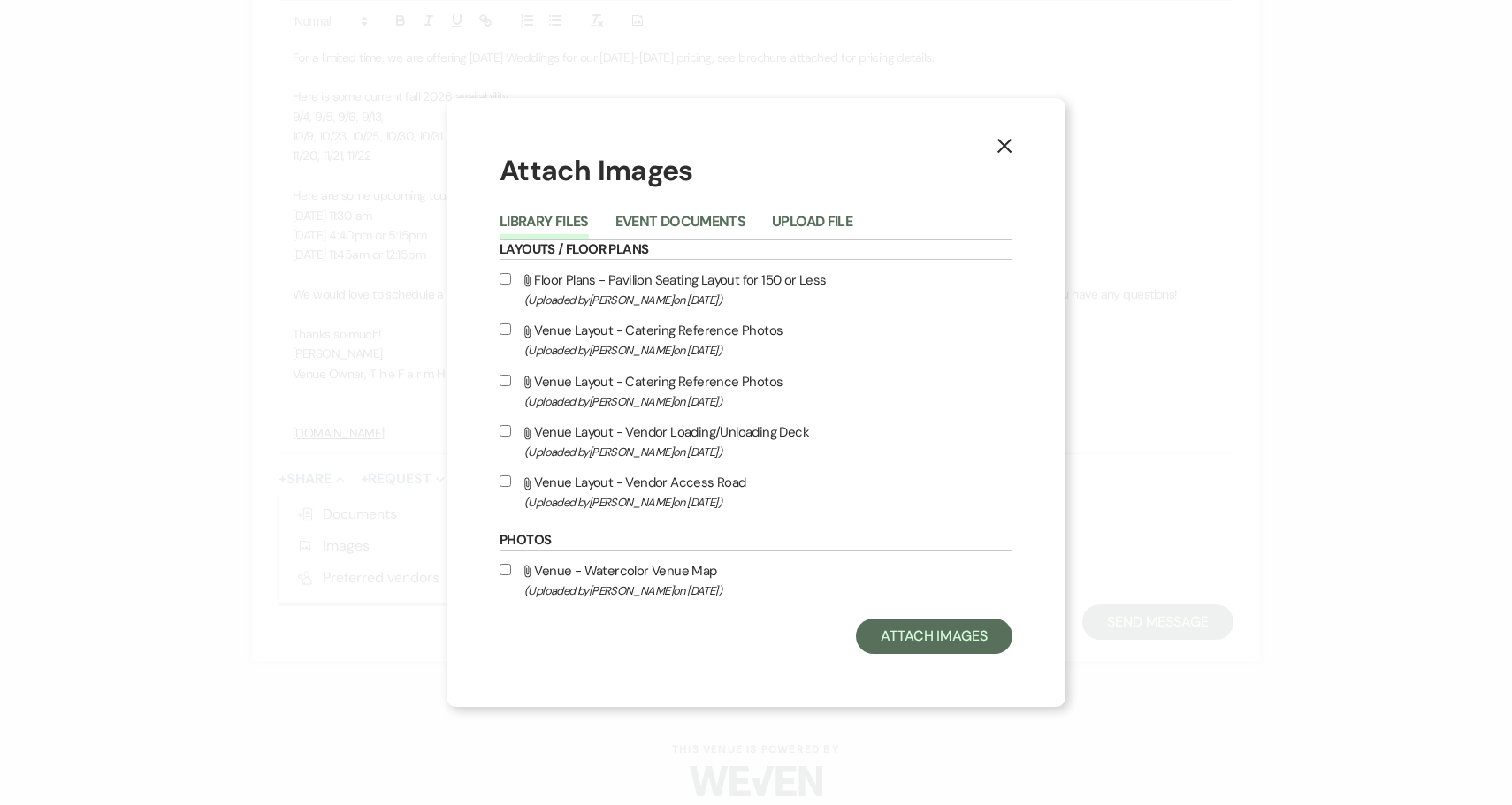
click at [503, 568] on label "Attach File Venue - Watercolor Venue Map (Uploaded by [PERSON_NAME] on [DATE] )" at bounding box center [756, 580] width 513 height 42
click at [503, 568] on input "Attach File Venue - Watercolor Venue Map (Uploaded by [PERSON_NAME] on [DATE] )" at bounding box center [505, 569] width 12 height 12
checkbox input "true"
click at [954, 649] on button "Attach Images" at bounding box center [934, 637] width 157 height 35
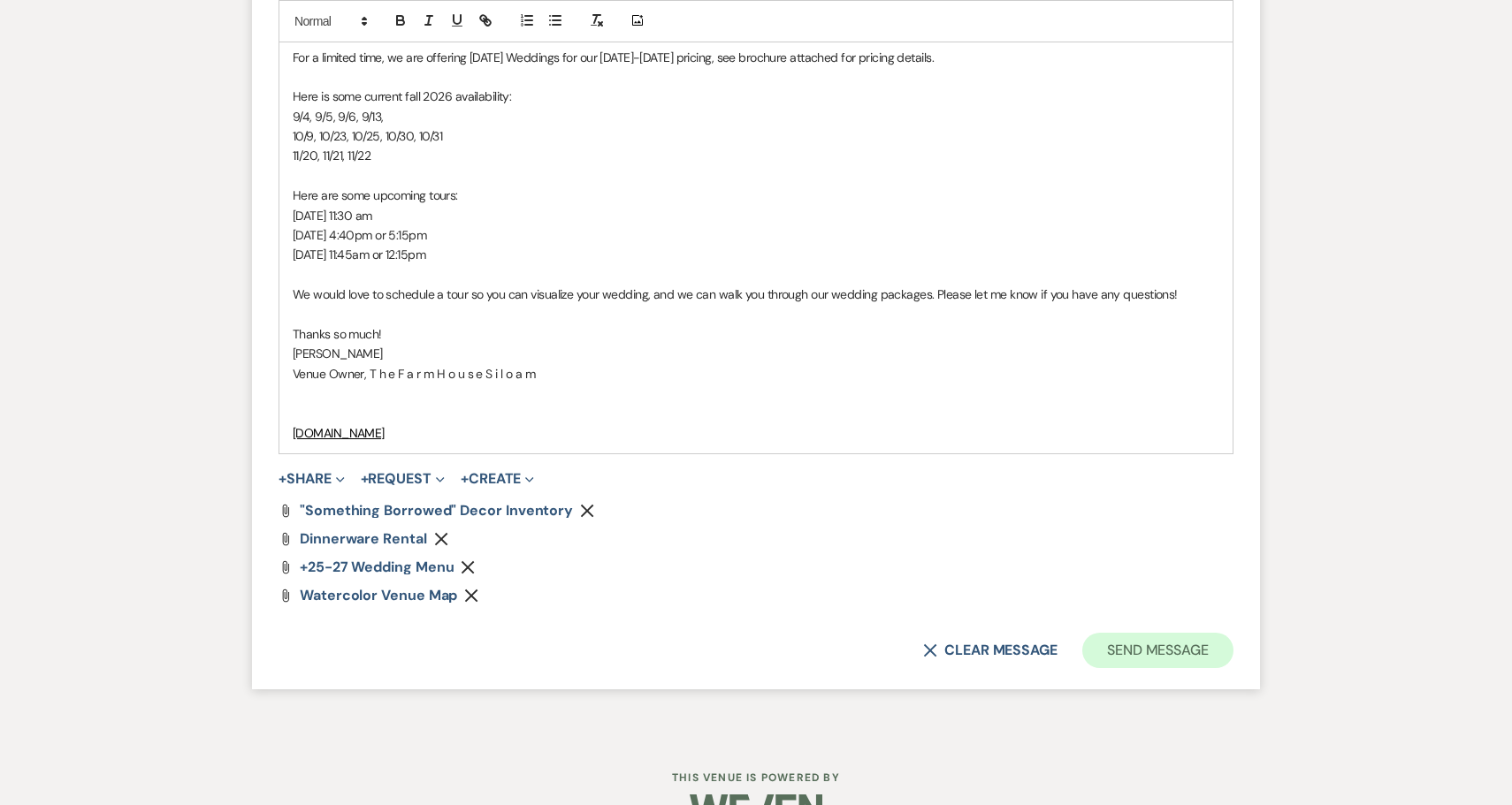
click at [1192, 638] on button "Send Message" at bounding box center [1158, 651] width 151 height 35
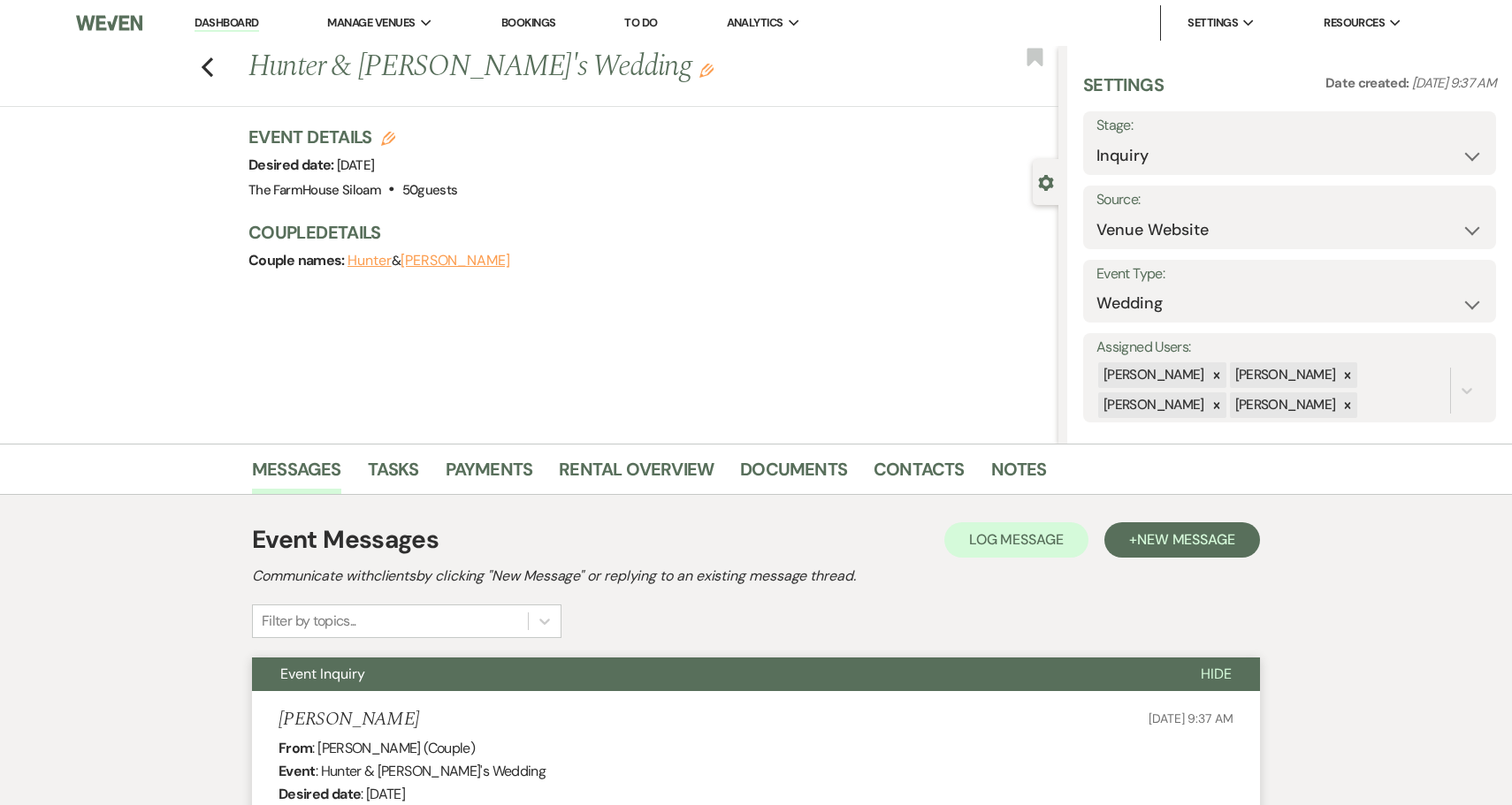
scroll to position [0, 0]
click at [212, 71] on icon "Previous" at bounding box center [207, 67] width 13 height 21
